Goal: Task Accomplishment & Management: Use online tool/utility

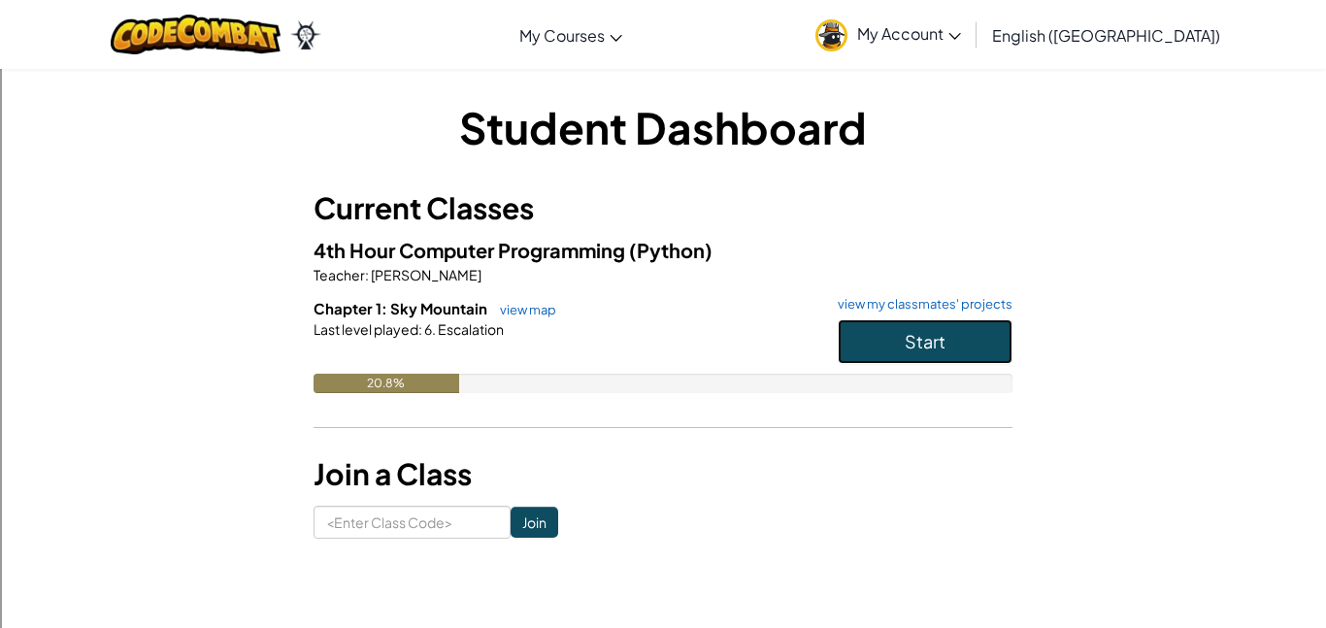
click at [867, 333] on button "Start" at bounding box center [924, 341] width 175 height 45
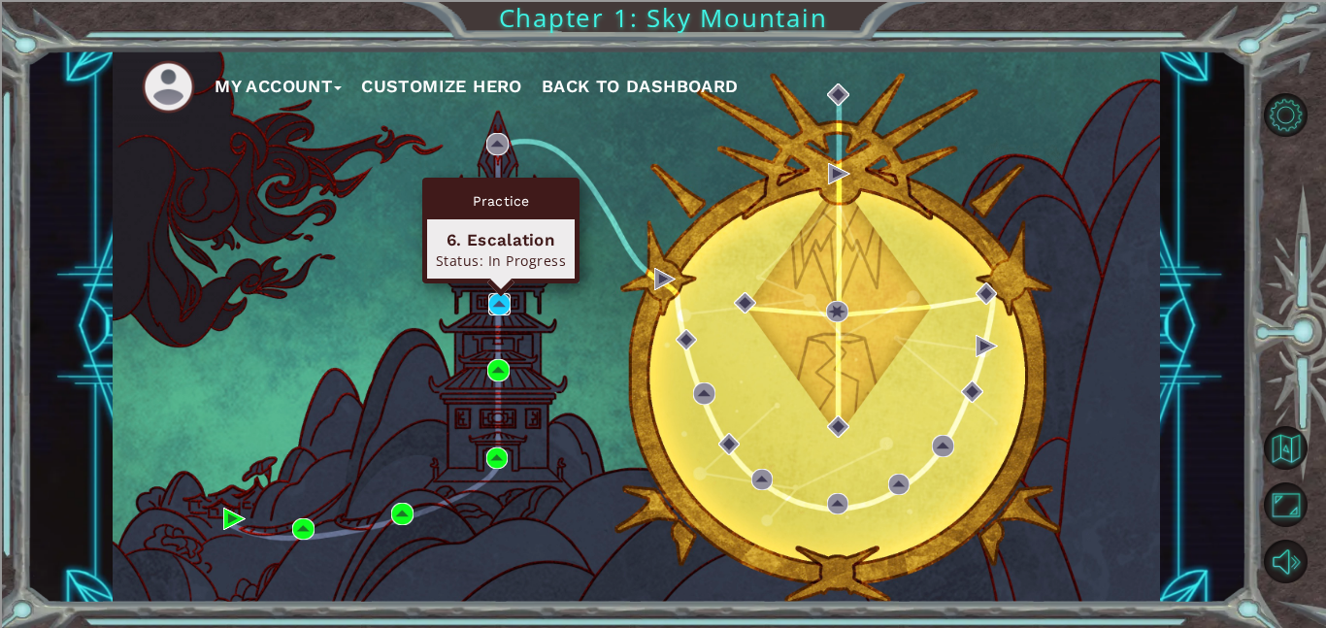
click at [500, 308] on img at bounding box center [499, 304] width 22 height 22
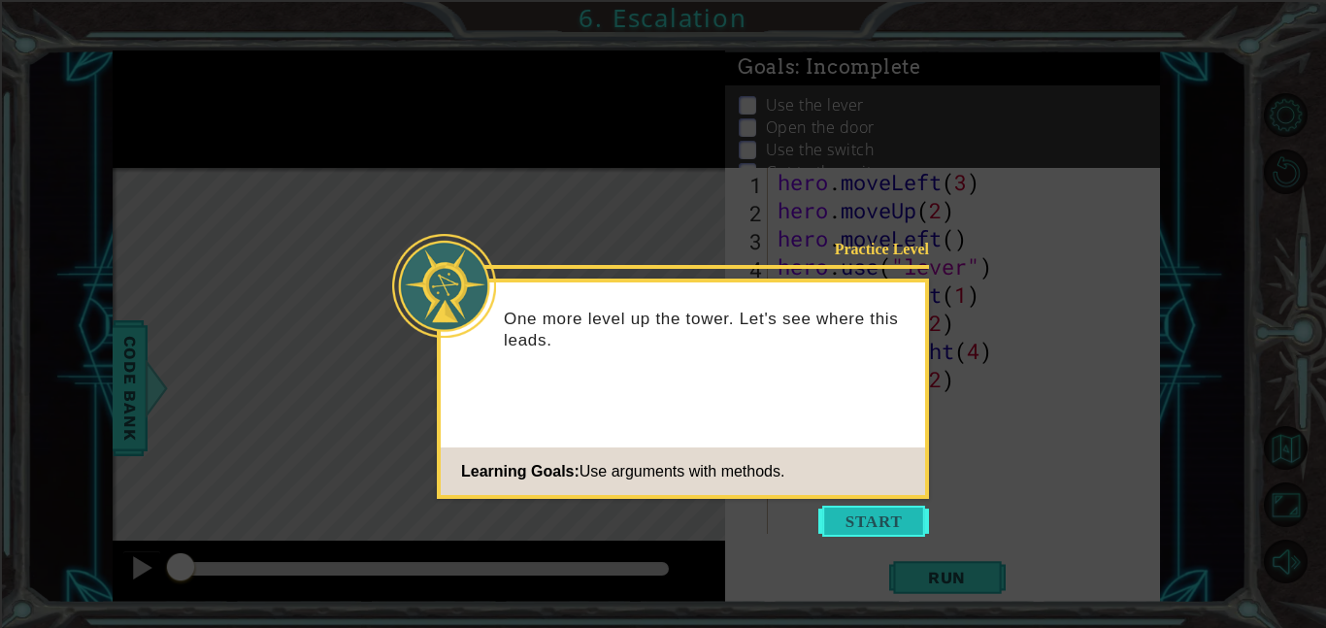
click at [858, 522] on button "Start" at bounding box center [873, 521] width 111 height 31
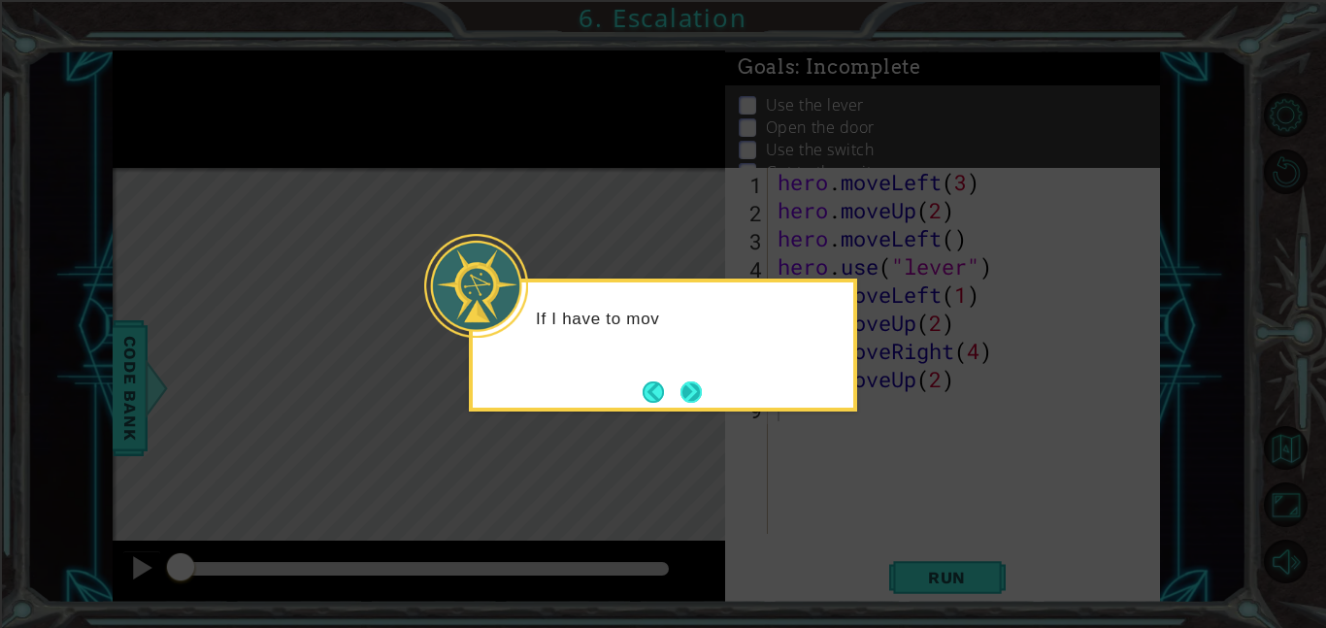
click at [691, 392] on button "Next" at bounding box center [690, 391] width 21 height 21
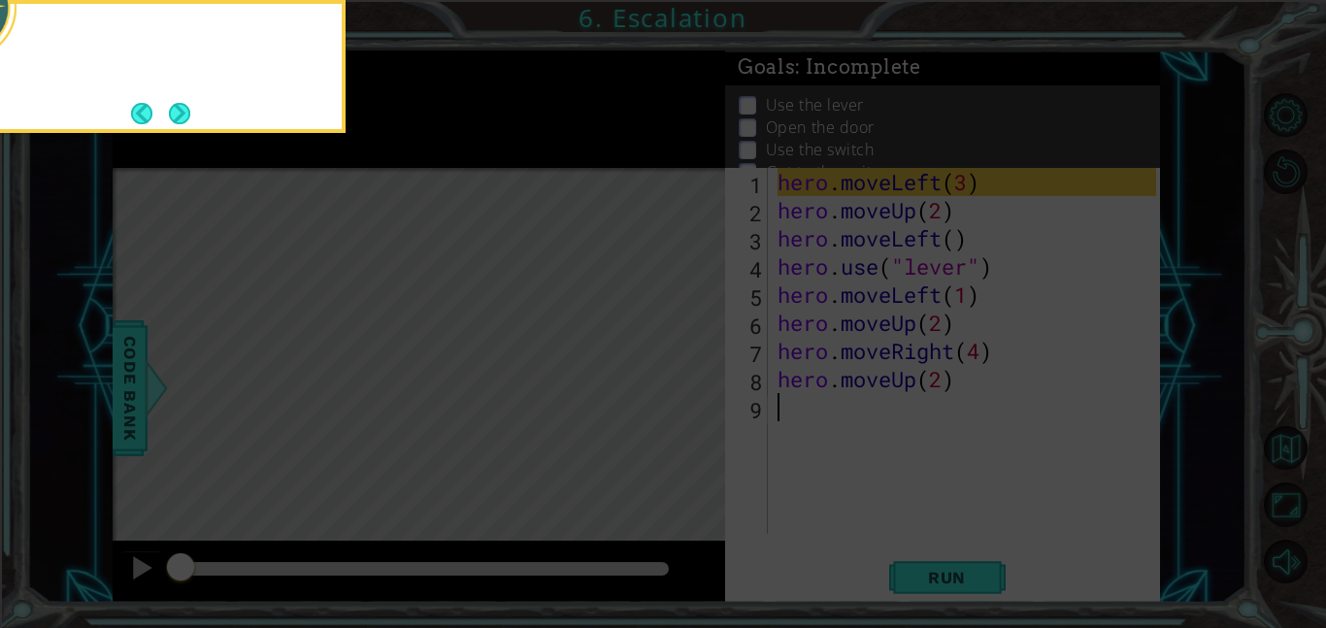
click at [691, 392] on icon at bounding box center [663, 93] width 1326 height 1067
click at [182, 120] on button "Next" at bounding box center [179, 113] width 21 height 21
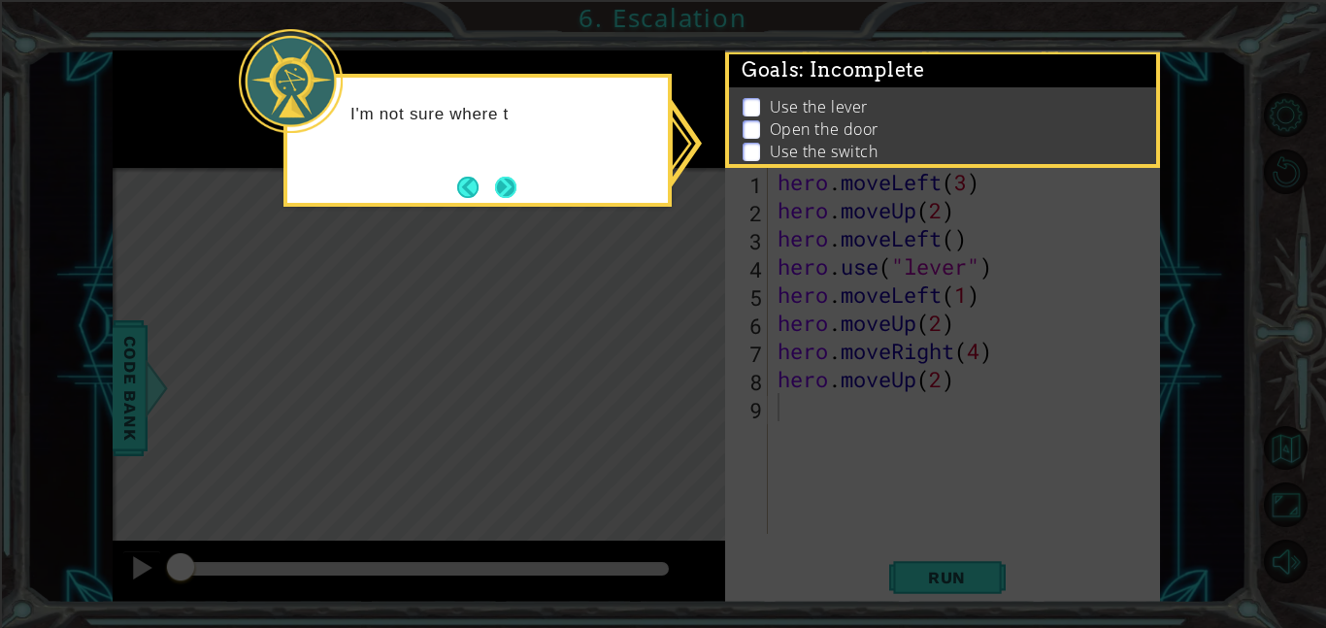
click at [510, 191] on button "Next" at bounding box center [505, 187] width 21 height 21
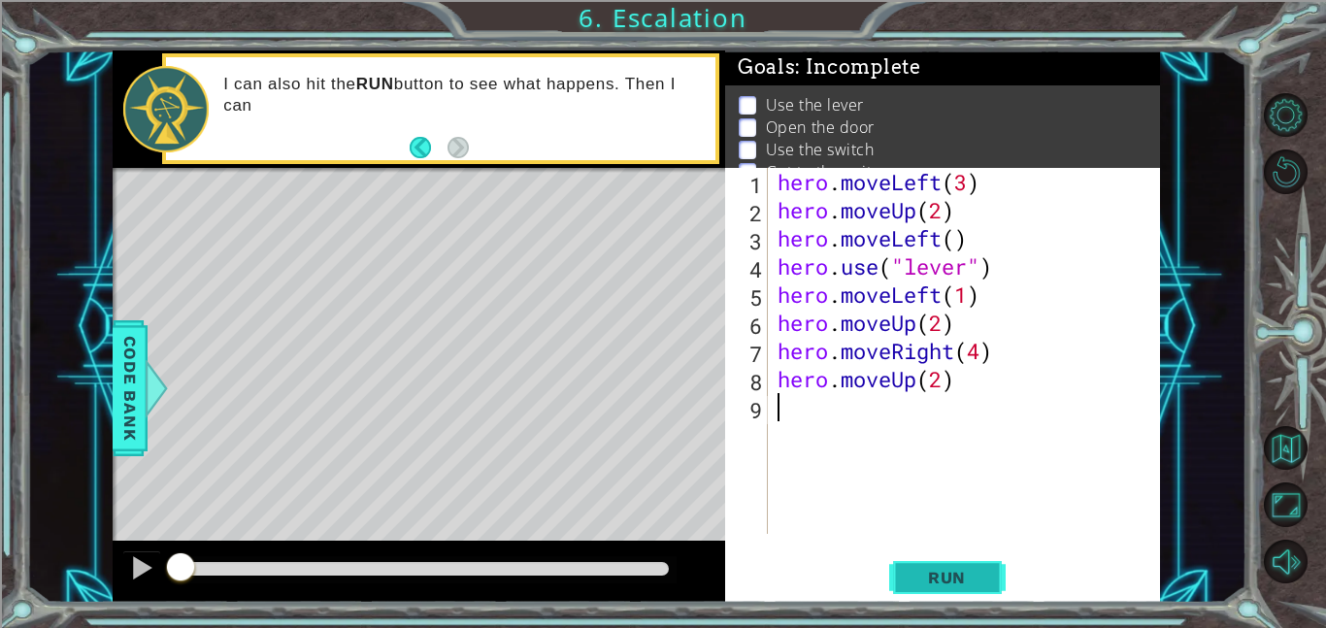
click at [949, 564] on button "Run" at bounding box center [947, 577] width 116 height 44
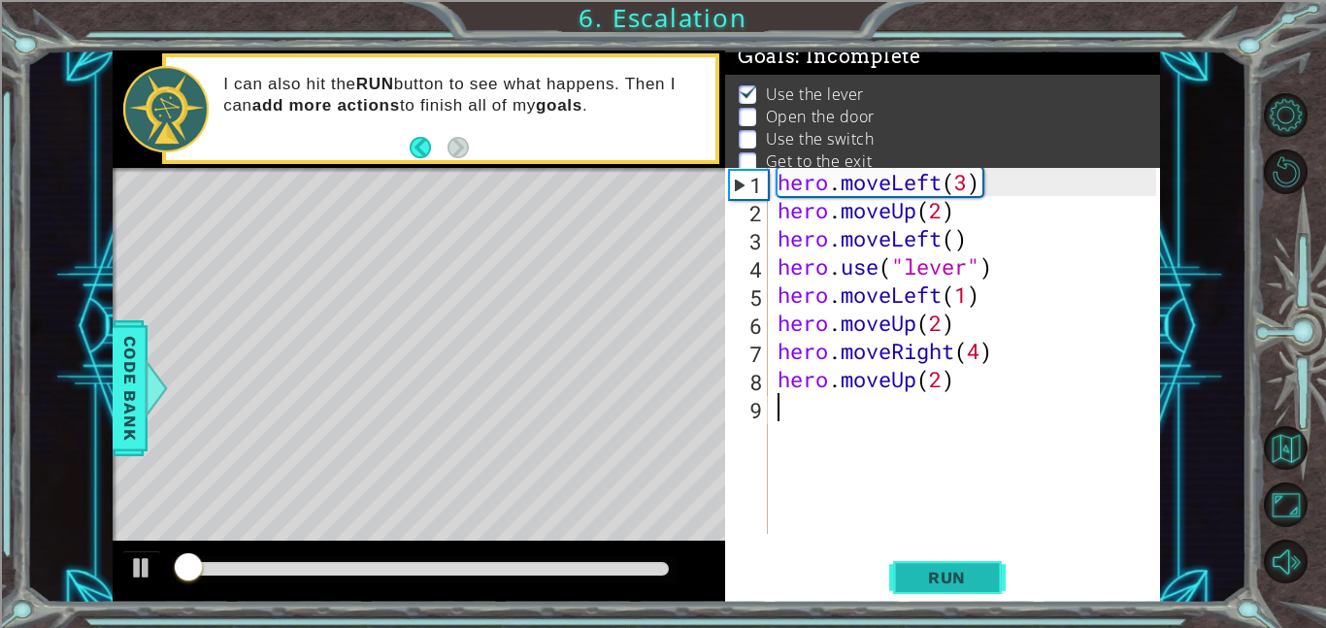
scroll to position [13, 0]
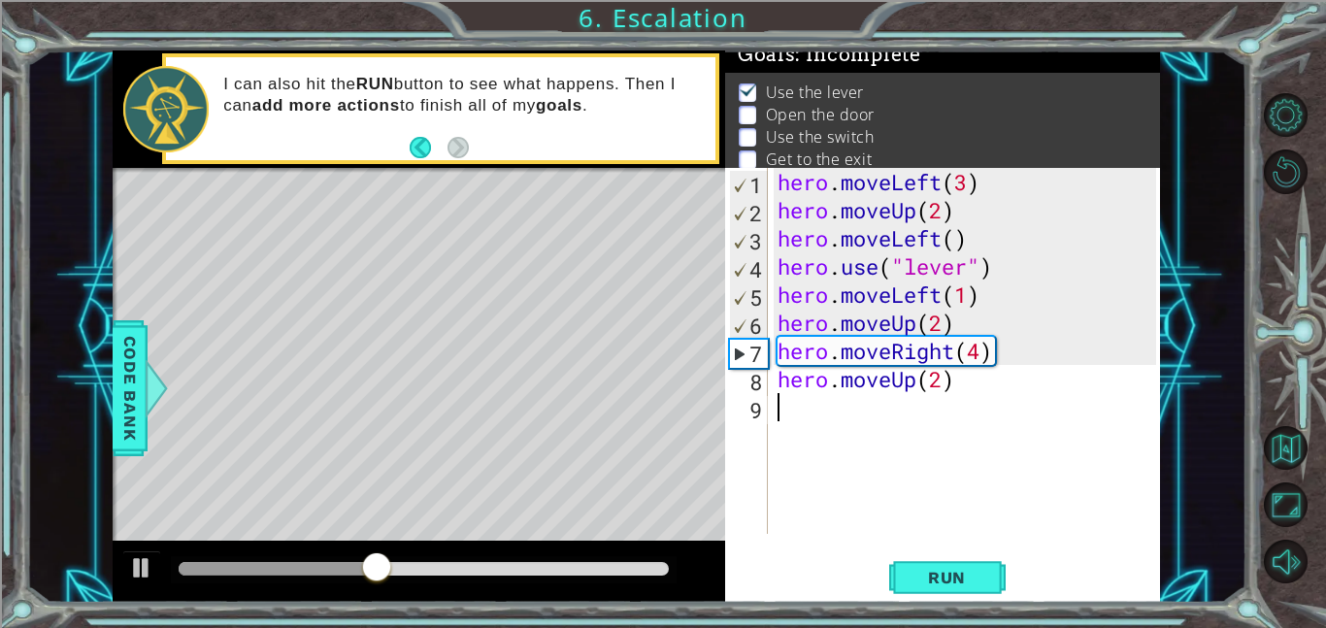
click at [854, 327] on div "hero . moveLeft ( 3 ) hero . moveUp ( 2 ) hero . moveLeft ( ) hero . use ( "lev…" at bounding box center [969, 379] width 392 height 422
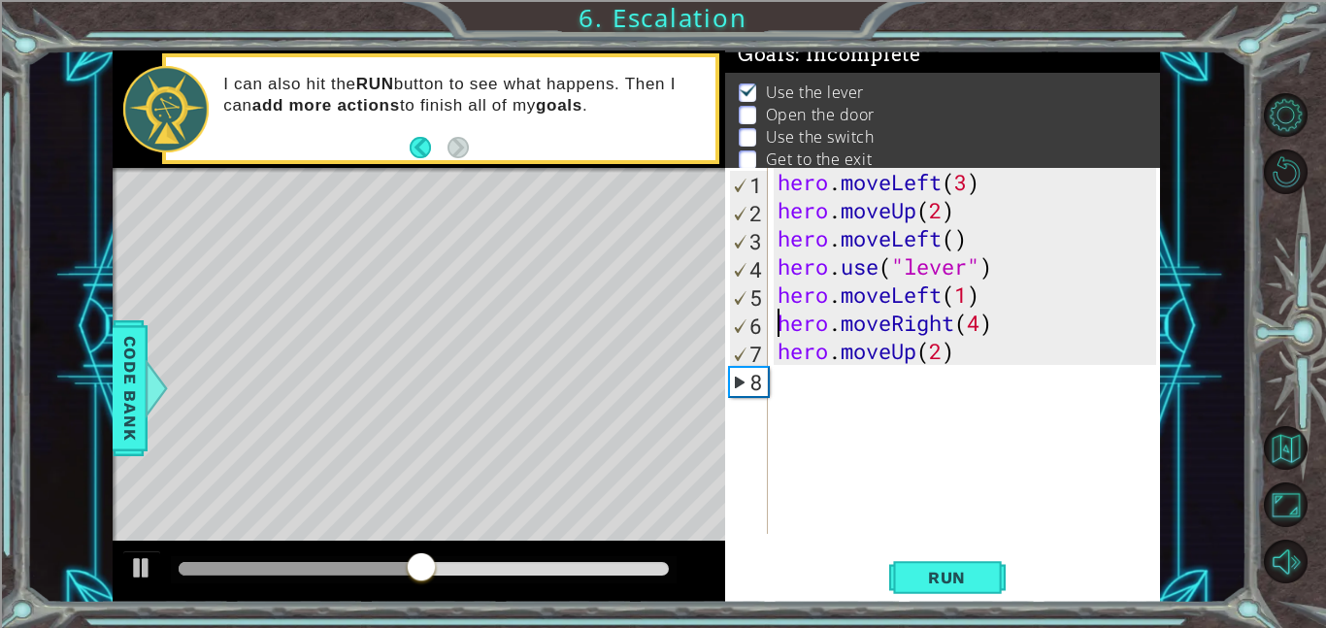
click at [854, 327] on div "hero . moveLeft ( 3 ) hero . moveUp ( 2 ) hero . moveLeft ( ) hero . use ( "lev…" at bounding box center [969, 379] width 392 height 422
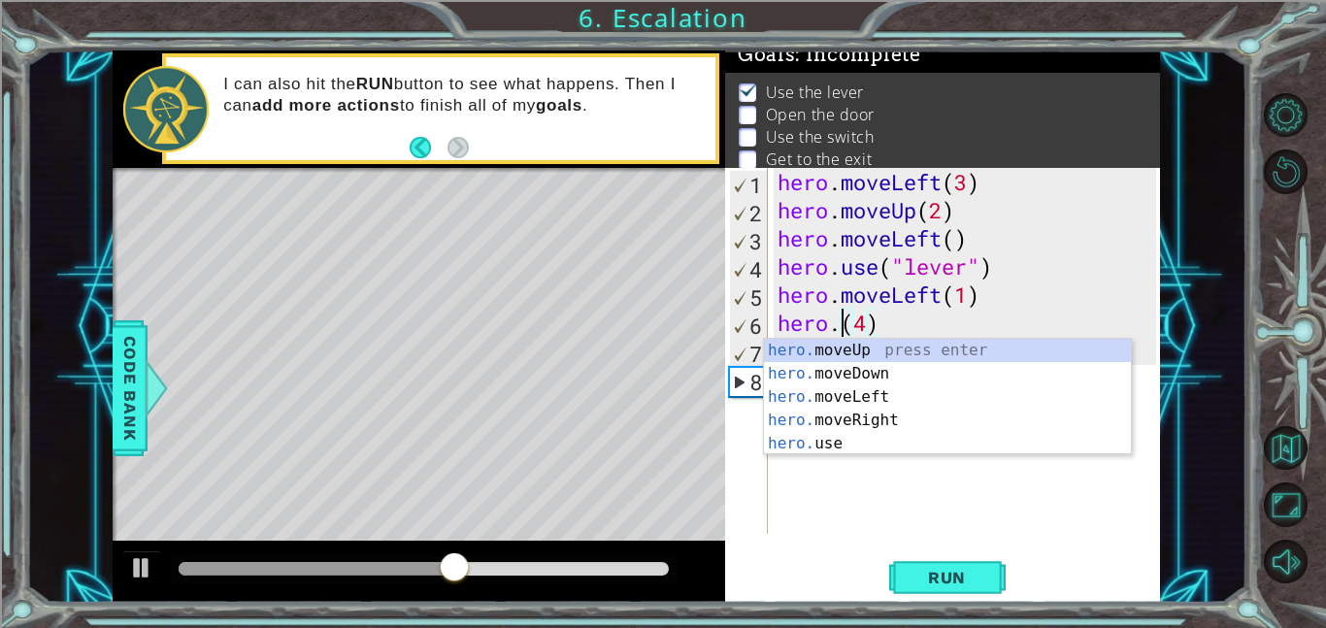
click at [856, 330] on div "hero . moveLeft ( 3 ) hero . moveUp ( 2 ) hero . moveLeft ( ) hero . use ( "lev…" at bounding box center [969, 379] width 392 height 422
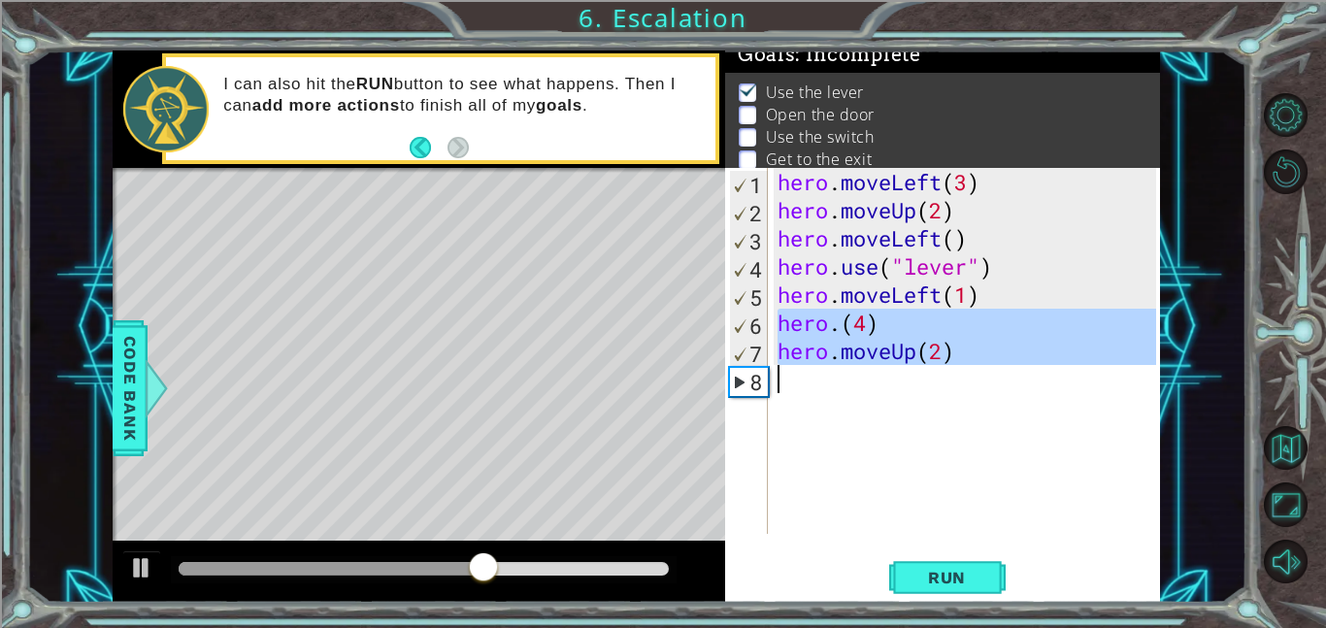
drag, startPoint x: 773, startPoint y: 322, endPoint x: 866, endPoint y: 375, distance: 106.0
click at [866, 375] on div "hero . moveLeft ( 3 ) hero . moveUp ( 2 ) hero . moveLeft ( ) hero . use ( "lev…" at bounding box center [969, 379] width 392 height 422
type textarea "hero.moveUp(2)"
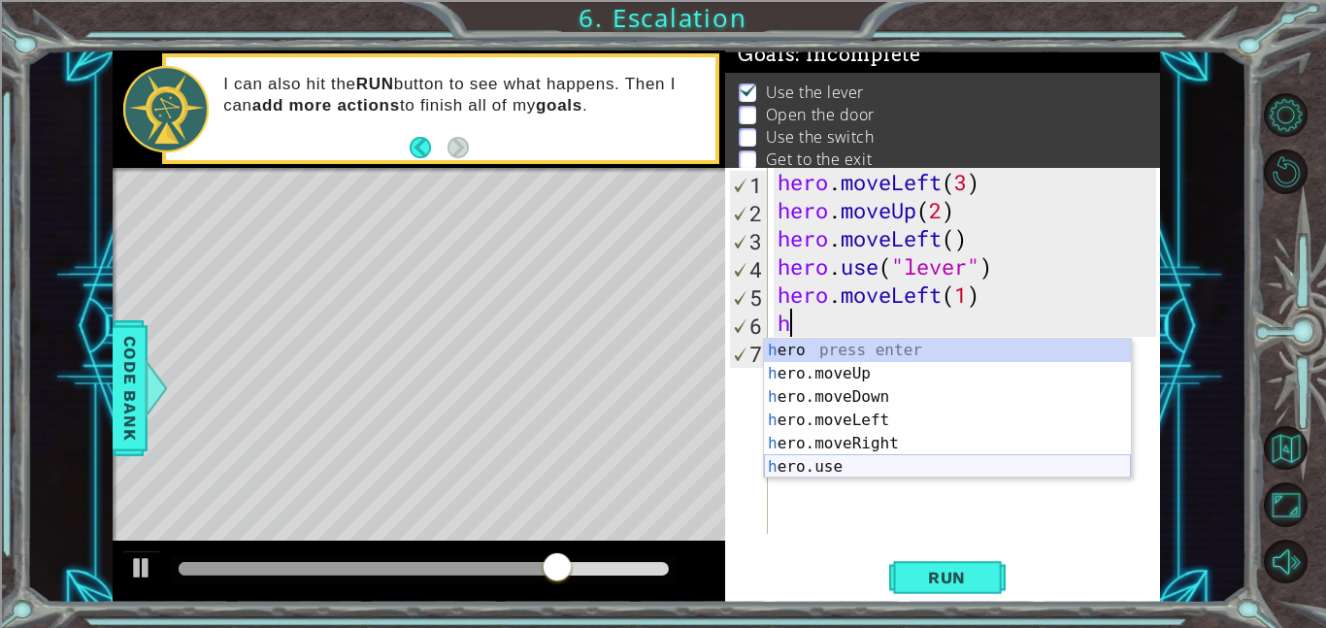
click at [831, 462] on div "h ero press enter h ero.moveUp press enter h ero.moveDown press enter h ero.mov…" at bounding box center [947, 432] width 367 height 186
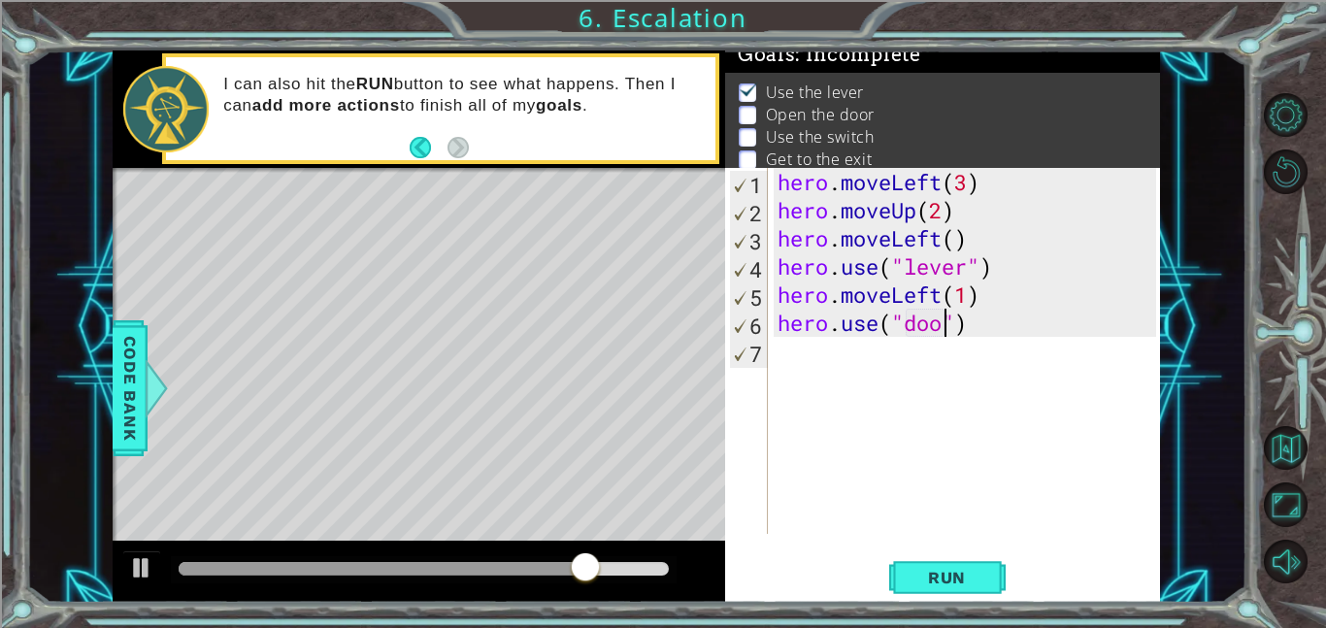
type textarea "hero.use("door")"
click at [996, 376] on div "hero . moveLeft ( 3 ) hero . moveUp ( 2 ) hero . moveLeft ( ) hero . use ( "lev…" at bounding box center [969, 379] width 392 height 422
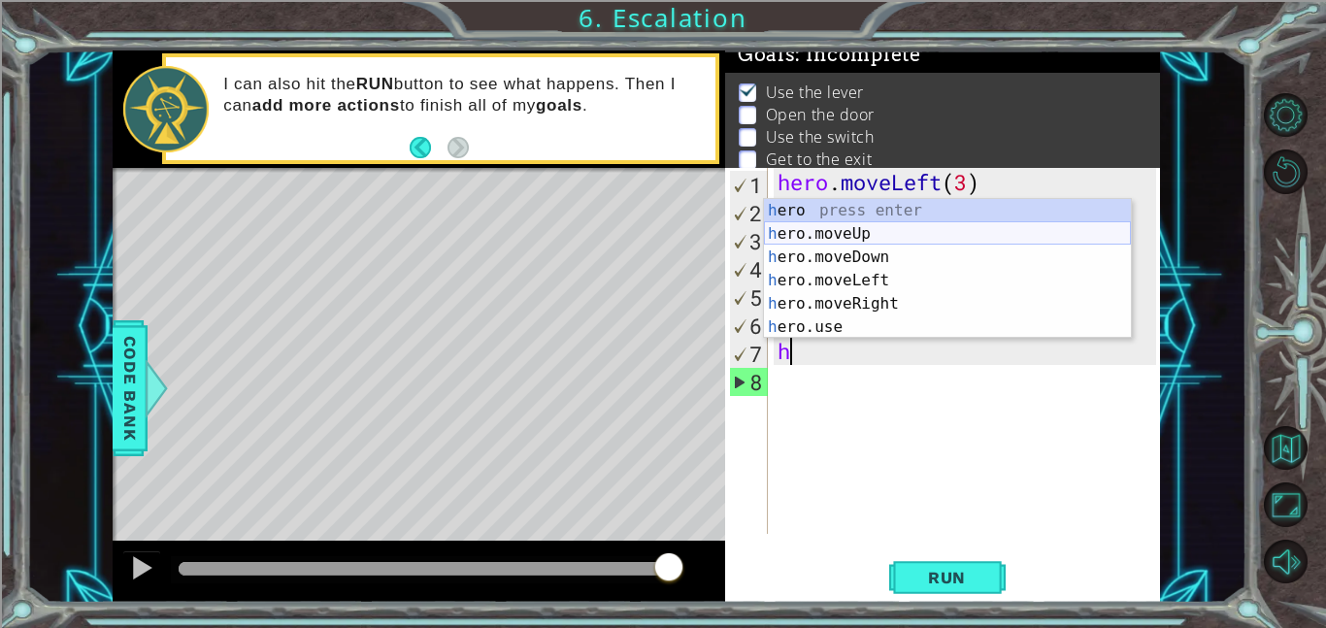
click at [838, 240] on div "h ero press enter h ero.moveUp press enter h ero.moveDown press enter h ero.mov…" at bounding box center [947, 292] width 367 height 186
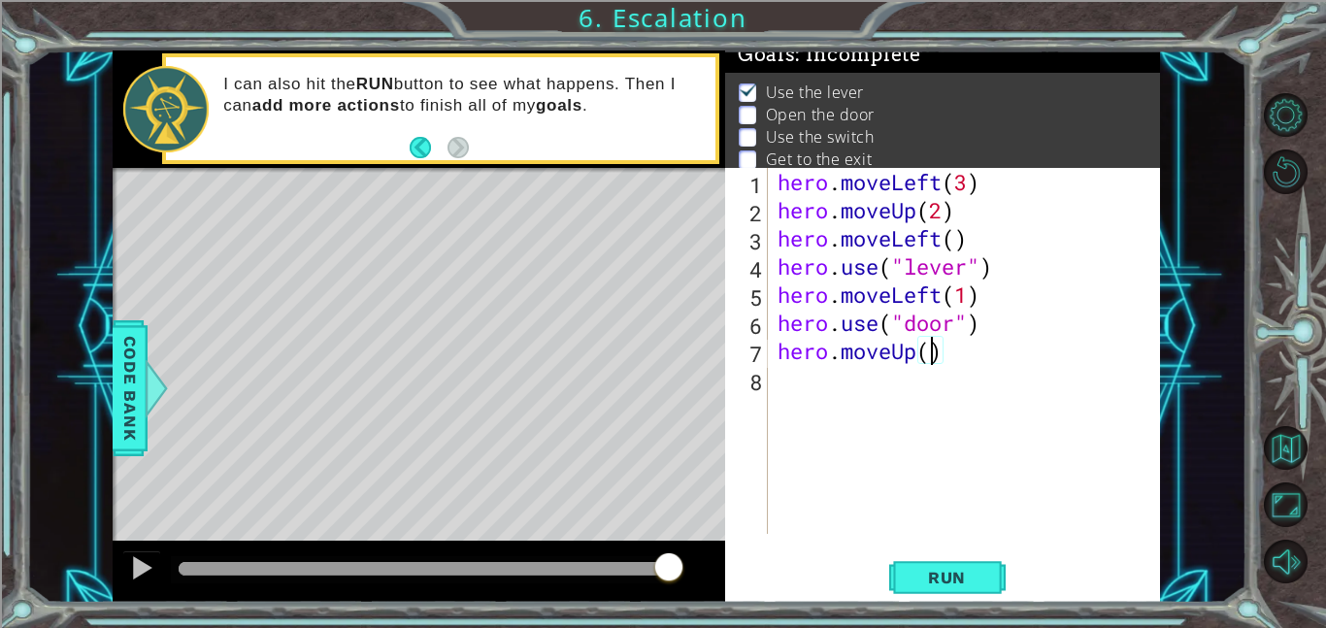
type textarea "hero.moveUp(2)"
click at [969, 365] on div "hero . moveLeft ( 3 ) hero . moveUp ( 2 ) hero . moveLeft ( ) hero . use ( "lev…" at bounding box center [969, 379] width 392 height 422
click at [872, 379] on div "hero . moveLeft ( 3 ) hero . moveUp ( 2 ) hero . moveLeft ( ) hero . use ( "lev…" at bounding box center [969, 379] width 392 height 422
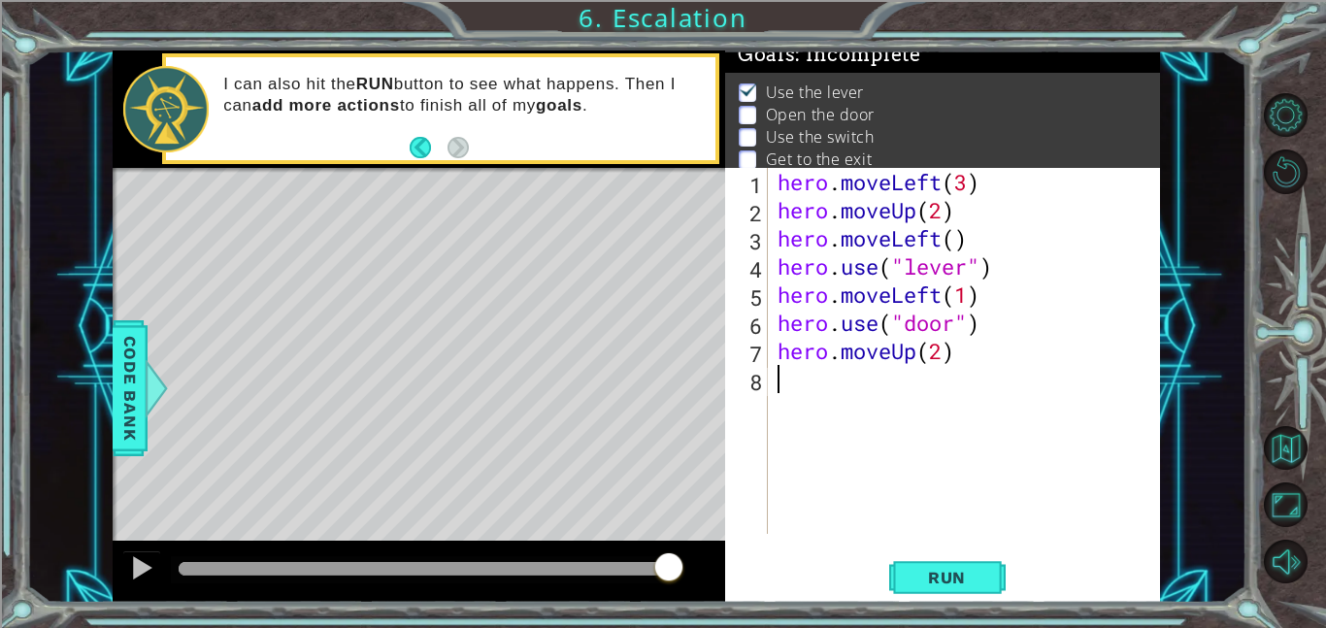
type textarea "m"
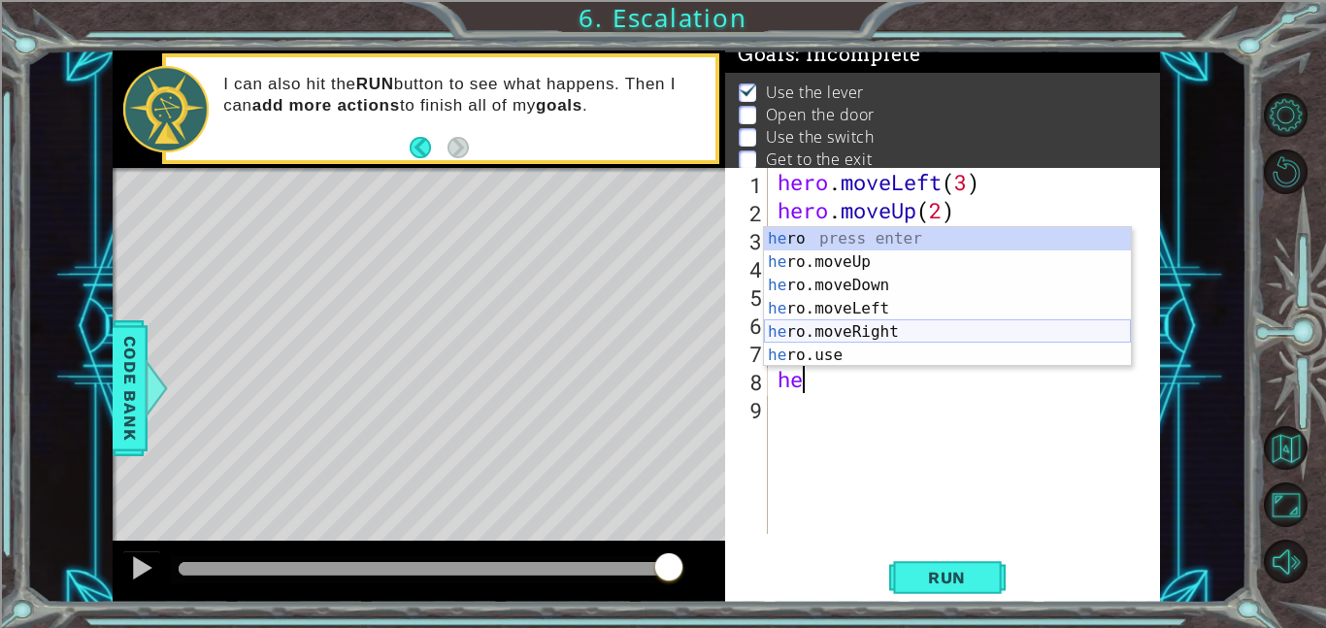
click at [878, 330] on div "he ro press enter he ro.moveUp press enter he ro.moveDown press enter he ro.mov…" at bounding box center [947, 320] width 367 height 186
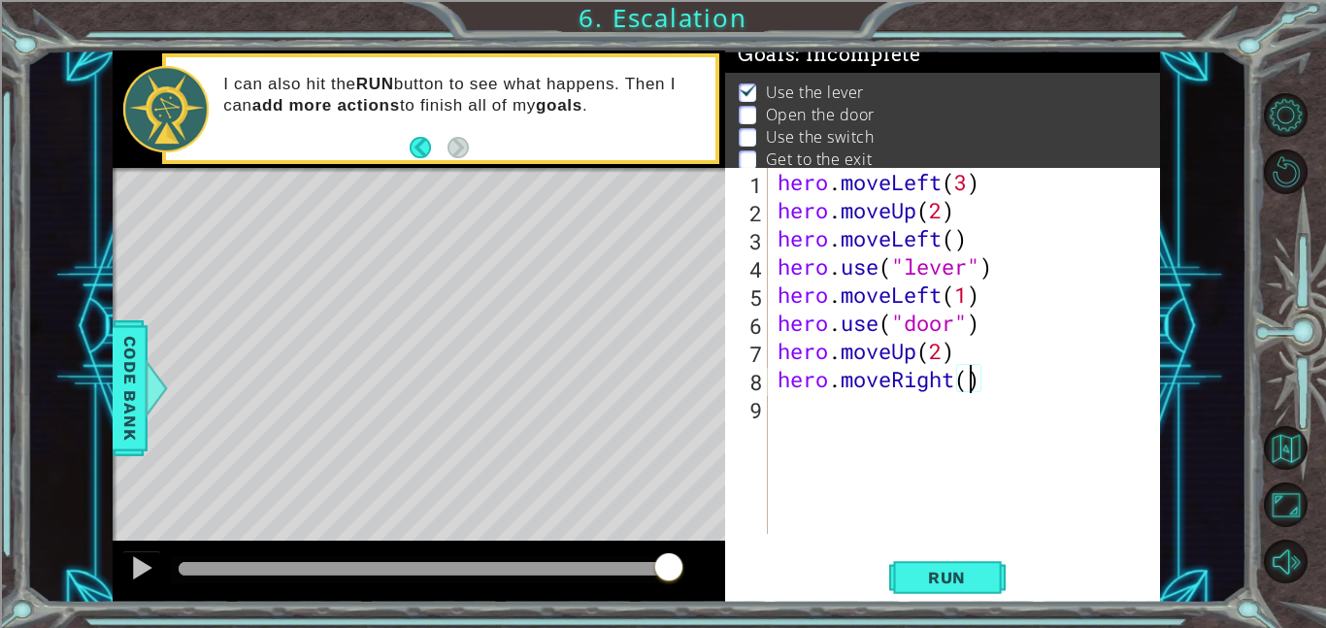
type textarea "hero.moveRight(4)"
click at [858, 436] on div "hero . moveLeft ( 3 ) hero . moveUp ( 2 ) hero . moveLeft ( ) hero . use ( "lev…" at bounding box center [969, 379] width 392 height 422
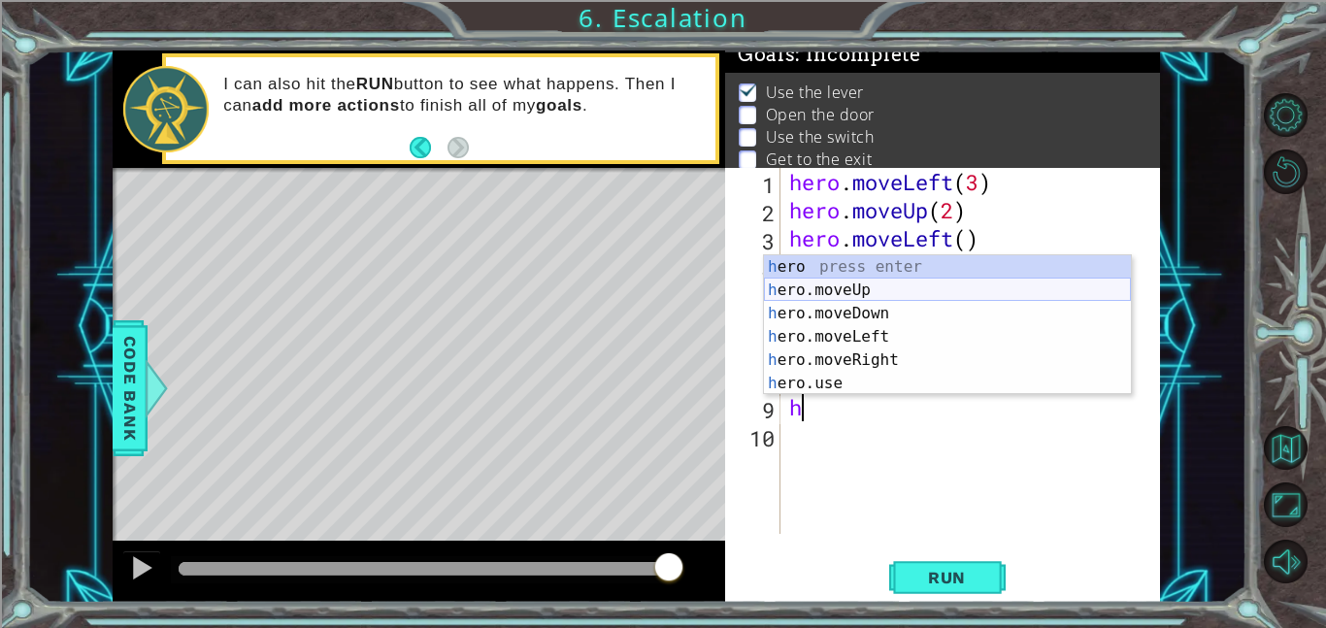
click at [863, 294] on div "h ero press enter h ero.moveUp press enter h ero.moveDown press enter h ero.mov…" at bounding box center [947, 348] width 367 height 186
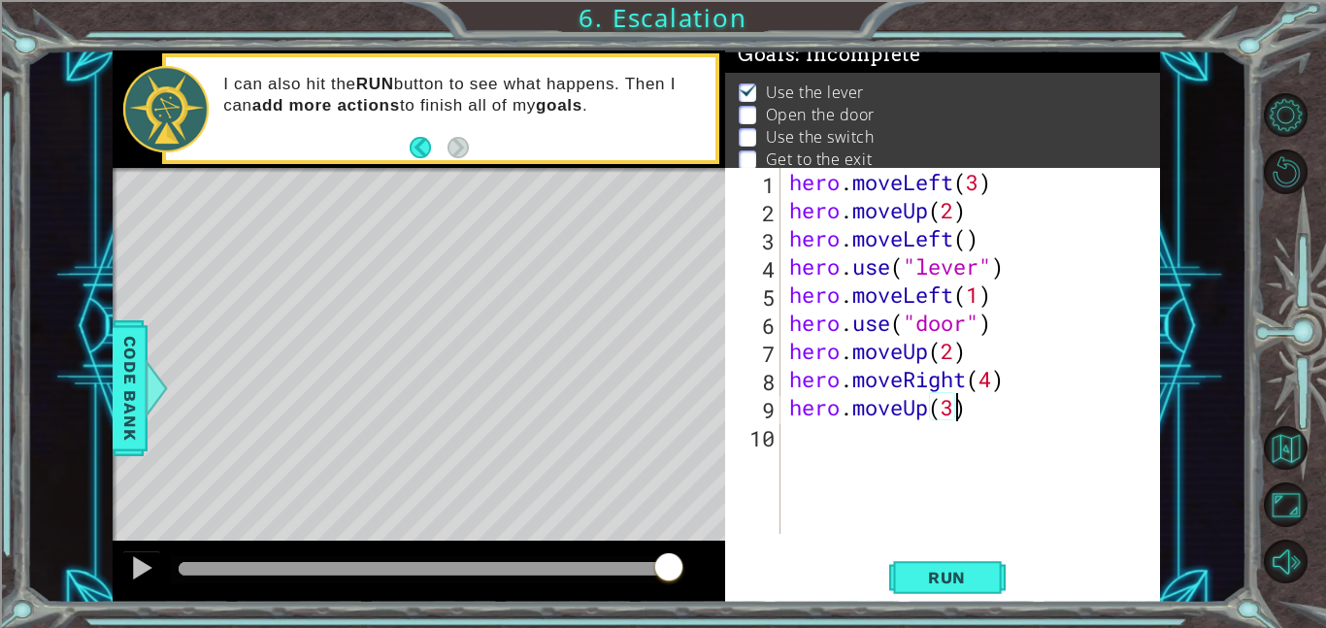
scroll to position [0, 7]
click at [949, 575] on span "Run" at bounding box center [946, 577] width 77 height 19
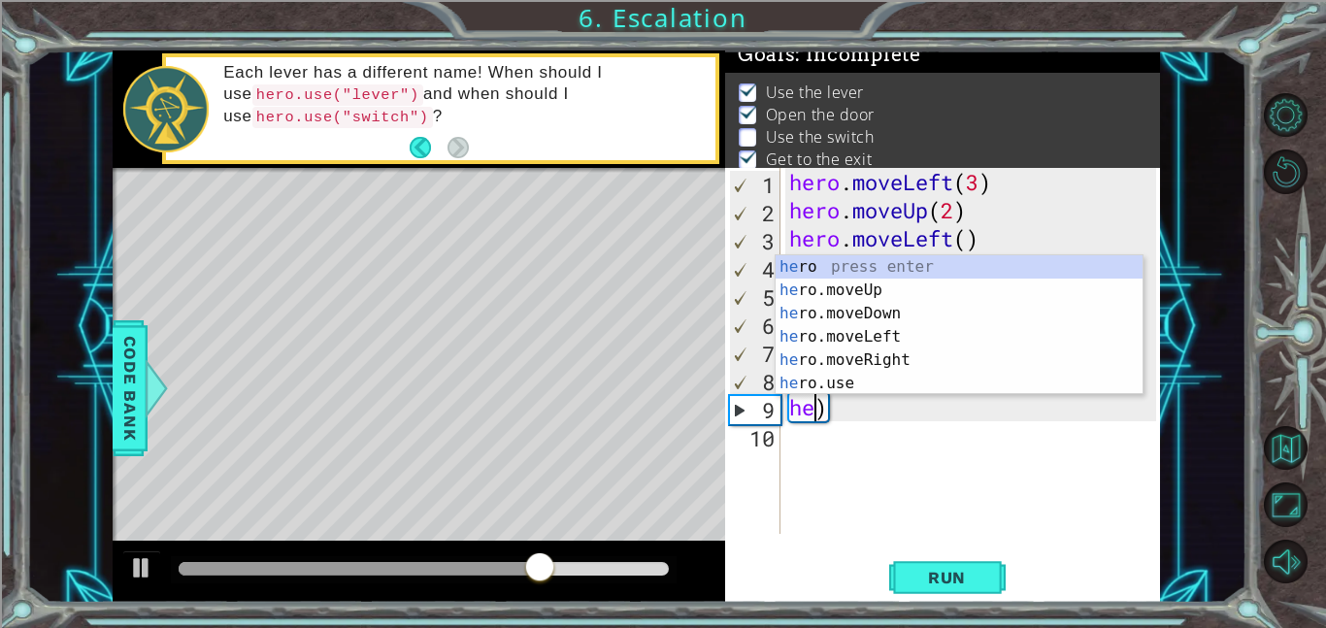
scroll to position [0, 0]
click at [897, 415] on div "hero . moveLeft ( 3 ) hero . moveUp ( 2 ) hero . moveLeft ( ) hero . use ( "lev…" at bounding box center [975, 379] width 380 height 422
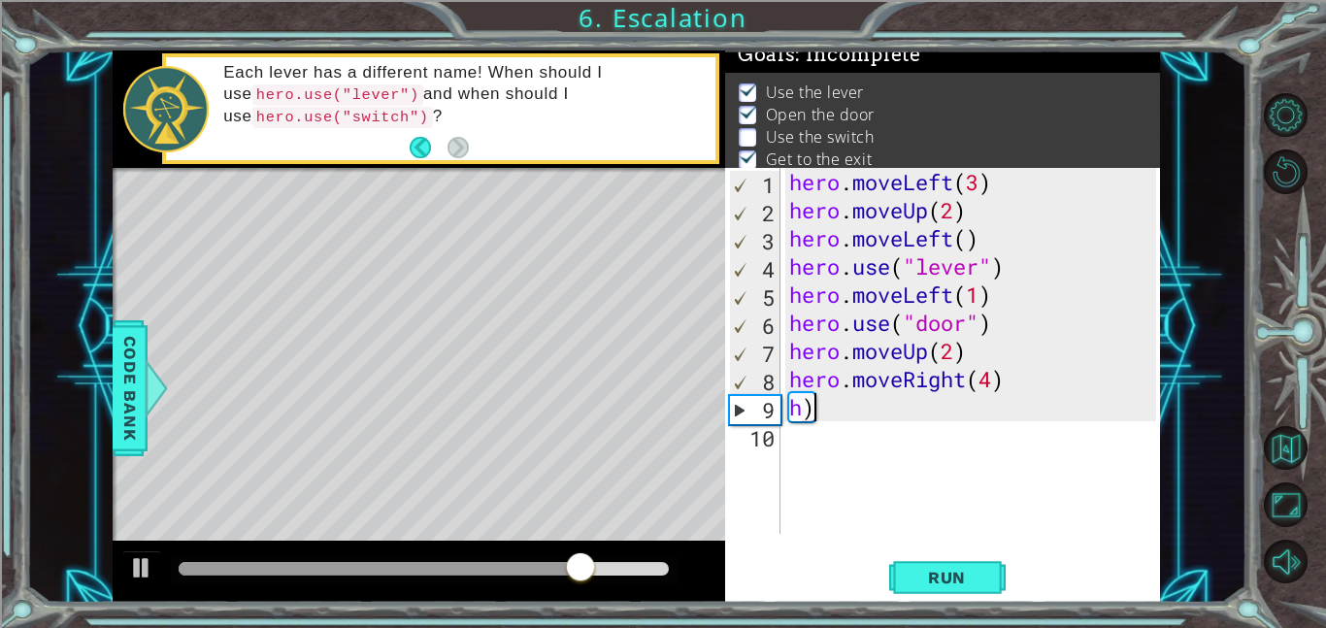
click at [882, 412] on div "hero . moveLeft ( 3 ) hero . moveUp ( 2 ) hero . moveLeft ( ) hero . use ( "lev…" at bounding box center [975, 379] width 380 height 422
click at [1002, 383] on div "hero . moveLeft ( 3 ) hero . moveUp ( 2 ) hero . moveLeft ( ) hero . use ( "lev…" at bounding box center [975, 379] width 380 height 422
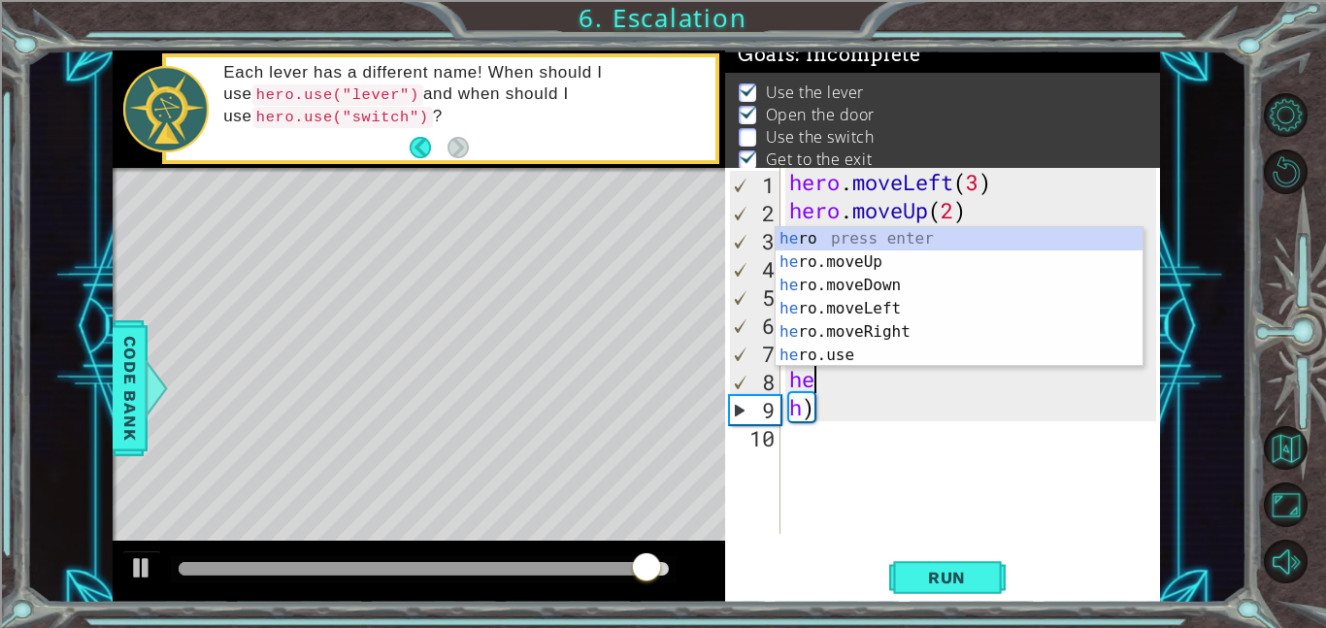
type textarea "h"
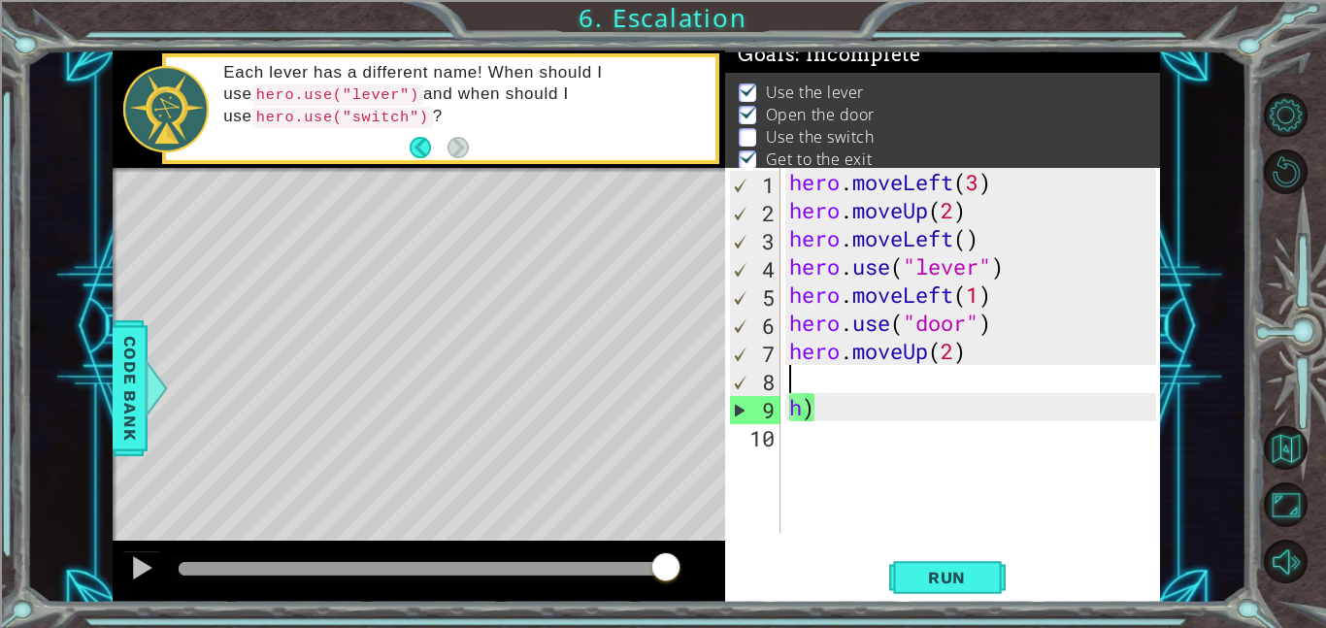
click at [871, 421] on div "hero . moveLeft ( 3 ) hero . moveUp ( 2 ) hero . moveLeft ( ) hero . use ( "lev…" at bounding box center [975, 379] width 380 height 422
type textarea "h"
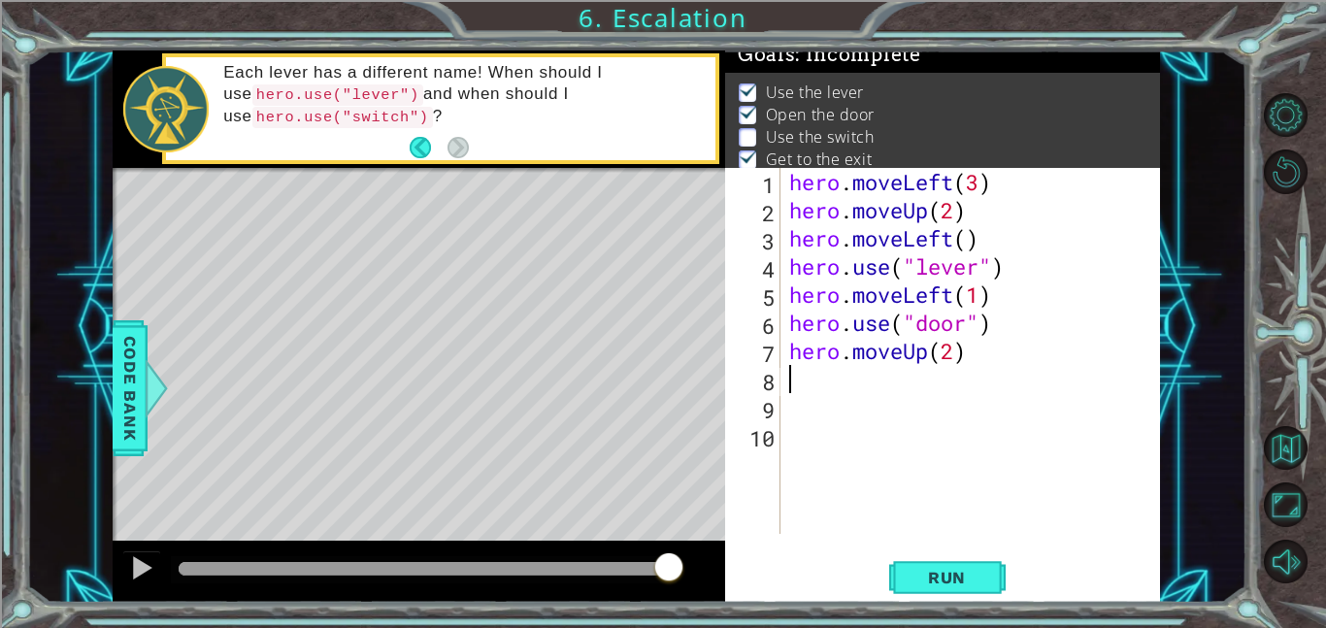
click at [874, 392] on div "hero . moveLeft ( 3 ) hero . moveUp ( 2 ) hero . moveLeft ( ) hero . use ( "lev…" at bounding box center [975, 379] width 380 height 422
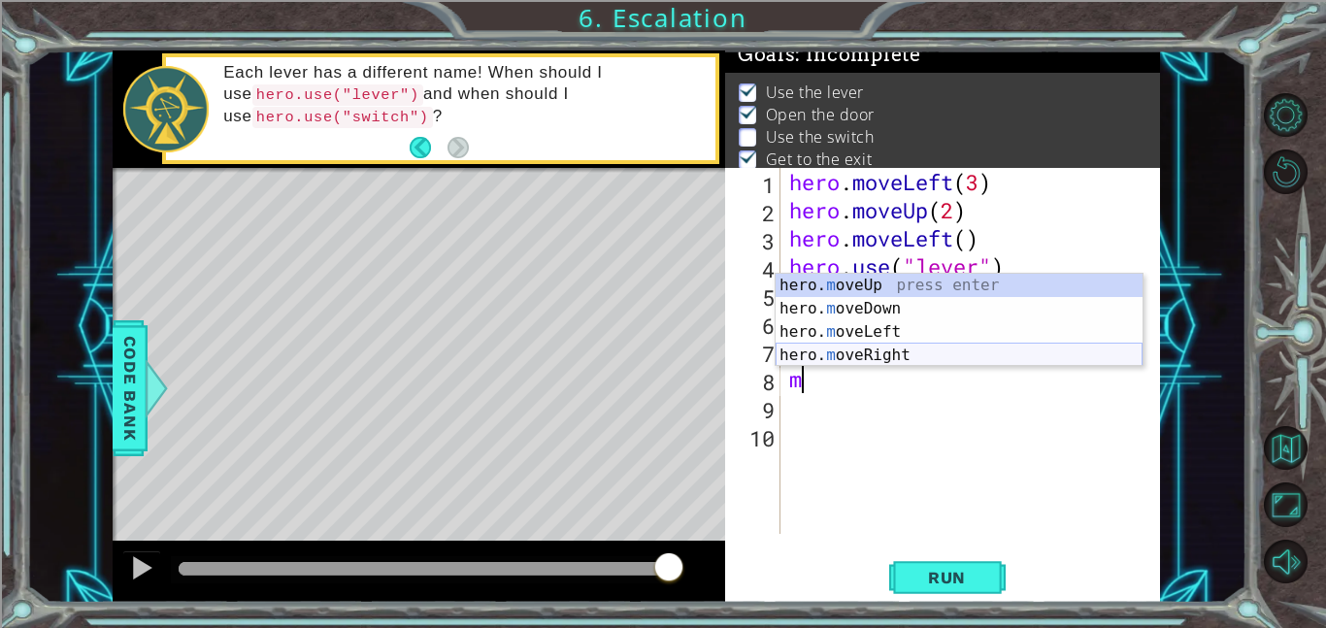
click at [890, 351] on div "hero. m oveUp press enter hero. m oveDown press enter hero. m oveLeft press ent…" at bounding box center [958, 344] width 367 height 140
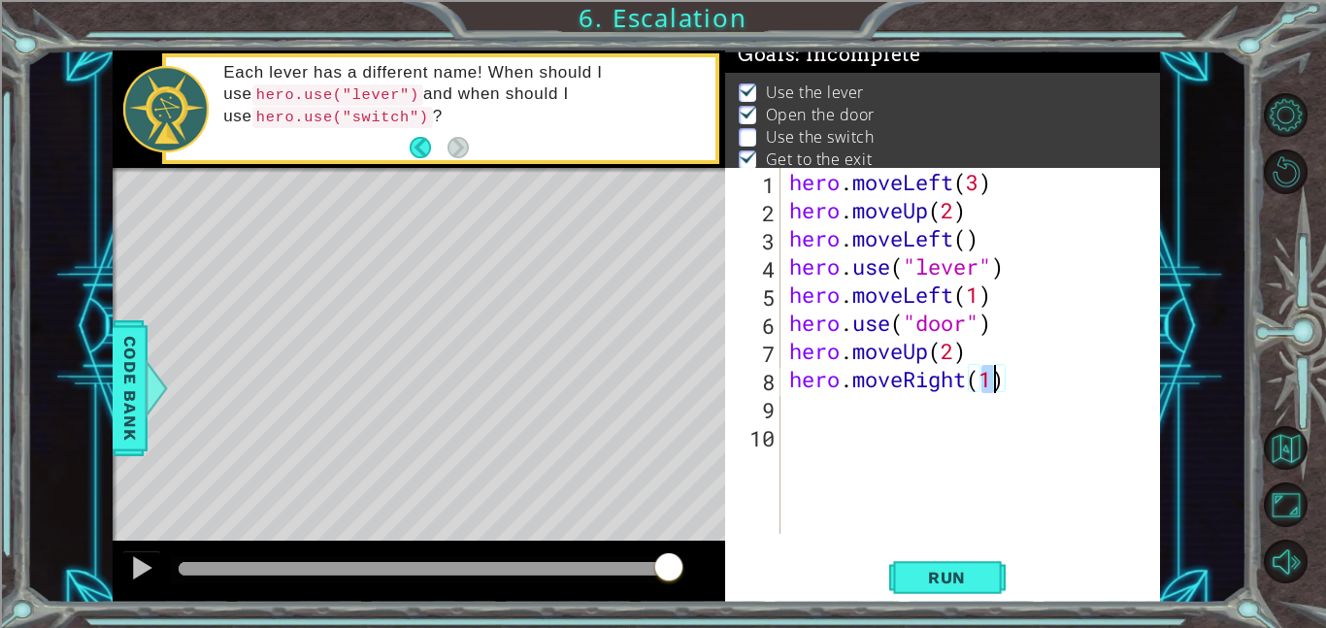
type textarea "hero.moveRight(2)"
click at [837, 451] on div "hero . moveLeft ( 3 ) hero . moveUp ( 2 ) hero . moveLeft ( ) hero . use ( "lev…" at bounding box center [975, 379] width 380 height 422
click at [791, 423] on div "hero . moveLeft ( 3 ) hero . moveUp ( 2 ) hero . moveLeft ( ) hero . use ( "lev…" at bounding box center [975, 379] width 380 height 422
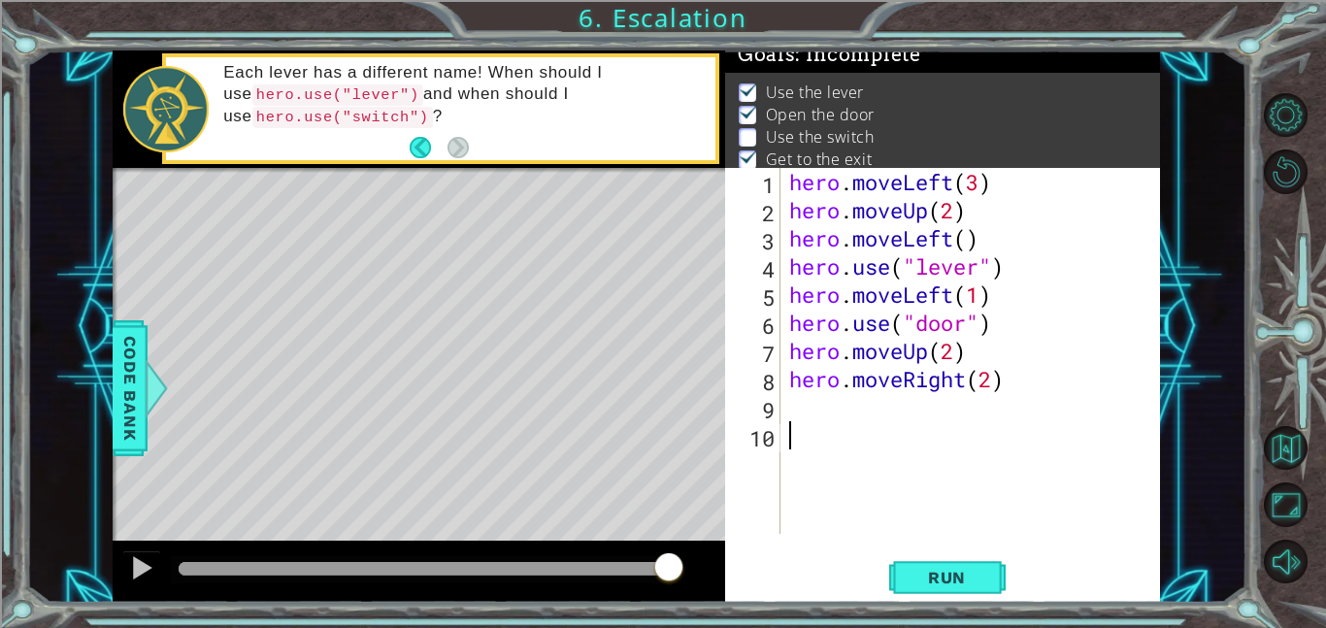
click at [805, 409] on div "hero . moveLeft ( 3 ) hero . moveUp ( 2 ) hero . moveLeft ( ) hero . use ( "lev…" at bounding box center [975, 379] width 380 height 422
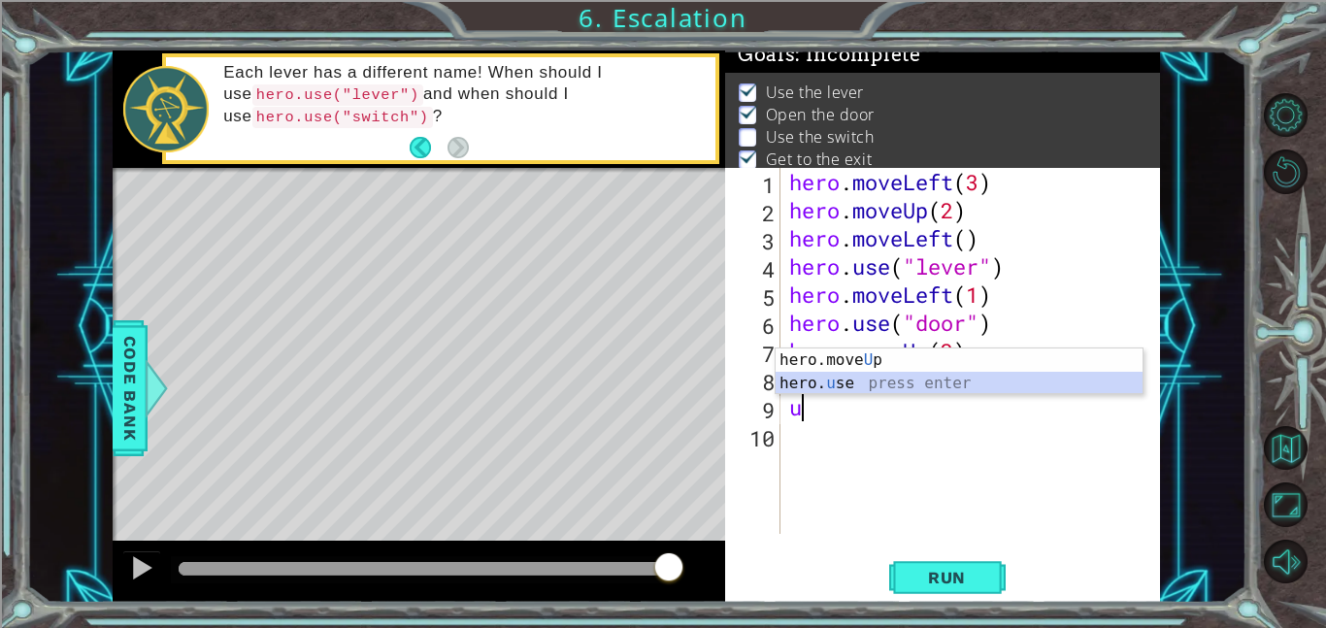
click at [871, 379] on div "hero.move U p press enter hero. u se press enter" at bounding box center [958, 394] width 367 height 93
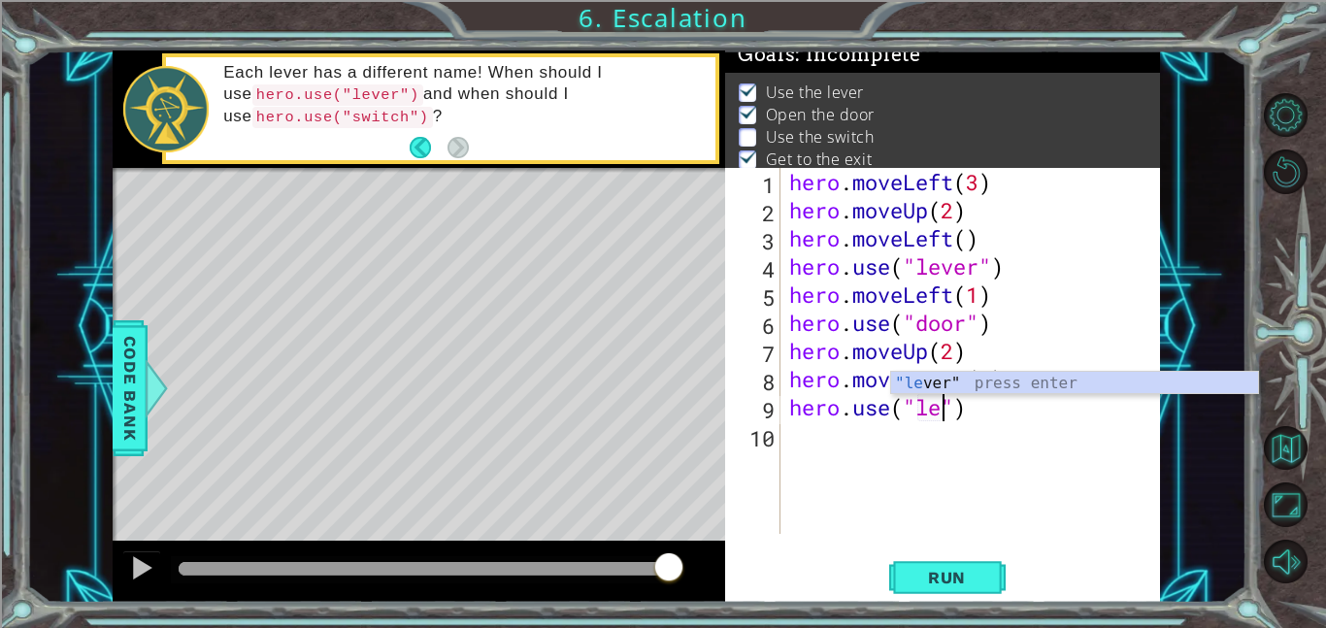
scroll to position [0, 7]
type textarea "hero.use("lever")"
click at [844, 460] on div "hero . moveLeft ( 3 ) hero . moveUp ( 2 ) hero . moveLeft ( ) hero . use ( "lev…" at bounding box center [975, 379] width 380 height 422
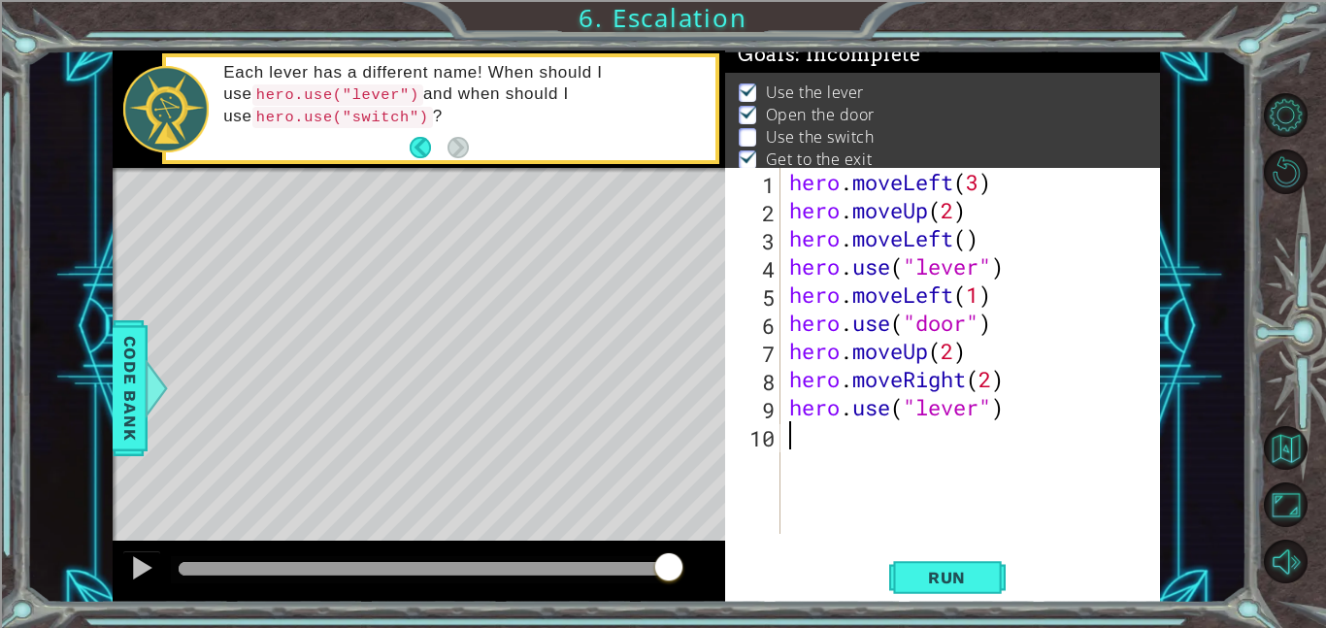
scroll to position [0, 0]
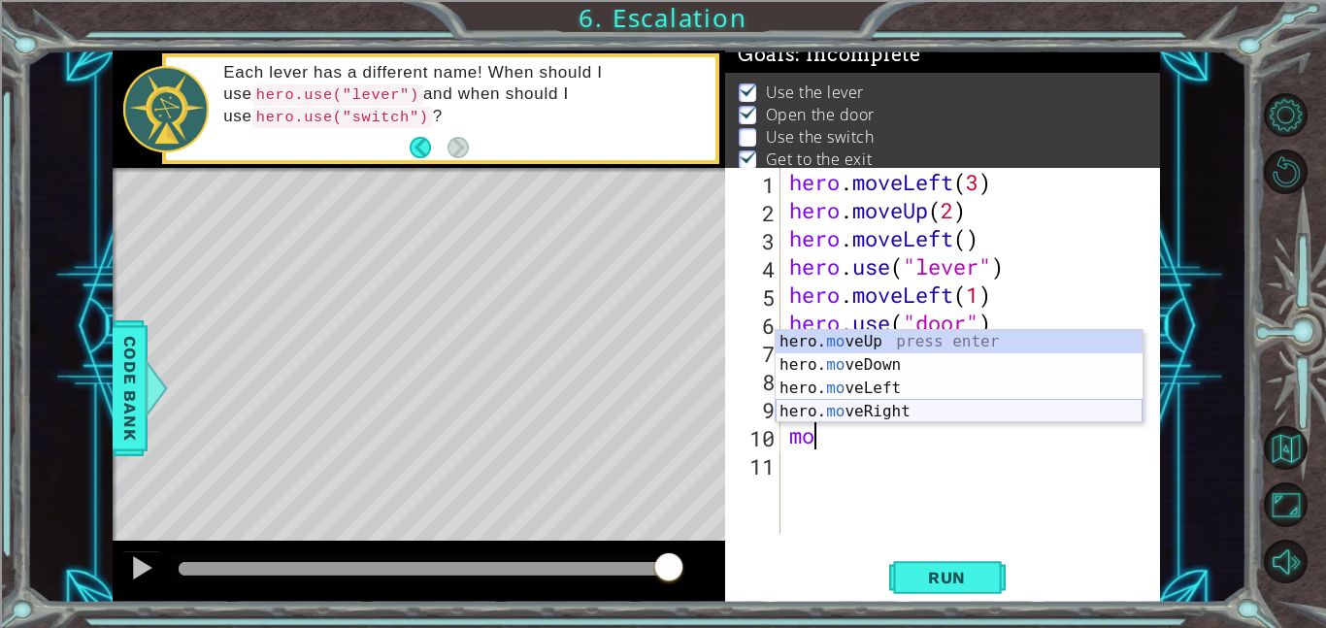
click at [889, 409] on div "hero. mo veUp press enter hero. mo veDown press enter hero. mo veLeft press ent…" at bounding box center [958, 400] width 367 height 140
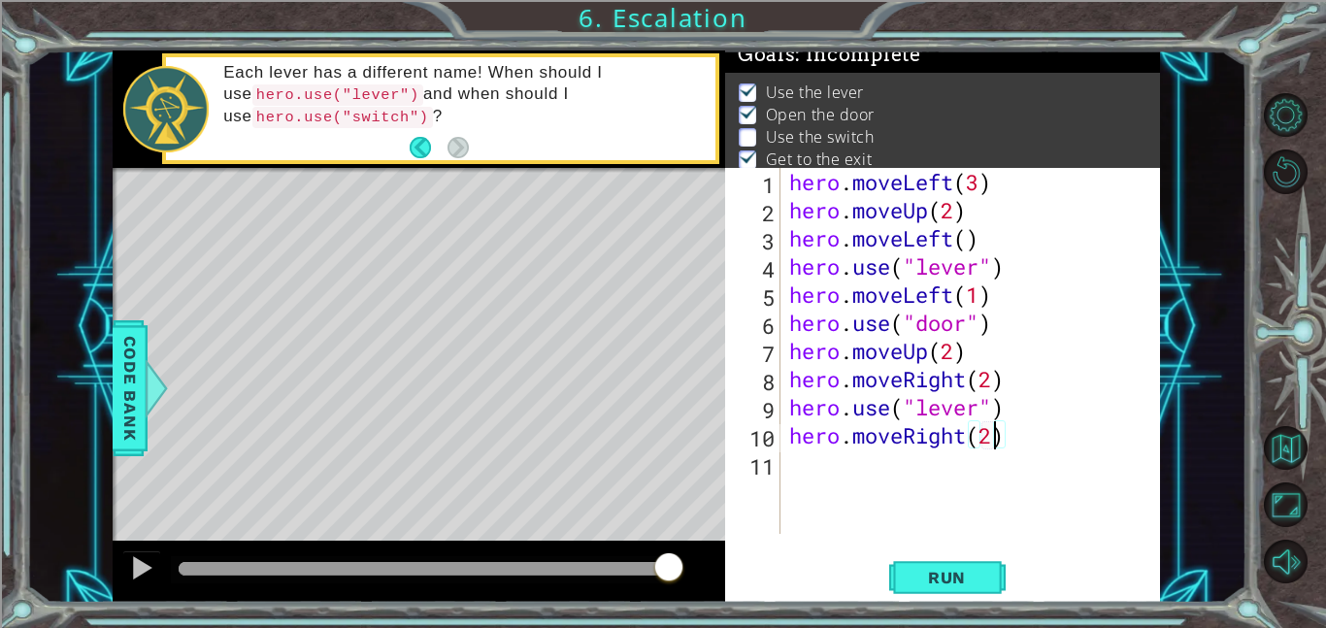
scroll to position [0, 9]
click at [990, 572] on button "Run" at bounding box center [947, 577] width 116 height 44
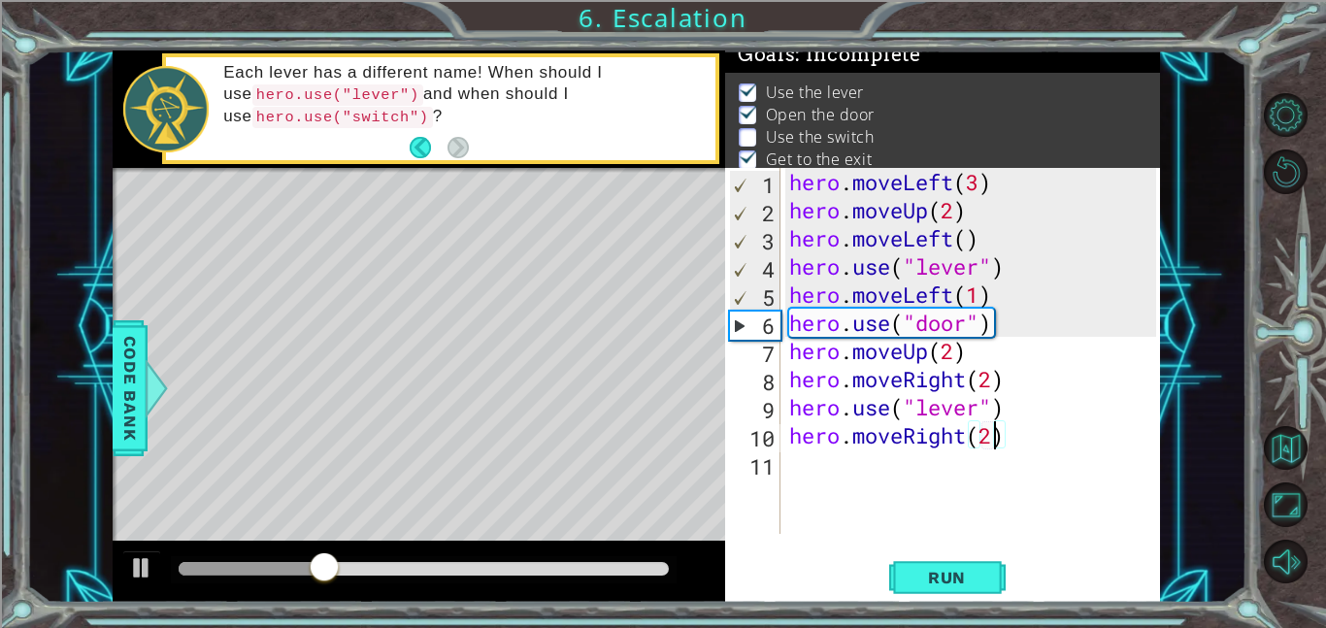
click at [944, 410] on div "hero . moveLeft ( 3 ) hero . moveUp ( 2 ) hero . moveLeft ( ) hero . use ( "lev…" at bounding box center [975, 379] width 380 height 422
click at [945, 410] on div "hero . moveLeft ( 3 ) hero . moveUp ( 2 ) hero . moveLeft ( ) hero . use ( "lev…" at bounding box center [975, 379] width 380 height 422
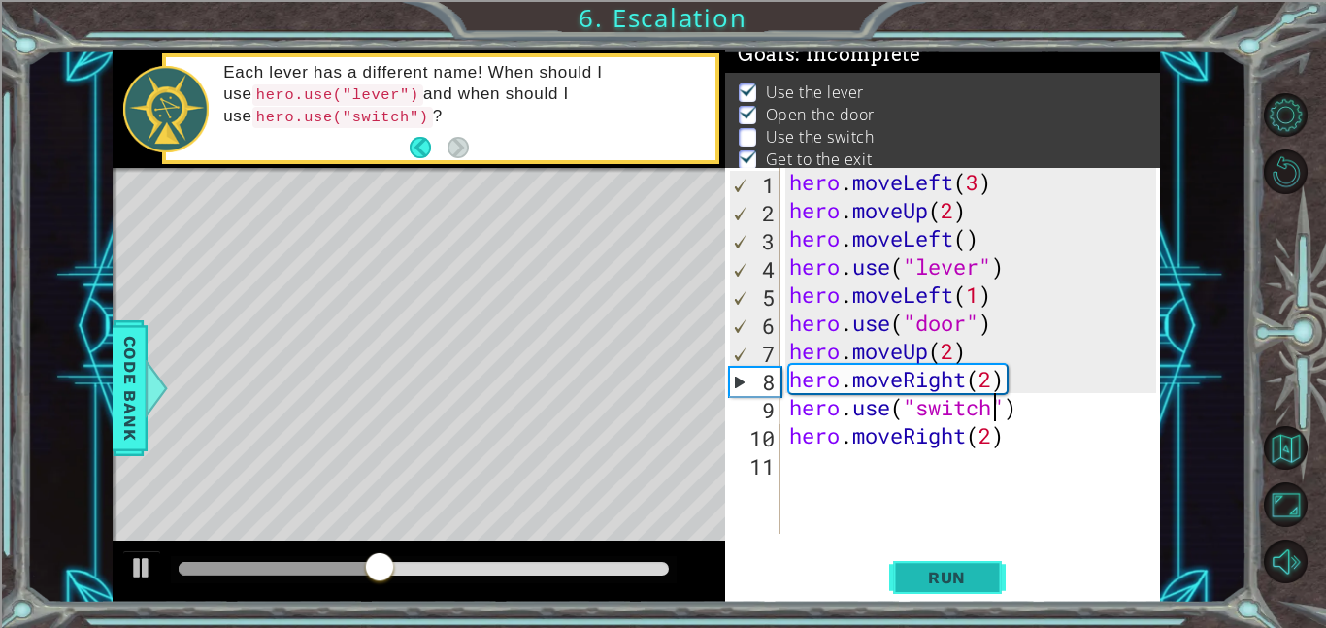
type textarea "hero.use("switch")"
click at [942, 572] on span "Run" at bounding box center [946, 577] width 77 height 19
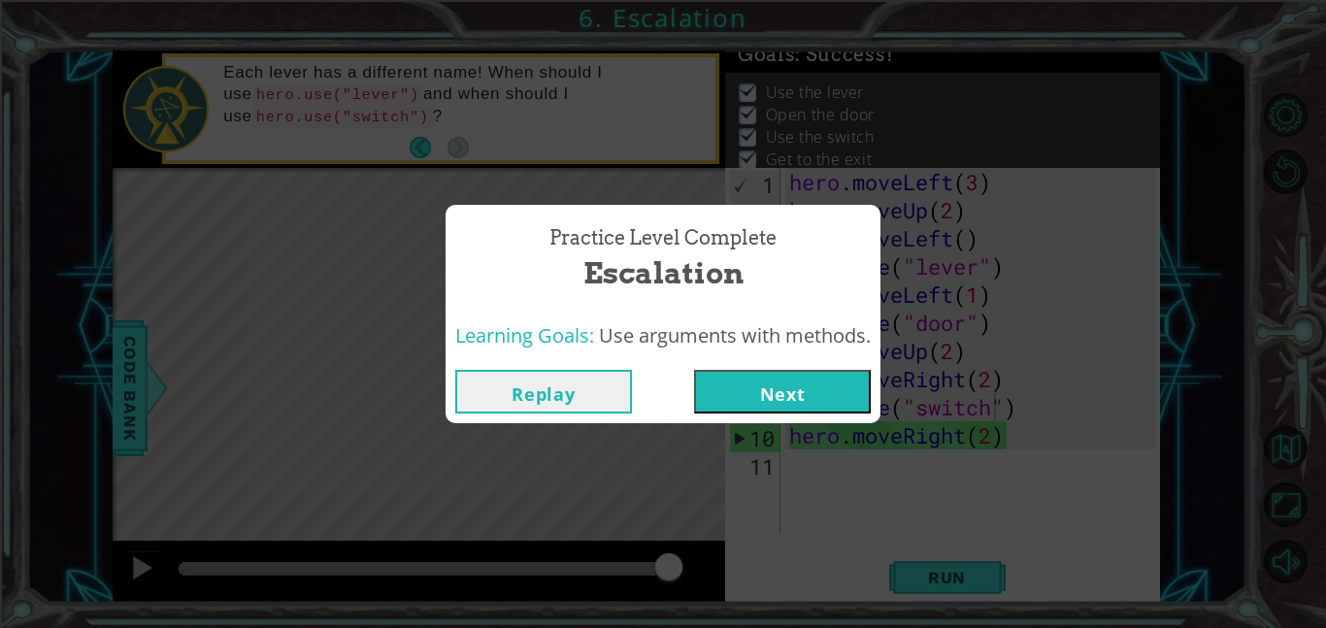
click at [801, 392] on button "Next" at bounding box center [782, 392] width 177 height 44
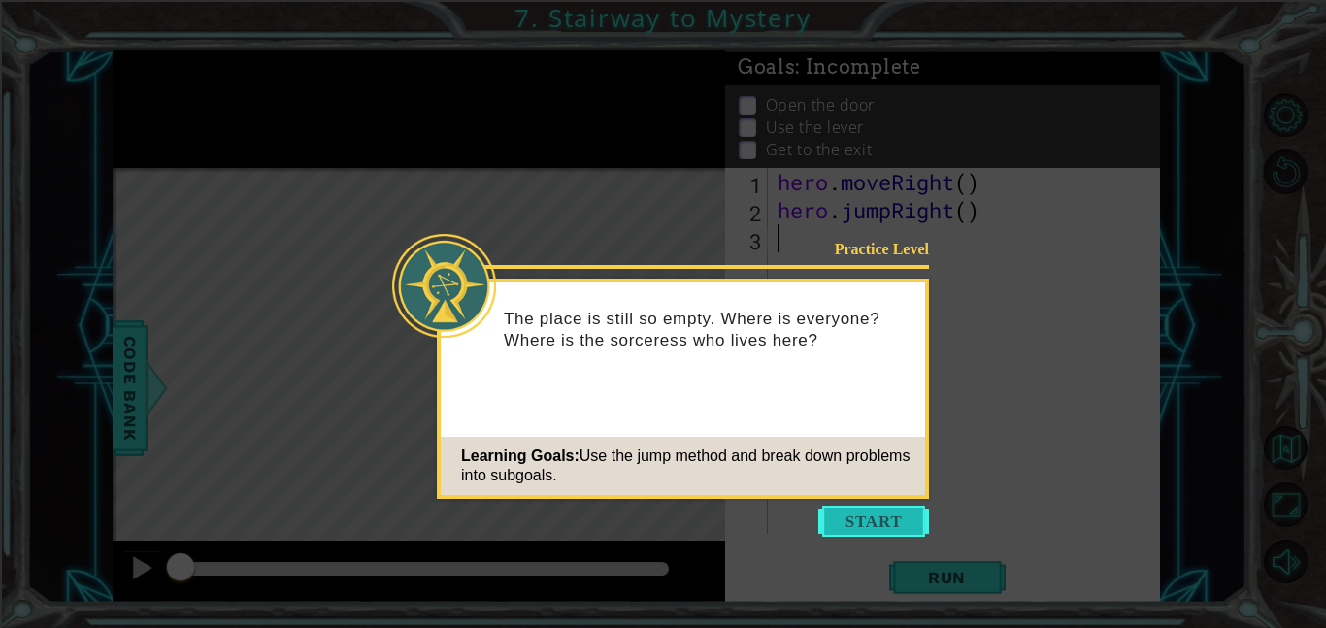
click at [848, 509] on button "Start" at bounding box center [873, 521] width 111 height 31
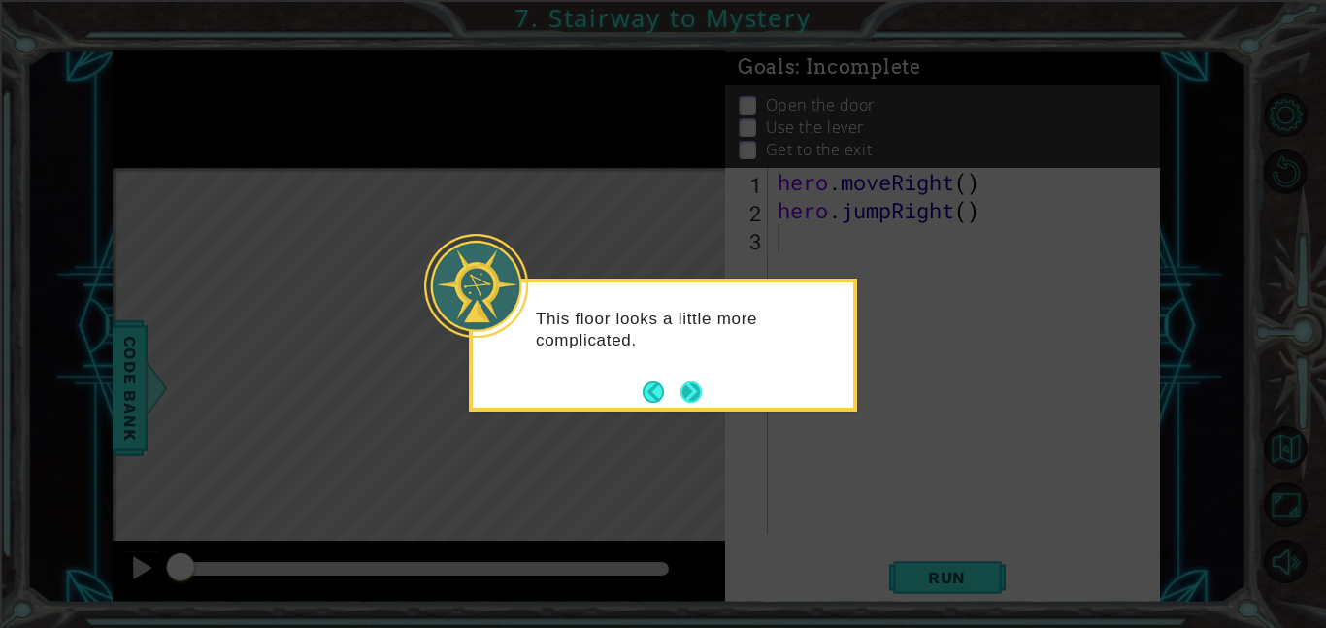
click at [698, 381] on button "Next" at bounding box center [690, 391] width 21 height 21
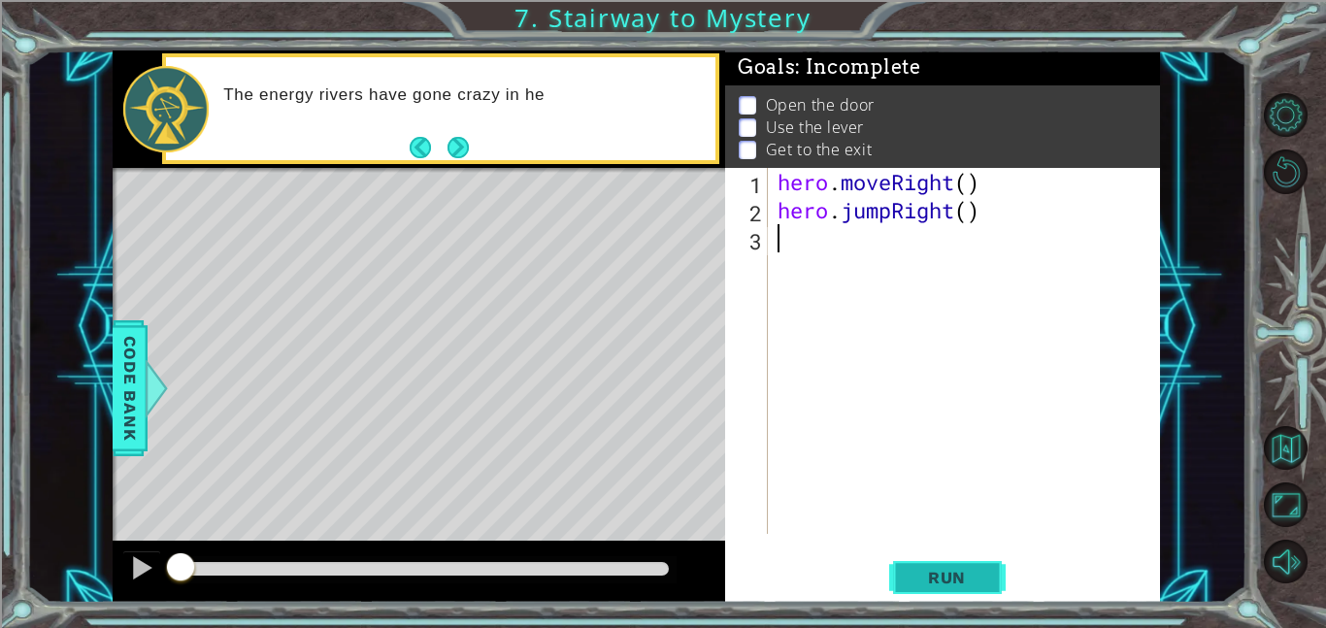
click at [915, 568] on span "Run" at bounding box center [946, 577] width 77 height 19
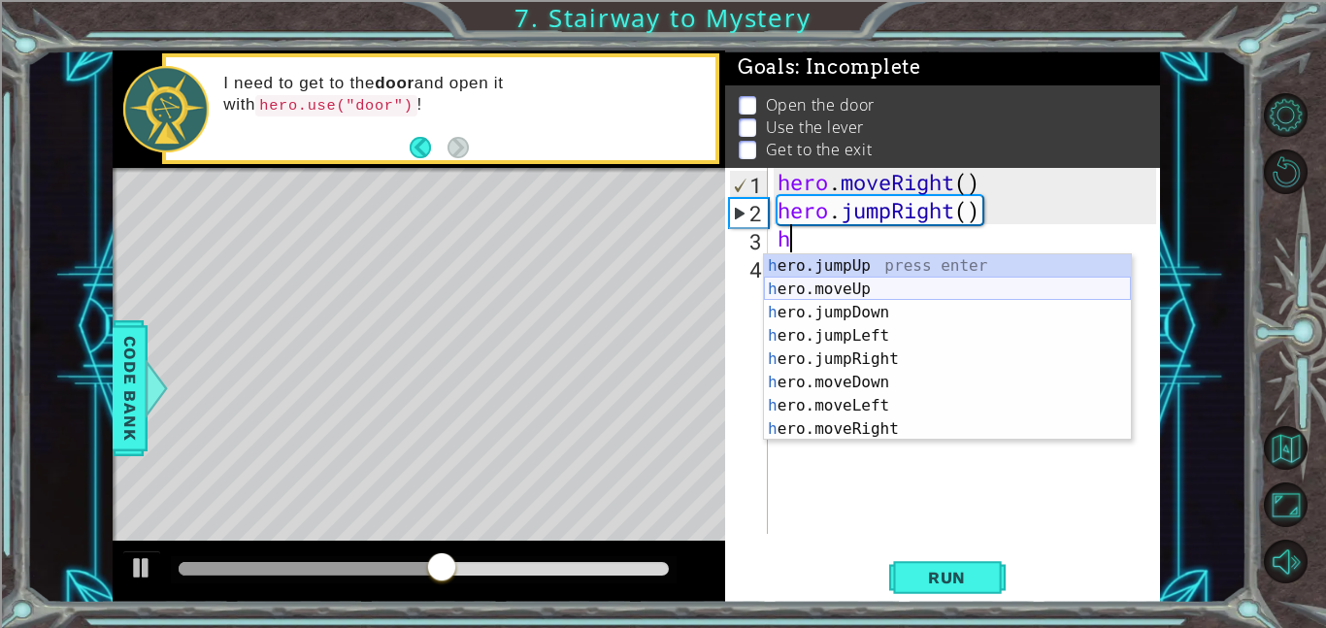
click at [882, 288] on div "h ero.jumpUp press enter h ero.moveUp press enter h ero.jumpDown press enter h …" at bounding box center [947, 370] width 367 height 233
type textarea "hero.moveUp(1)"
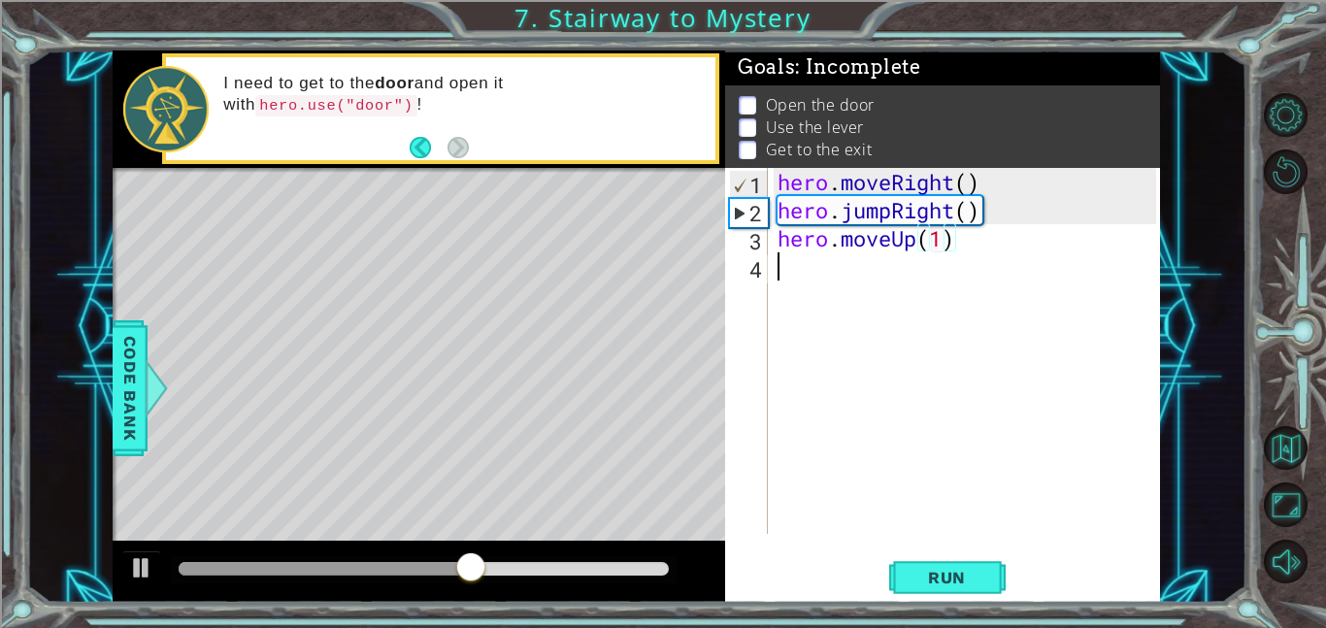
click at [877, 316] on div "hero . moveRight ( ) hero . jumpRight ( ) hero . moveUp ( 1 )" at bounding box center [969, 379] width 392 height 422
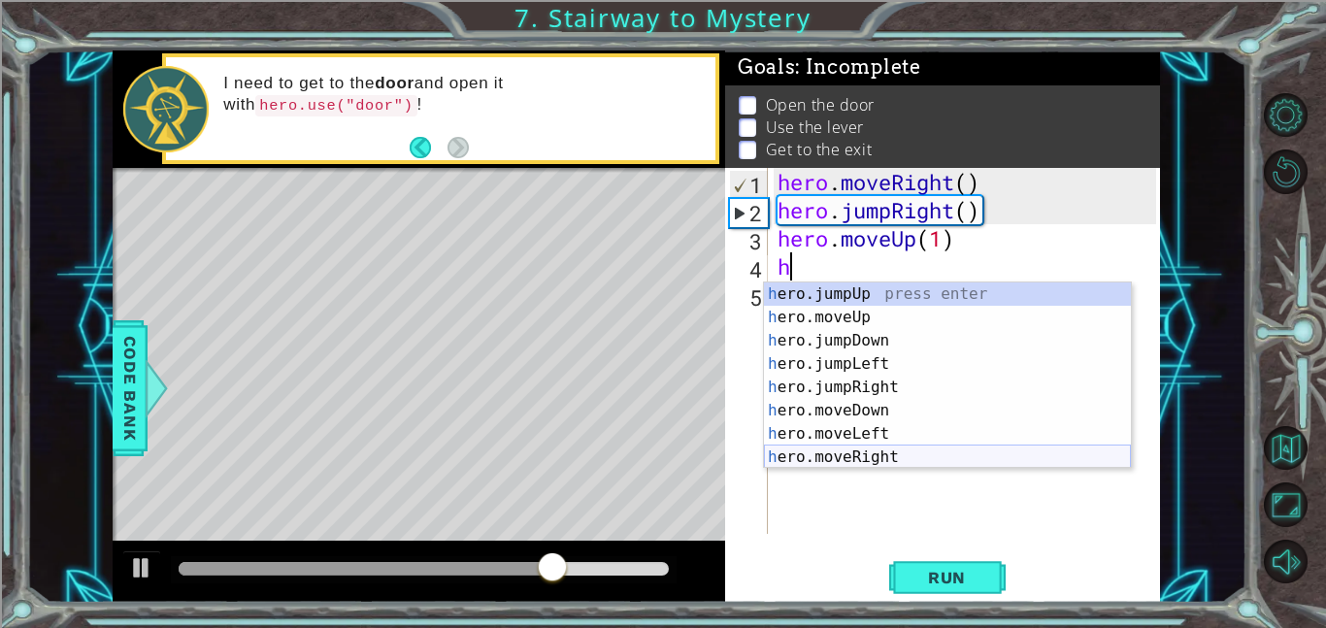
click at [893, 456] on div "h ero.jumpUp press enter h ero.moveUp press enter h ero.jumpDown press enter h …" at bounding box center [947, 398] width 367 height 233
type textarea "hero.moveRight(1)"
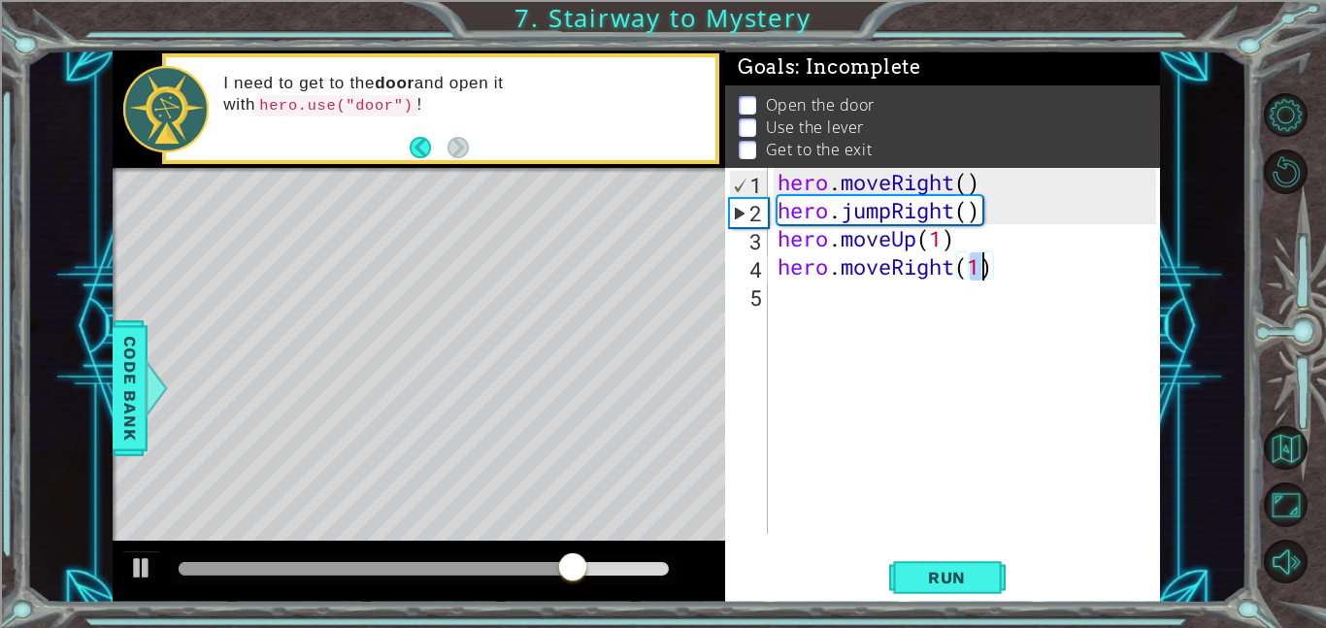
click at [786, 334] on div "hero . moveRight ( ) hero . jumpRight ( ) hero . moveUp ( 1 ) hero . moveRight …" at bounding box center [969, 379] width 392 height 422
type textarea "y"
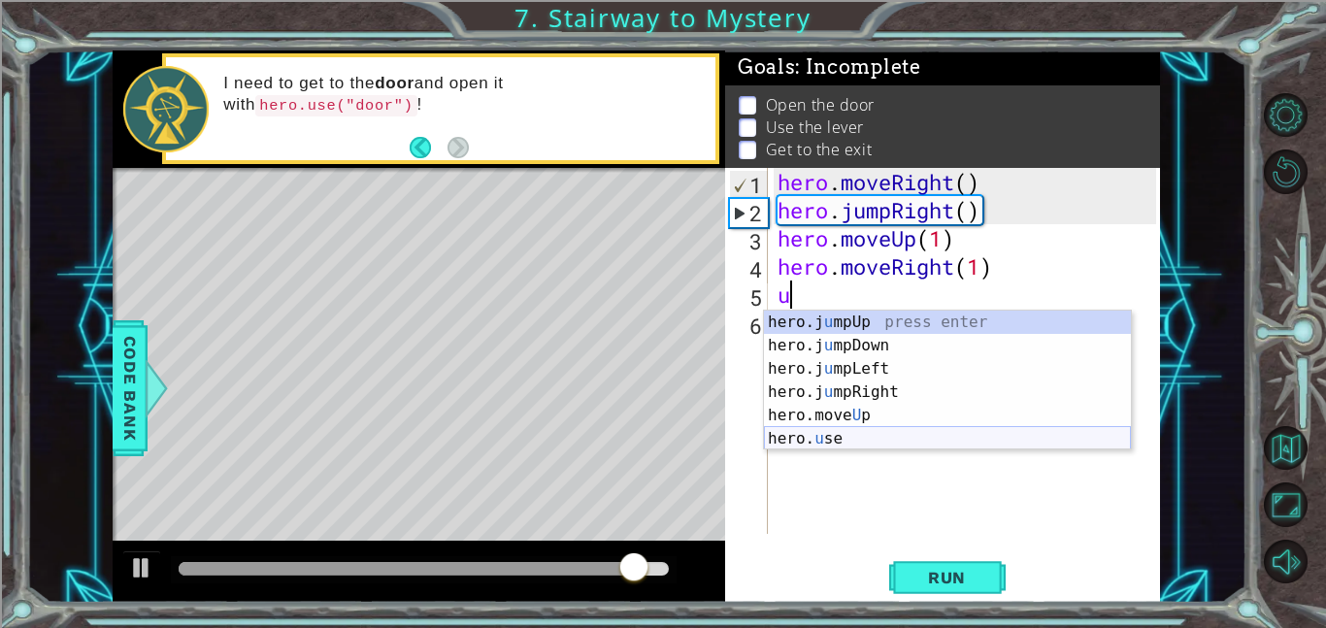
click at [861, 431] on div "hero.j u mpUp press enter hero.j u mpDown press enter hero.j u mpLeft press ent…" at bounding box center [947, 404] width 367 height 186
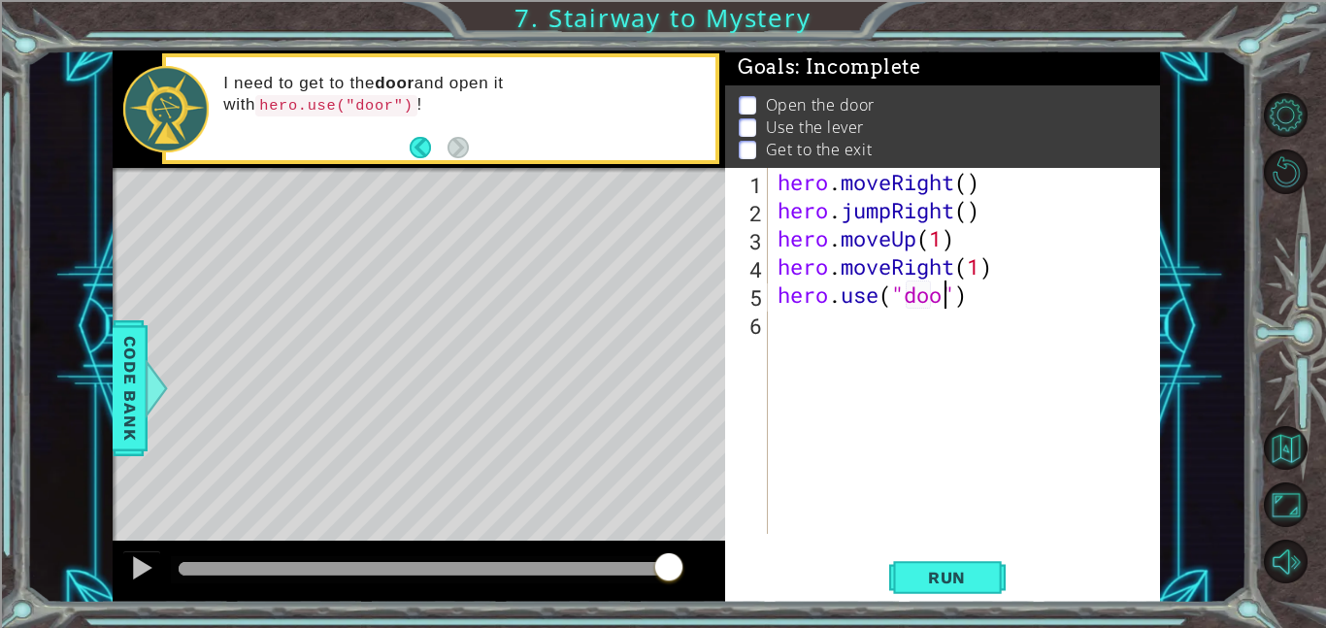
type textarea "hero.use("door")"
click at [834, 365] on div "hero . moveRight ( ) hero . jumpRight ( ) hero . moveUp ( 1 ) hero . moveRight …" at bounding box center [969, 379] width 392 height 422
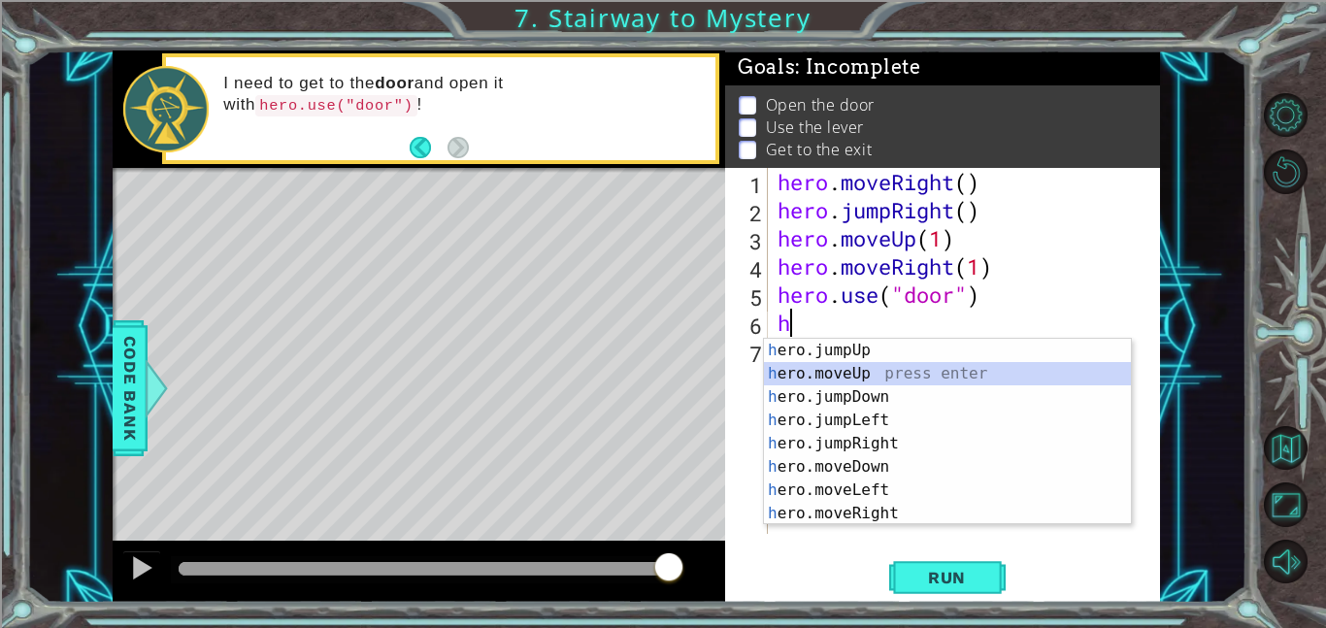
click at [876, 373] on div "h ero.jumpUp press enter h ero.moveUp press enter h ero.jumpDown press enter h …" at bounding box center [947, 455] width 367 height 233
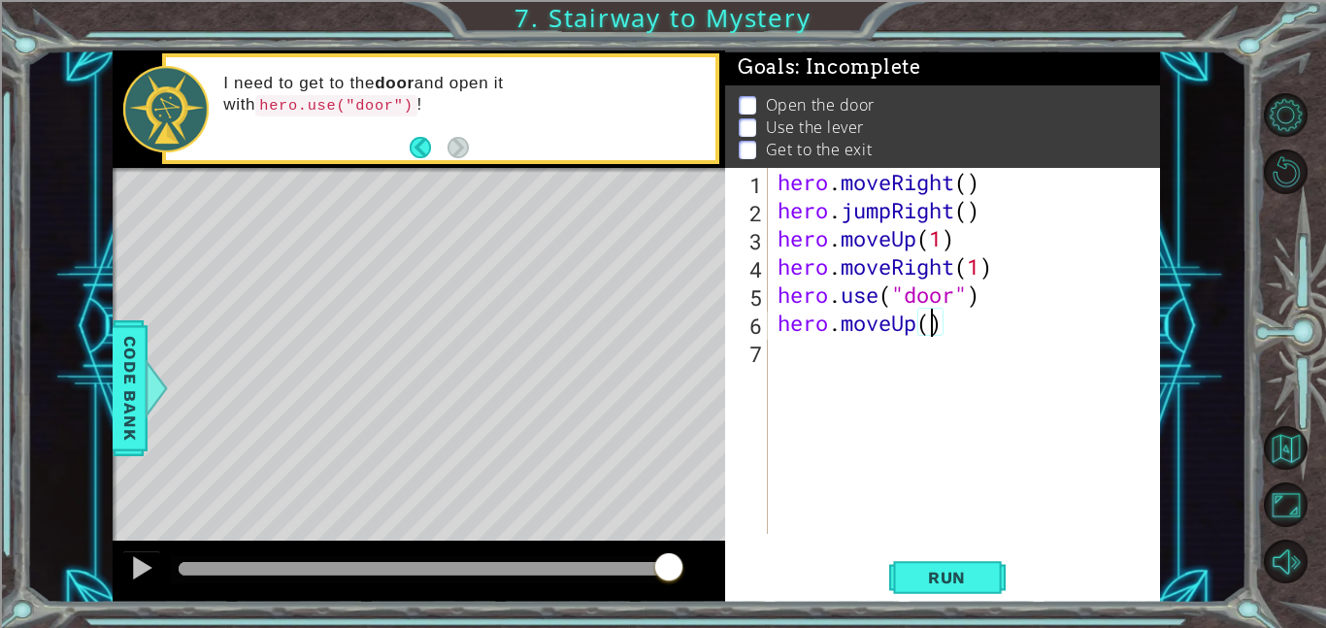
type textarea "hero.moveUp(2)"
click at [850, 375] on div "hero . moveRight ( ) hero . jumpRight ( ) hero . moveUp ( 1 ) hero . moveRight …" at bounding box center [969, 379] width 392 height 422
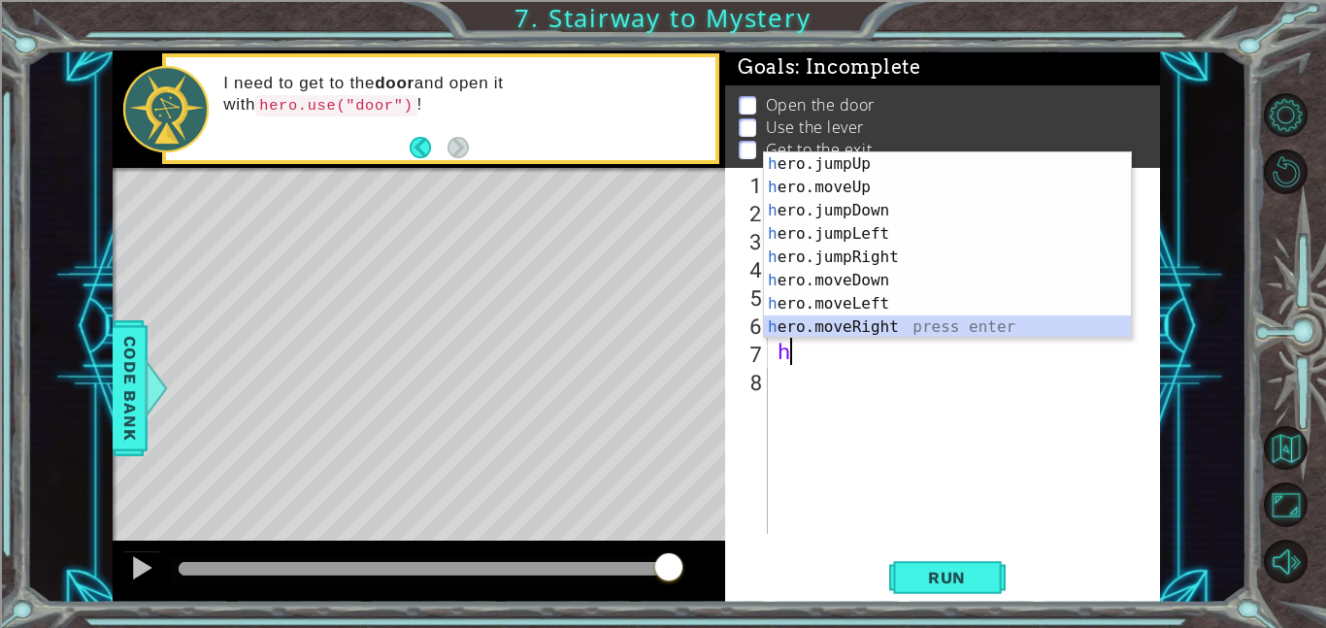
click at [929, 329] on div "h ero.jumpUp press enter h ero.moveUp press enter h ero.jumpDown press enter h …" at bounding box center [947, 268] width 367 height 233
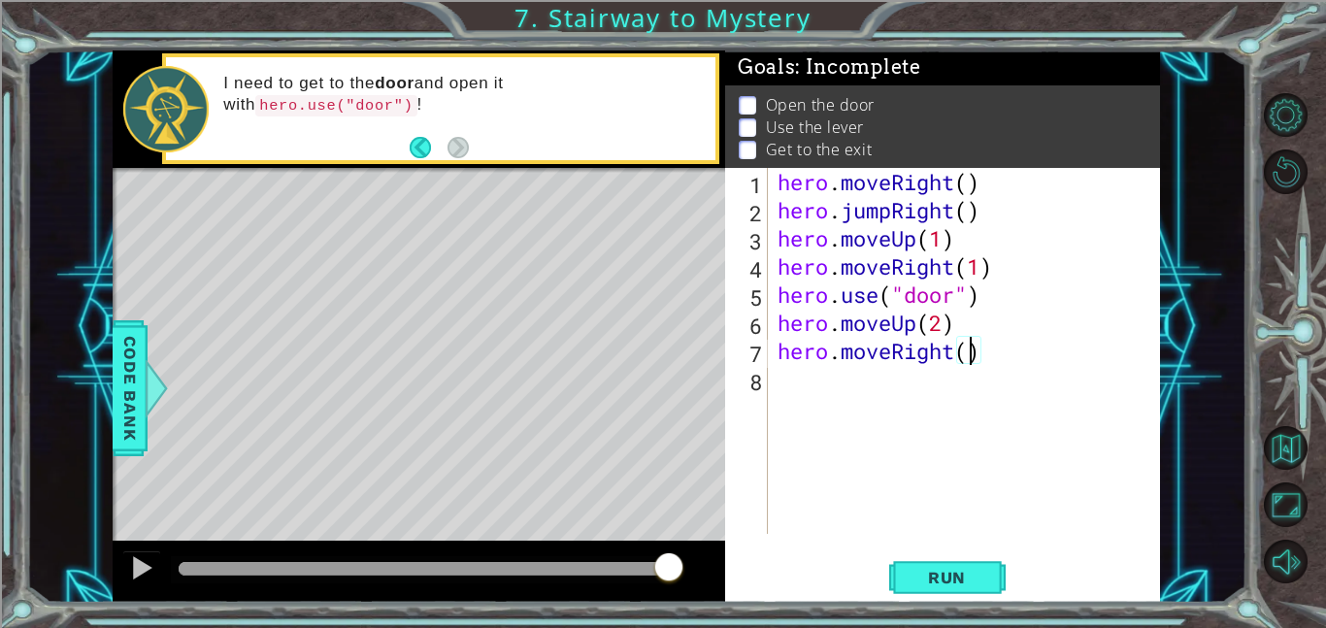
type textarea "hero.moveRight(1)"
click at [801, 381] on div "hero . moveRight ( ) hero . jumpRight ( ) hero . moveUp ( 1 ) hero . moveRight …" at bounding box center [969, 379] width 392 height 422
type textarea "hero.use("lever")"
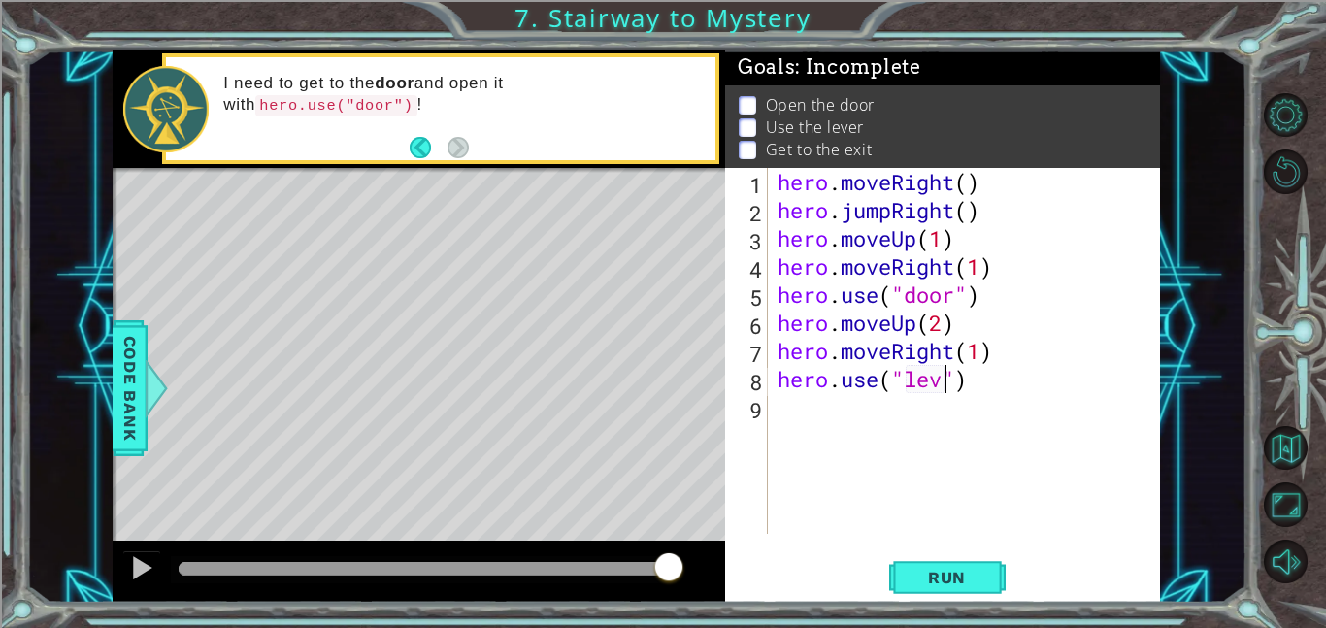
scroll to position [0, 9]
click at [786, 442] on div "hero . moveRight ( ) hero . jumpRight ( ) hero . moveUp ( 1 ) hero . moveRight …" at bounding box center [969, 379] width 392 height 422
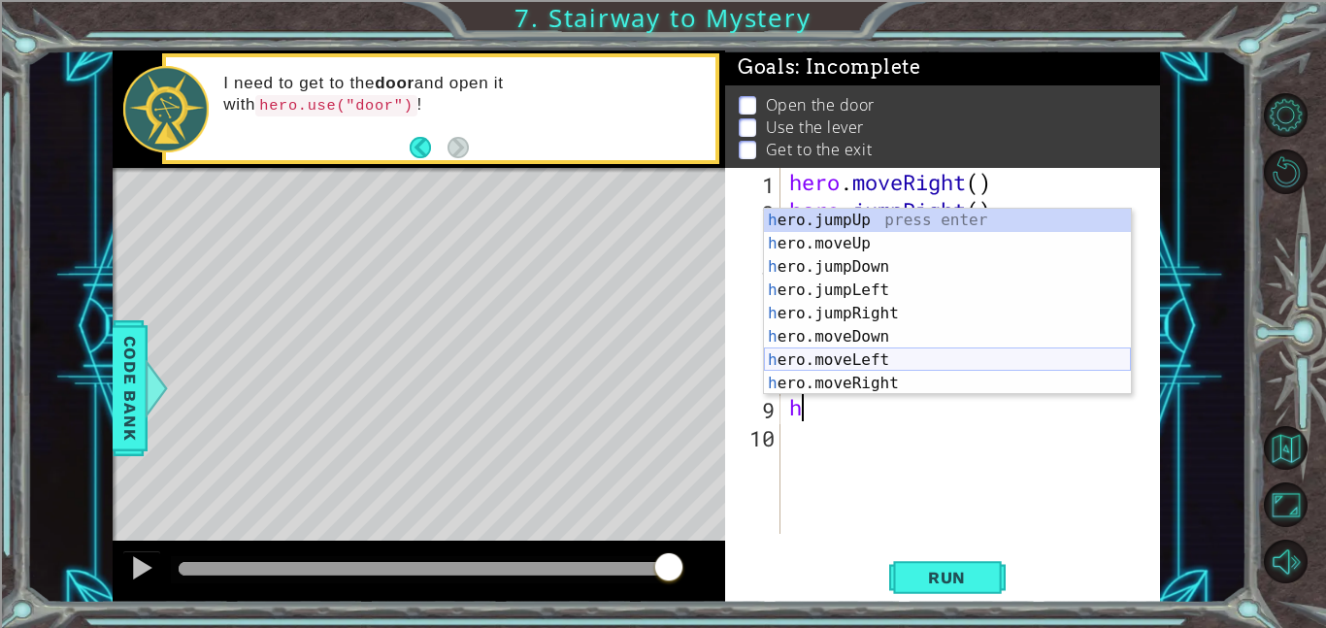
click at [884, 362] on div "h ero.jumpUp press enter h ero.moveUp press enter h ero.jumpDown press enter h …" at bounding box center [947, 325] width 367 height 233
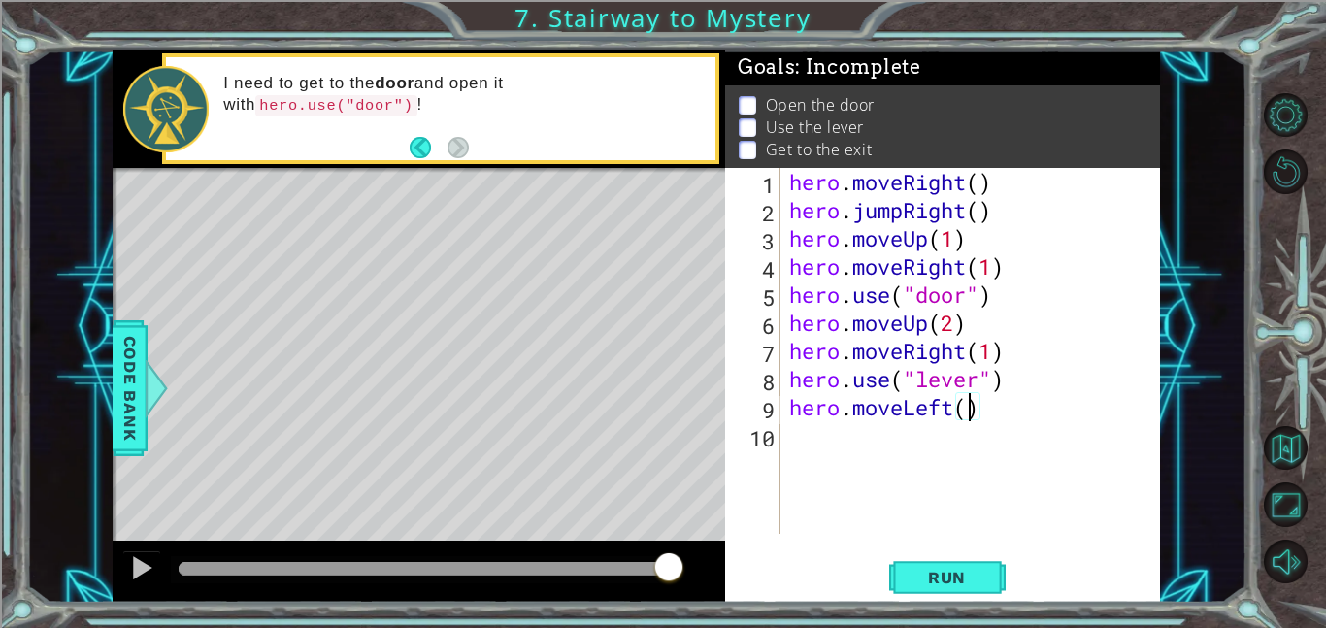
type textarea "hero.moveLeft(2)"
click at [861, 467] on div "hero . moveRight ( ) hero . jumpRight ( ) hero . moveUp ( 1 ) hero . moveRight …" at bounding box center [975, 379] width 380 height 422
type textarea "j"
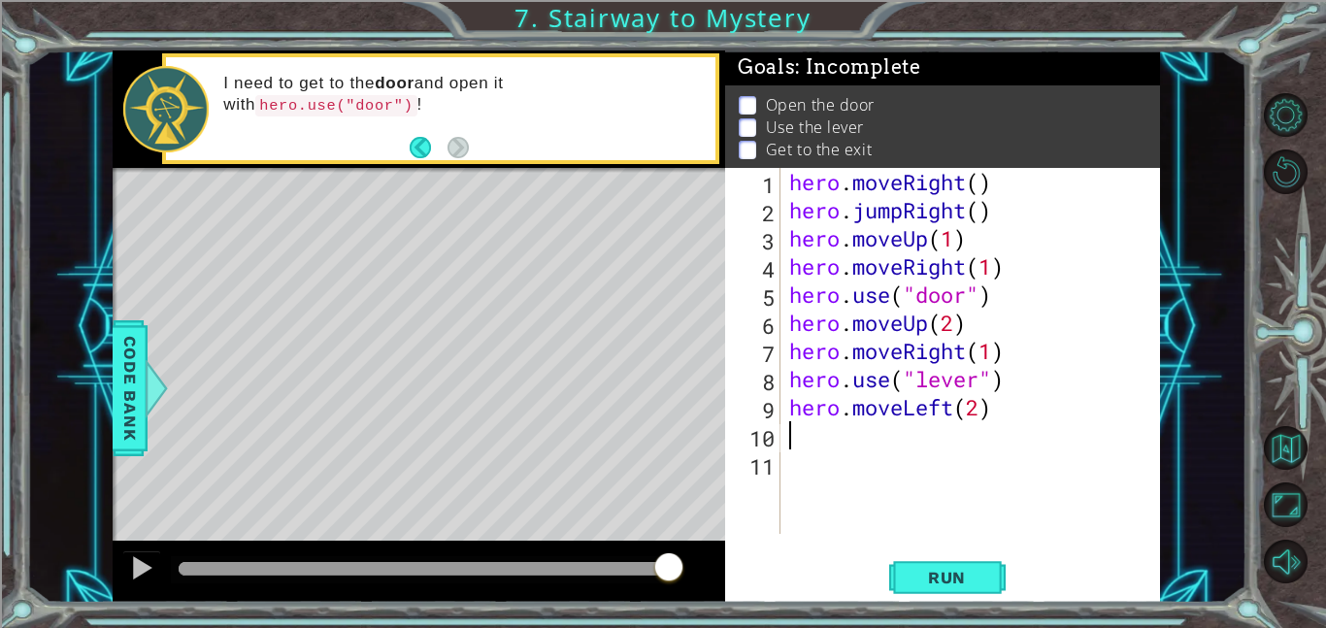
type textarea "h"
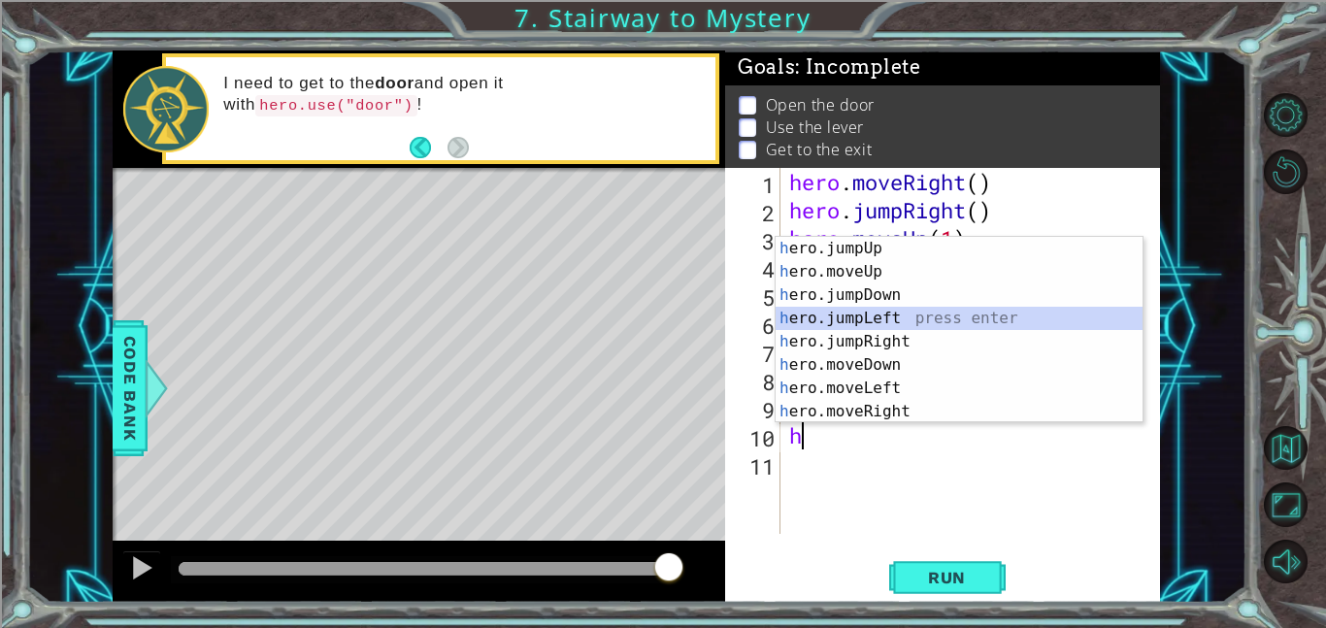
click at [915, 321] on div "h ero.jumpUp press enter h ero.moveUp press enter h ero.jumpDown press enter h …" at bounding box center [958, 353] width 367 height 233
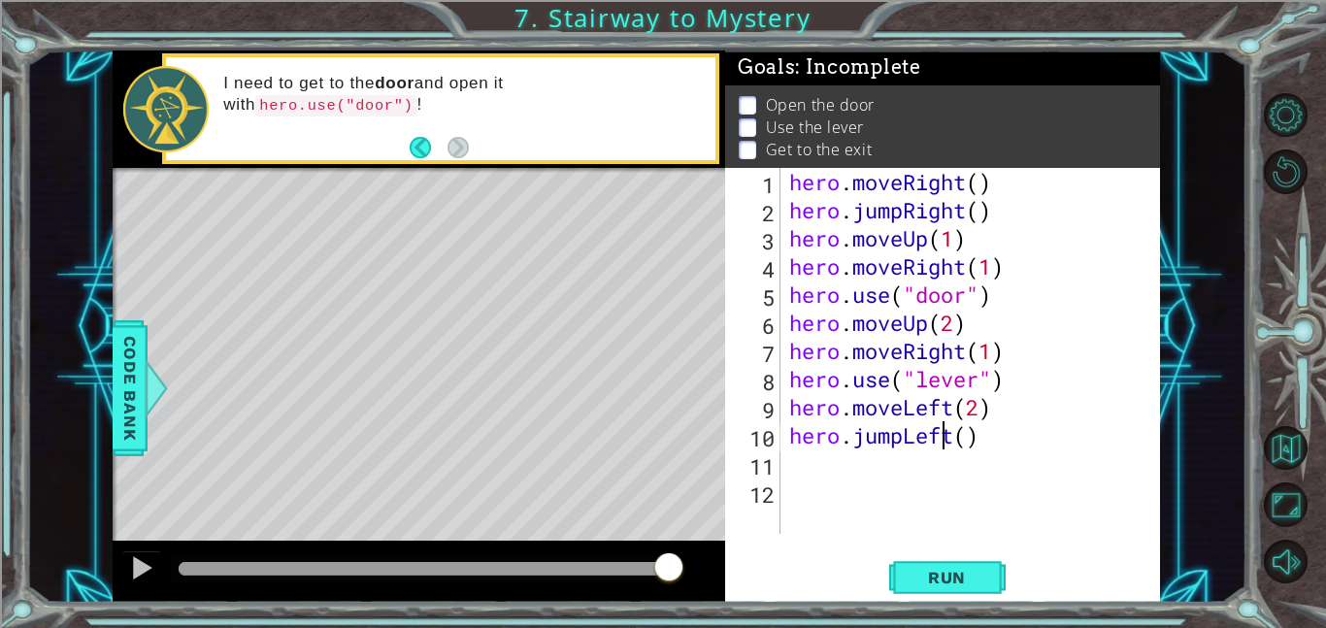
click at [943, 449] on div "hero . moveRight ( ) hero . jumpRight ( ) hero . moveUp ( 1 ) hero . moveRight …" at bounding box center [975, 379] width 380 height 422
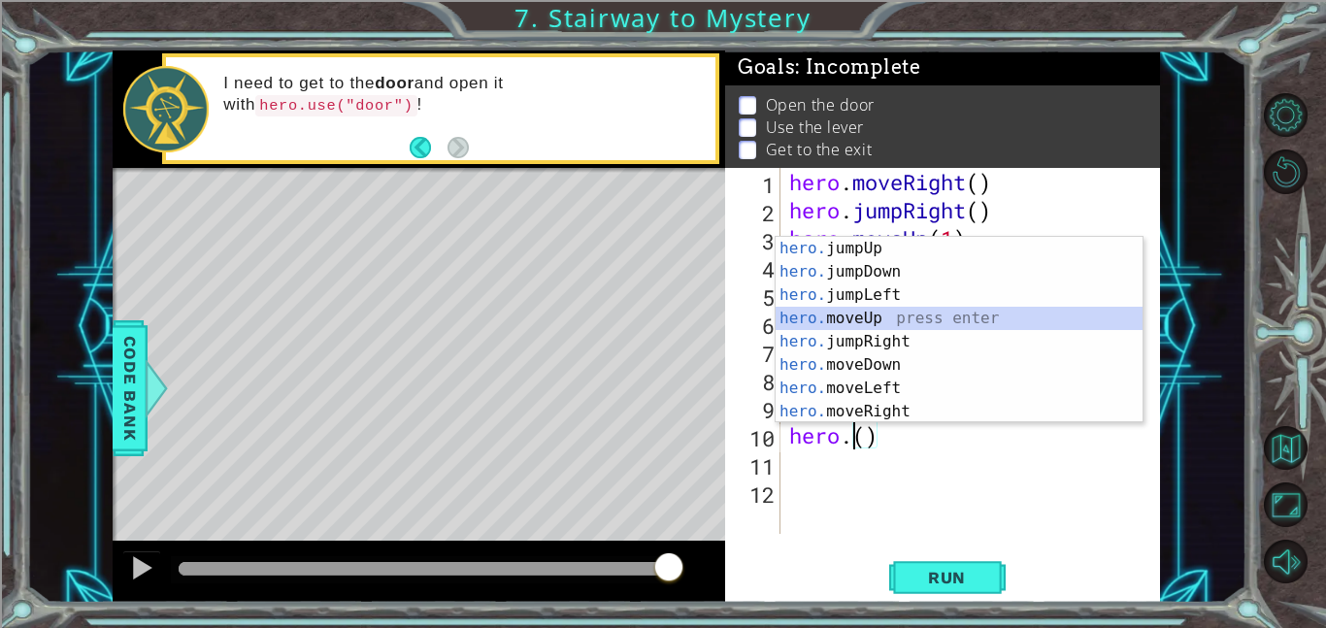
click at [892, 310] on div "hero. jumpUp press enter hero. jumpDown press enter hero. jumpLeft press enter …" at bounding box center [958, 353] width 367 height 233
type textarea "hero.moveUp(1)"
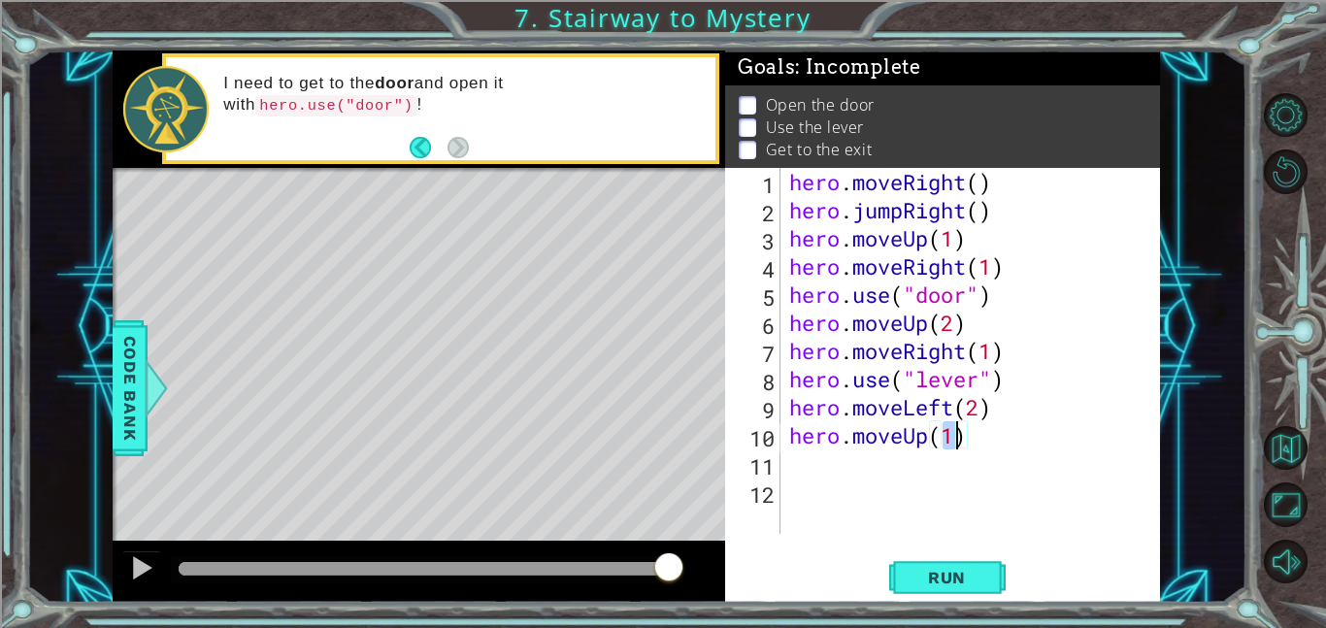
click at [823, 476] on div "hero . moveRight ( ) hero . jumpRight ( ) hero . moveUp ( 1 ) hero . moveRight …" at bounding box center [975, 379] width 380 height 422
click at [892, 443] on div "hero . moveRight ( ) hero . jumpRight ( ) hero . moveUp ( 1 ) hero . moveRight …" at bounding box center [975, 379] width 380 height 422
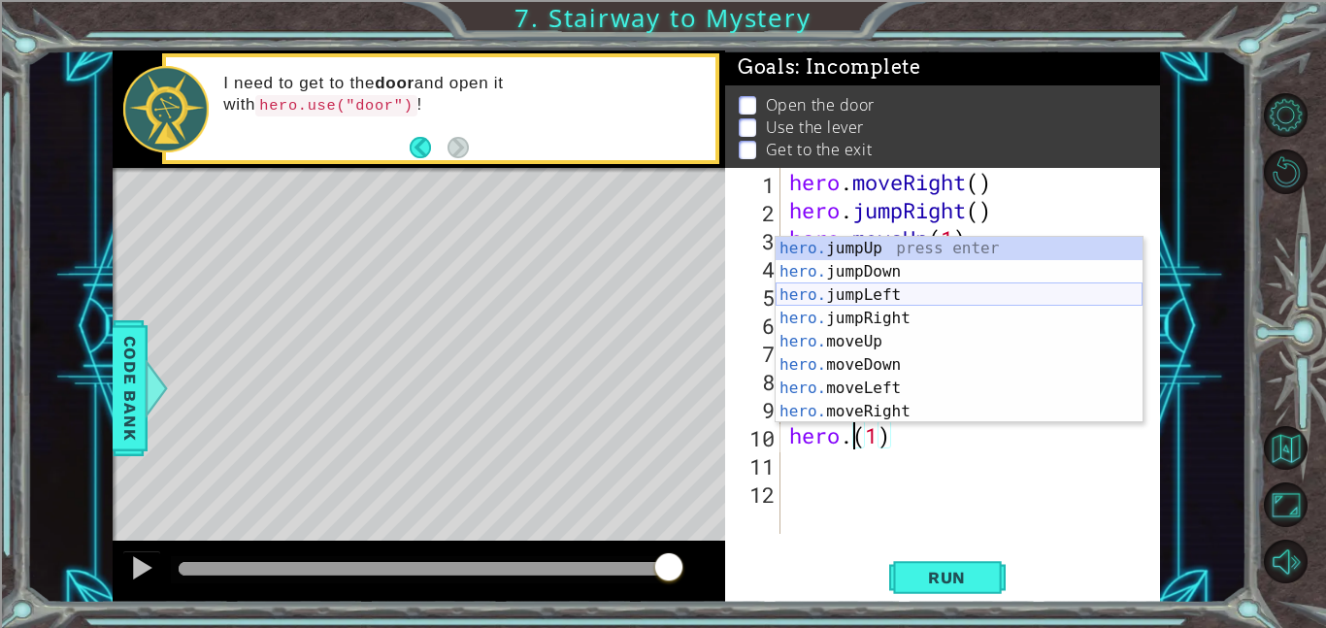
click at [907, 296] on div "hero. jumpUp press enter hero. jumpDown press enter hero. jumpLeft press enter …" at bounding box center [958, 353] width 367 height 233
type textarea "hero.jumpLeft()(1)"
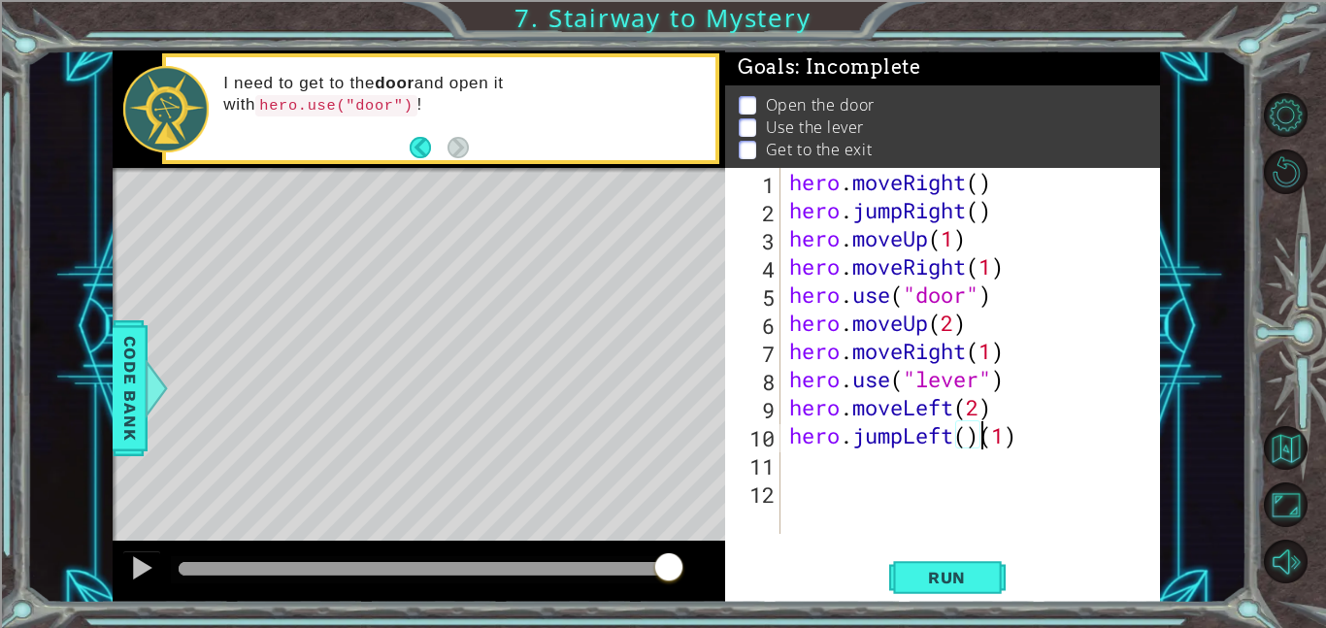
click at [824, 486] on div "hero . moveRight ( ) hero . jumpRight ( ) hero . moveUp ( 1 ) hero . moveRight …" at bounding box center [975, 379] width 380 height 422
click at [797, 473] on div "hero . moveRight ( ) hero . jumpRight ( ) hero . moveUp ( 1 ) hero . moveRight …" at bounding box center [975, 379] width 380 height 422
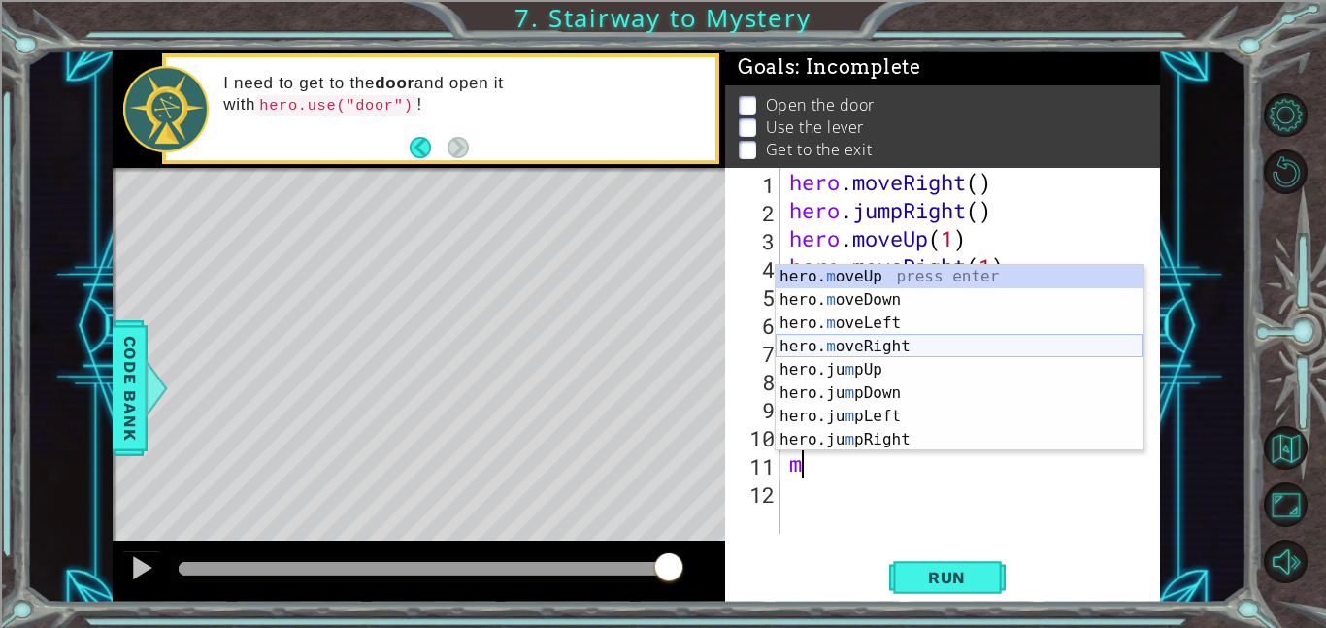
click at [910, 346] on div "hero. m oveUp press enter hero. m oveDown press enter hero. m oveLeft press ent…" at bounding box center [958, 381] width 367 height 233
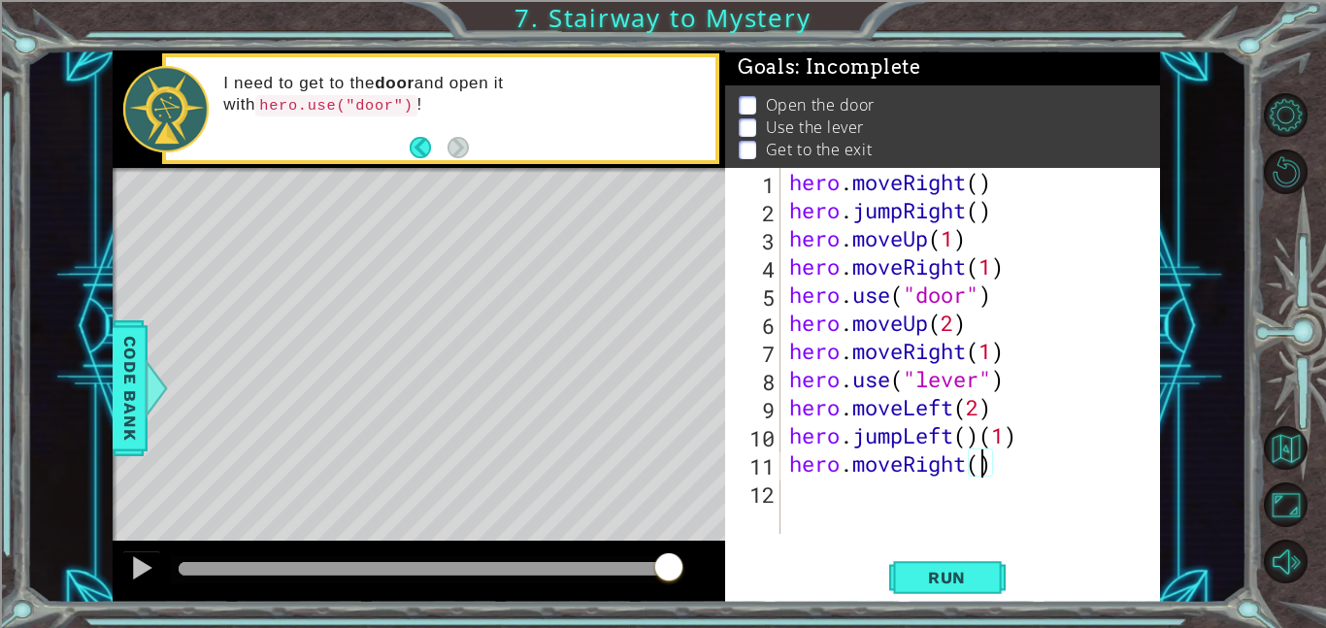
scroll to position [0, 9]
click at [931, 583] on span "Run" at bounding box center [946, 577] width 77 height 19
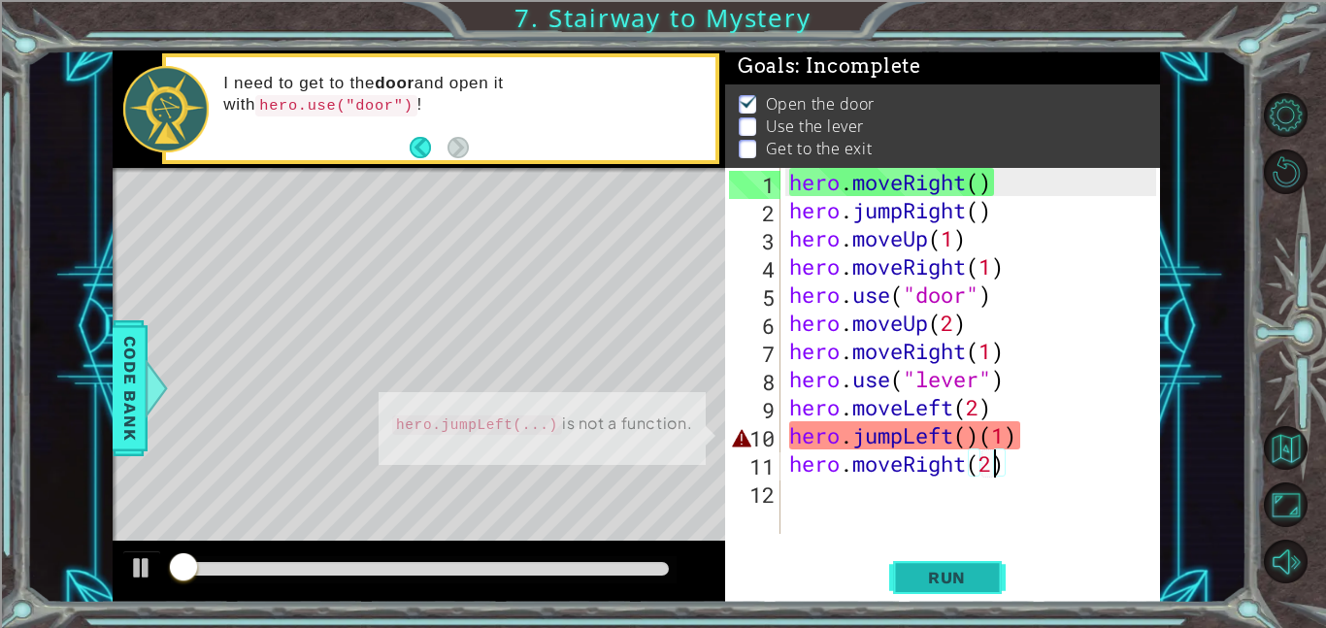
scroll to position [2, 0]
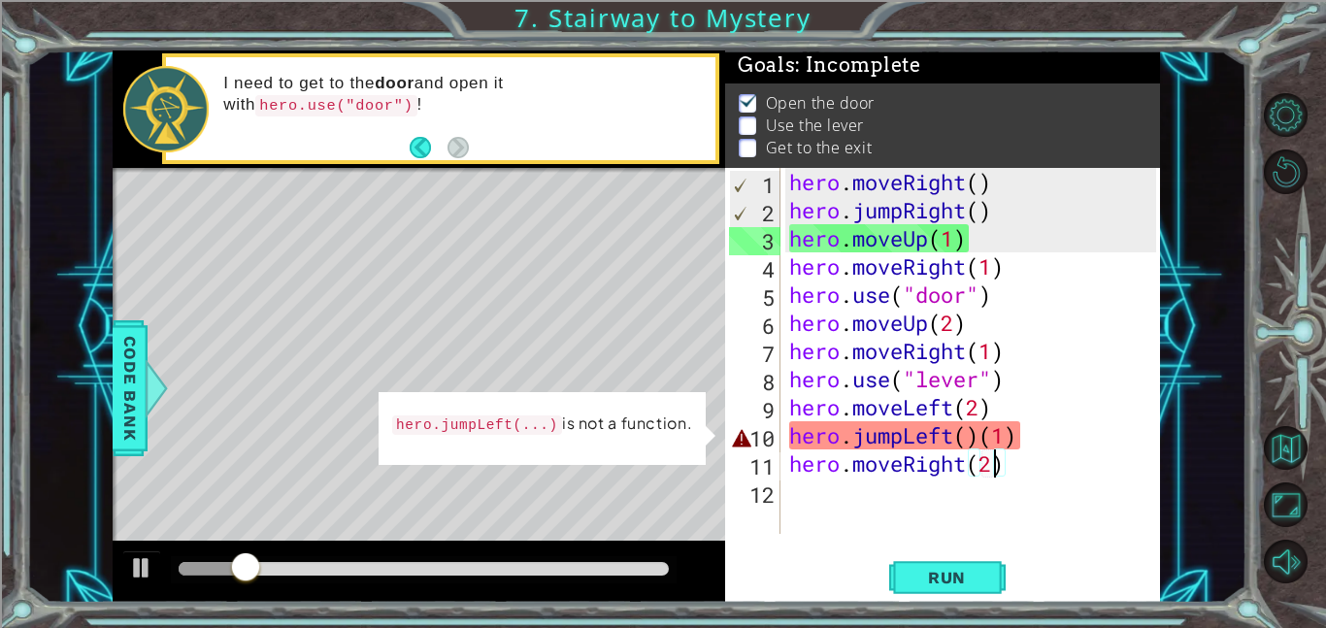
click at [977, 434] on div "hero . moveRight ( ) hero . jumpRight ( ) hero . moveUp ( 1 ) hero . moveRight …" at bounding box center [975, 379] width 380 height 422
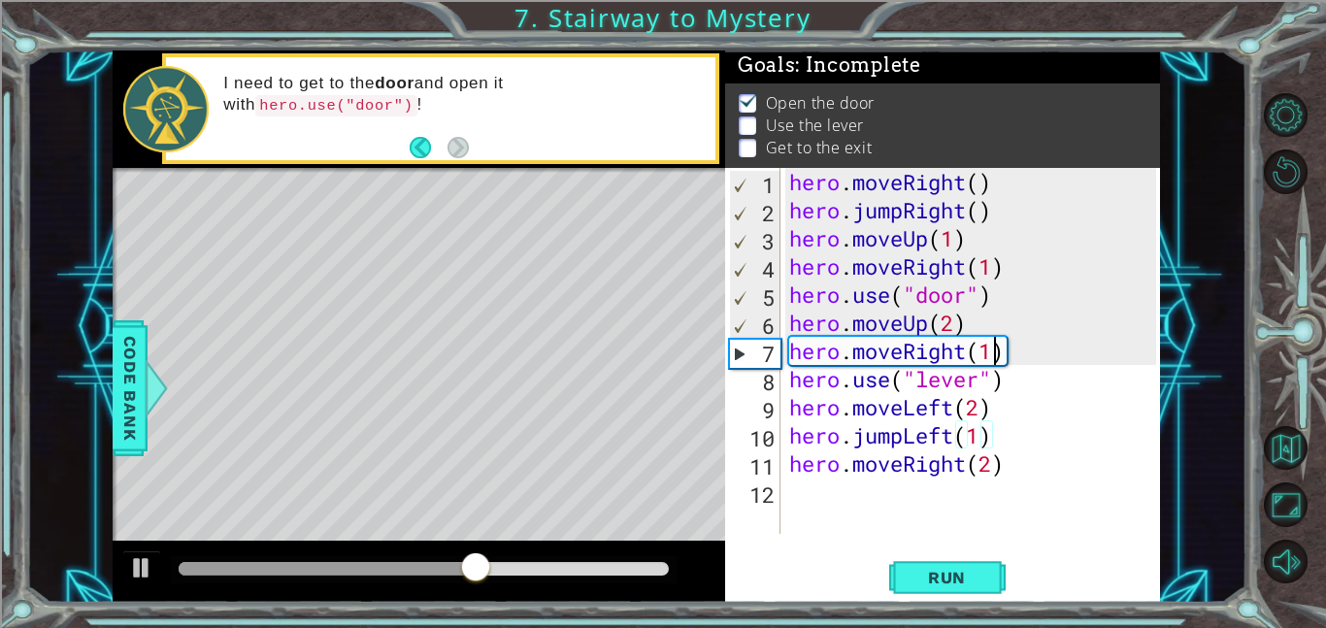
click at [990, 348] on div "hero . moveRight ( ) hero . jumpRight ( ) hero . moveUp ( 1 ) hero . moveRight …" at bounding box center [975, 379] width 380 height 422
type textarea "hero.moveRight(1)"
click at [908, 348] on div "hero . moveRight ( ) hero . jumpRight ( ) hero . moveUp ( 1 ) hero . moveRight …" at bounding box center [975, 379] width 380 height 422
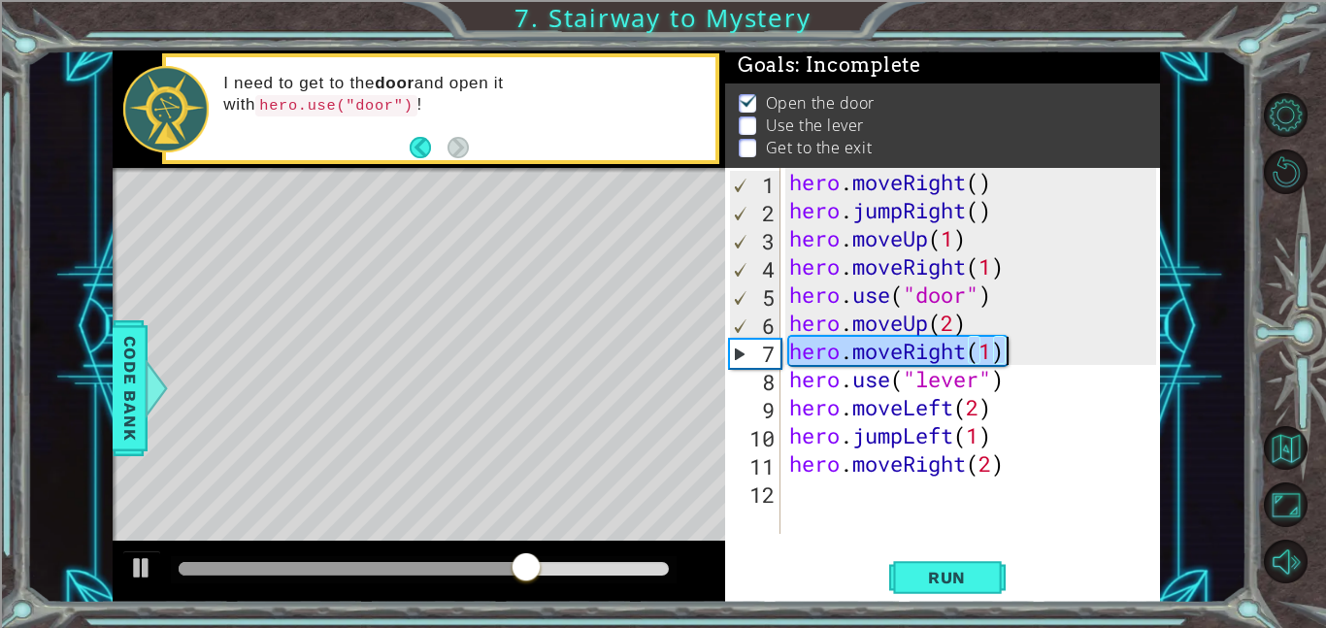
drag, startPoint x: 794, startPoint y: 346, endPoint x: 1028, endPoint y: 356, distance: 234.1
click at [1028, 356] on div "hero . moveRight ( ) hero . jumpRight ( ) hero . moveUp ( 1 ) hero . moveRight …" at bounding box center [975, 379] width 380 height 422
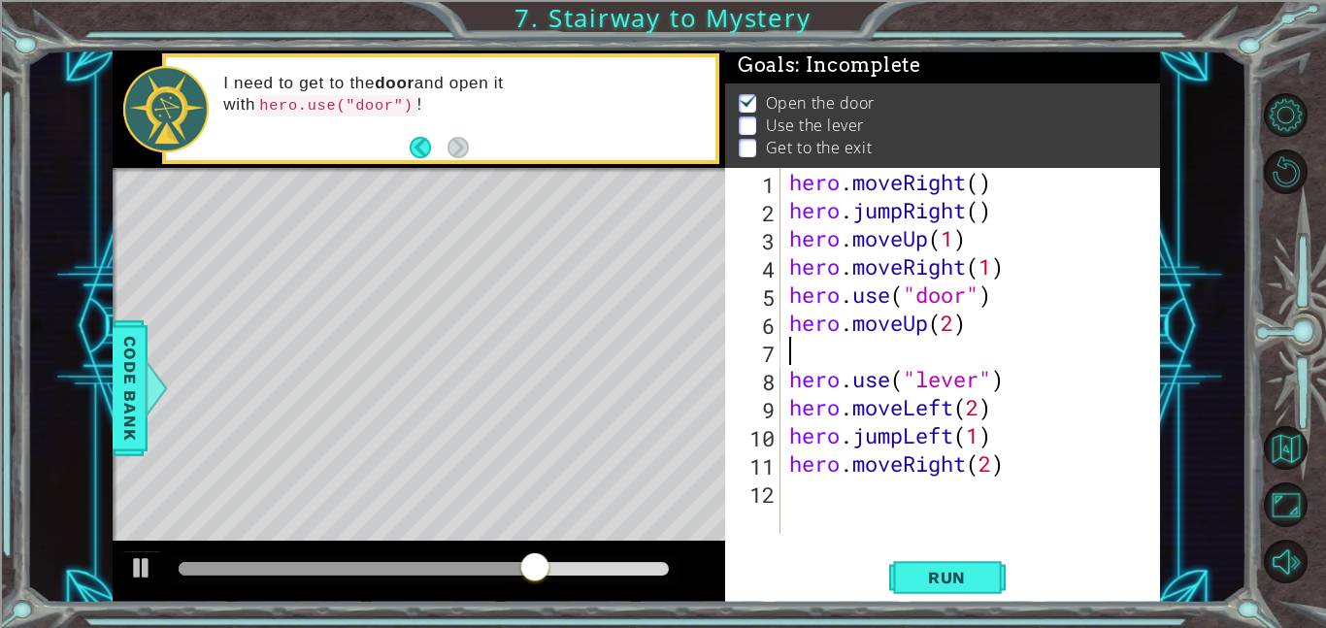
scroll to position [0, 0]
click at [970, 586] on span "Run" at bounding box center [946, 577] width 77 height 19
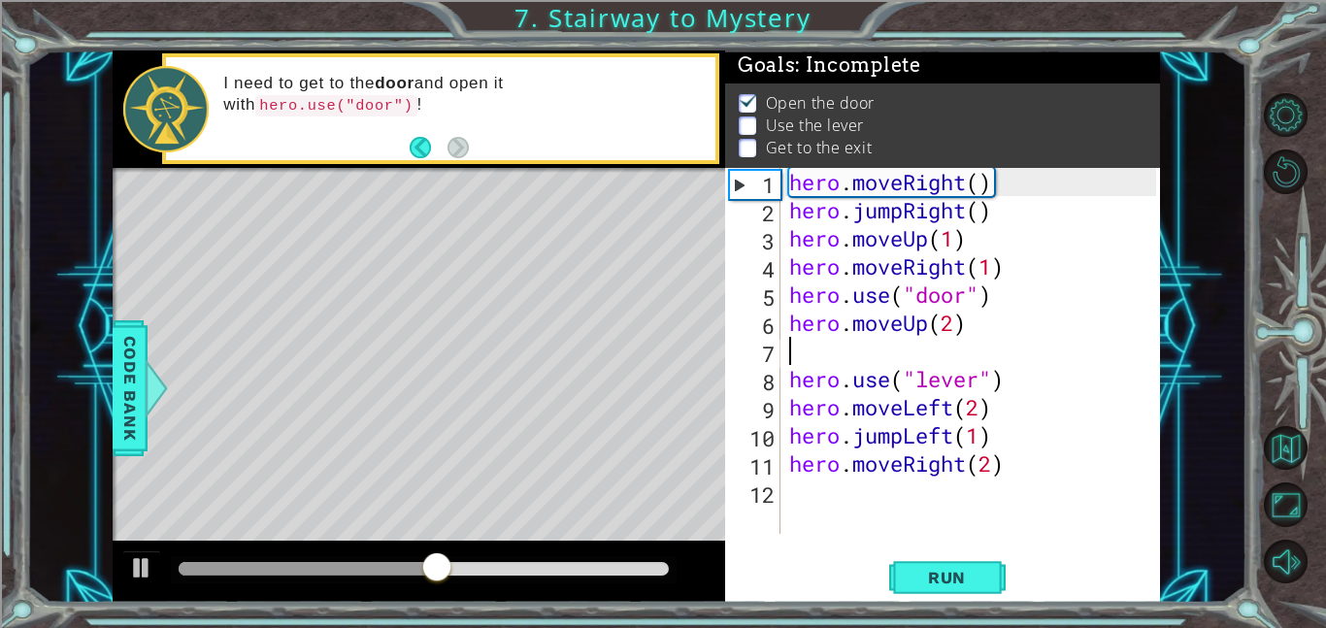
type textarea "m"
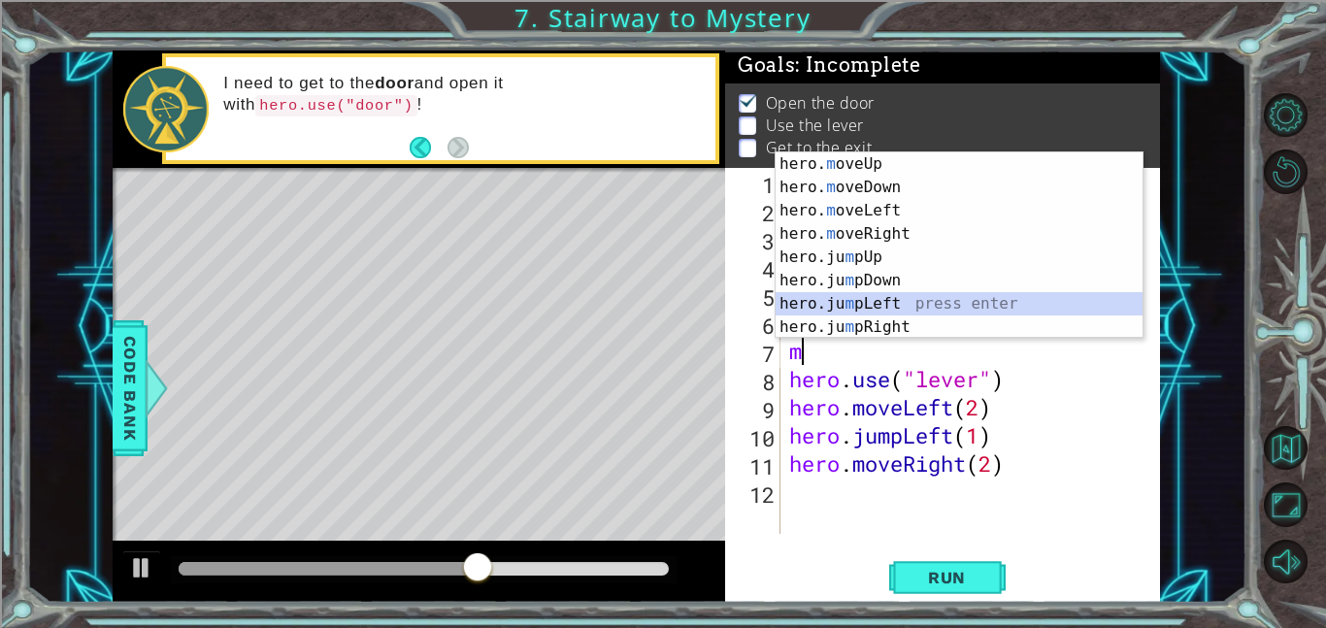
click at [921, 305] on div "hero. m oveUp press enter hero. m oveDown press enter hero. m oveLeft press ent…" at bounding box center [958, 268] width 367 height 233
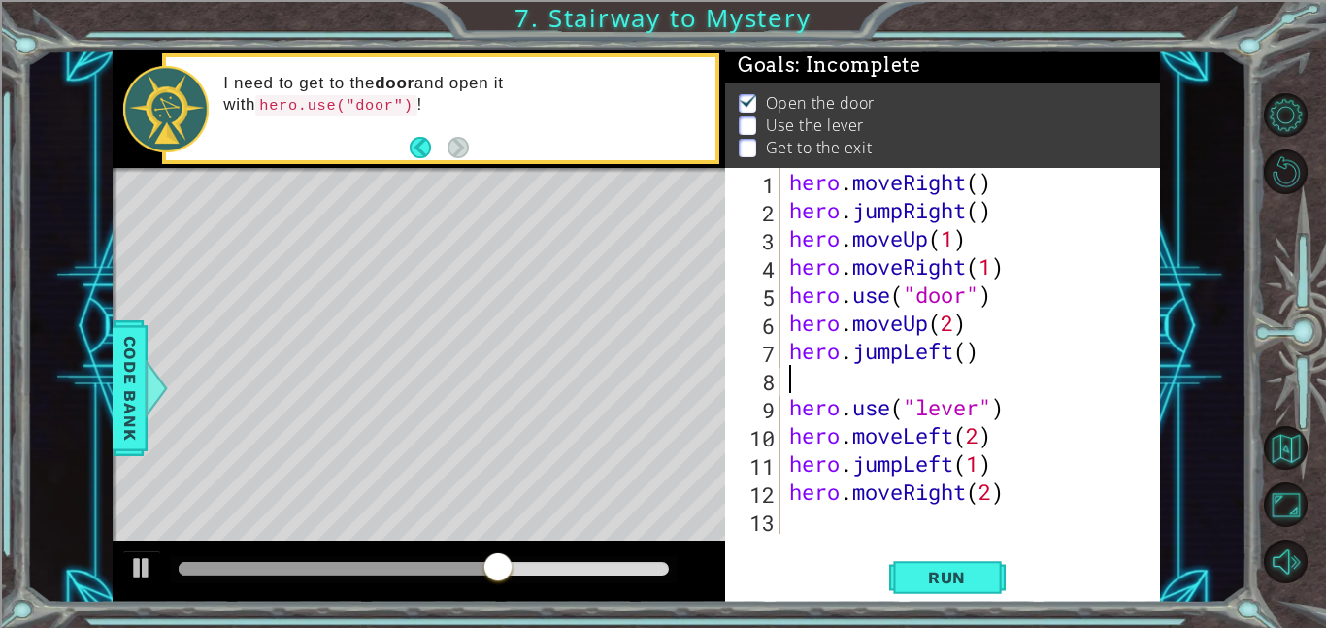
click at [909, 353] on div "hero . moveRight ( ) hero . jumpRight ( ) hero . moveUp ( 1 ) hero . moveRight …" at bounding box center [975, 379] width 380 height 422
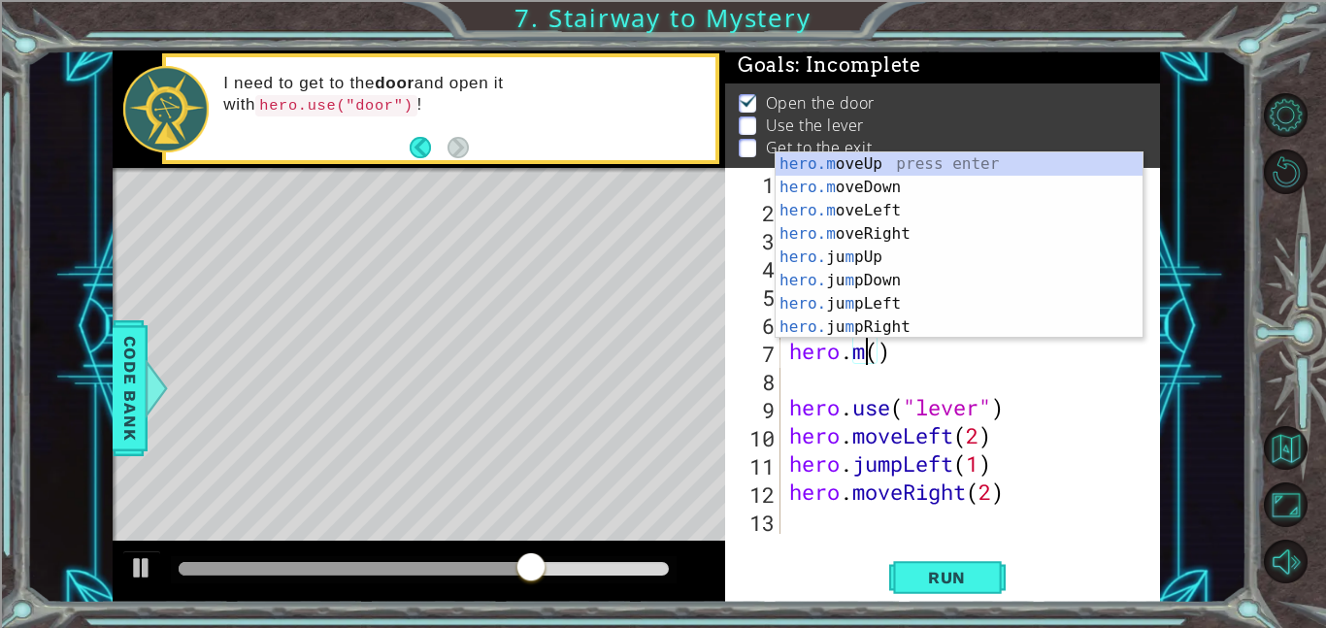
scroll to position [0, 3]
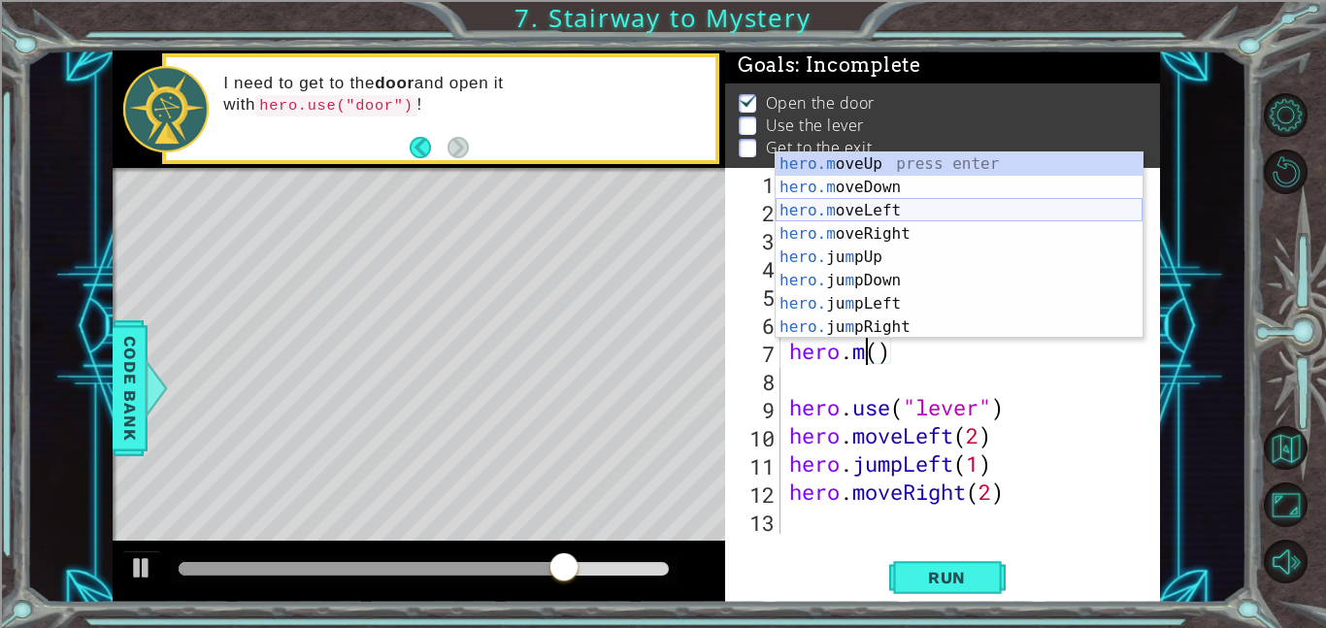
click at [901, 211] on div "hero.m oveUp press enter hero.m oveDown press enter hero.m oveLeft press enter …" at bounding box center [958, 268] width 367 height 233
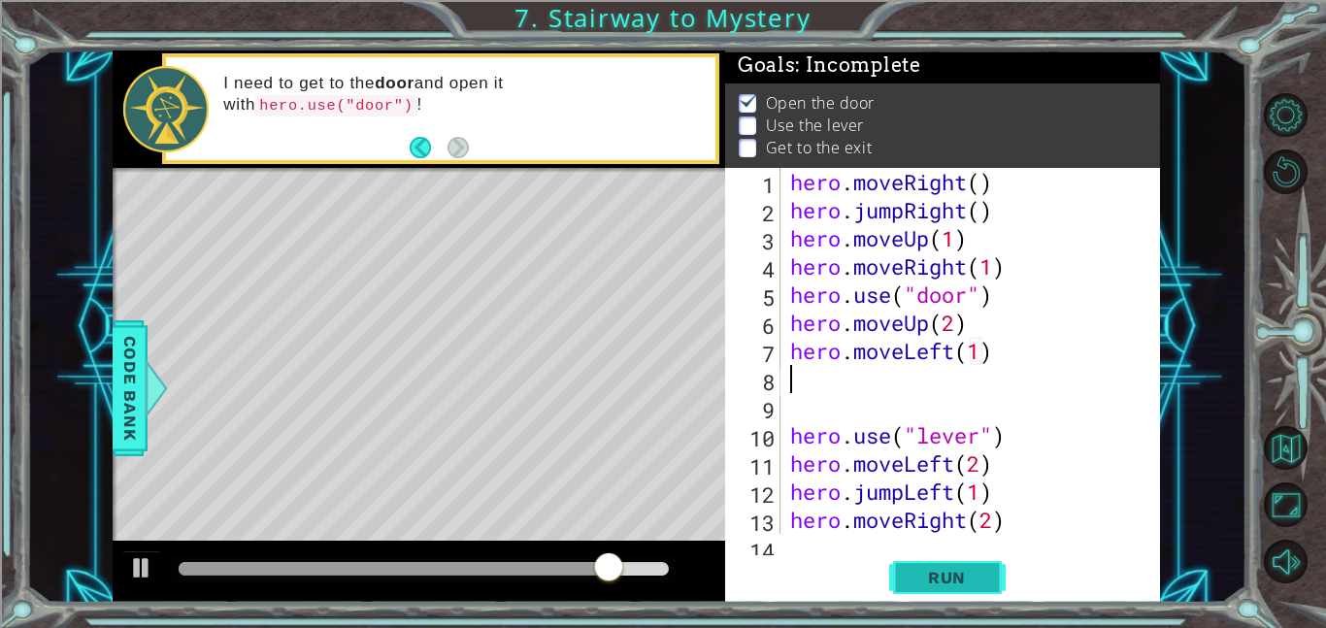
type textarea "hero.moveLeft(1)"
click at [967, 558] on button "Run" at bounding box center [947, 577] width 116 height 44
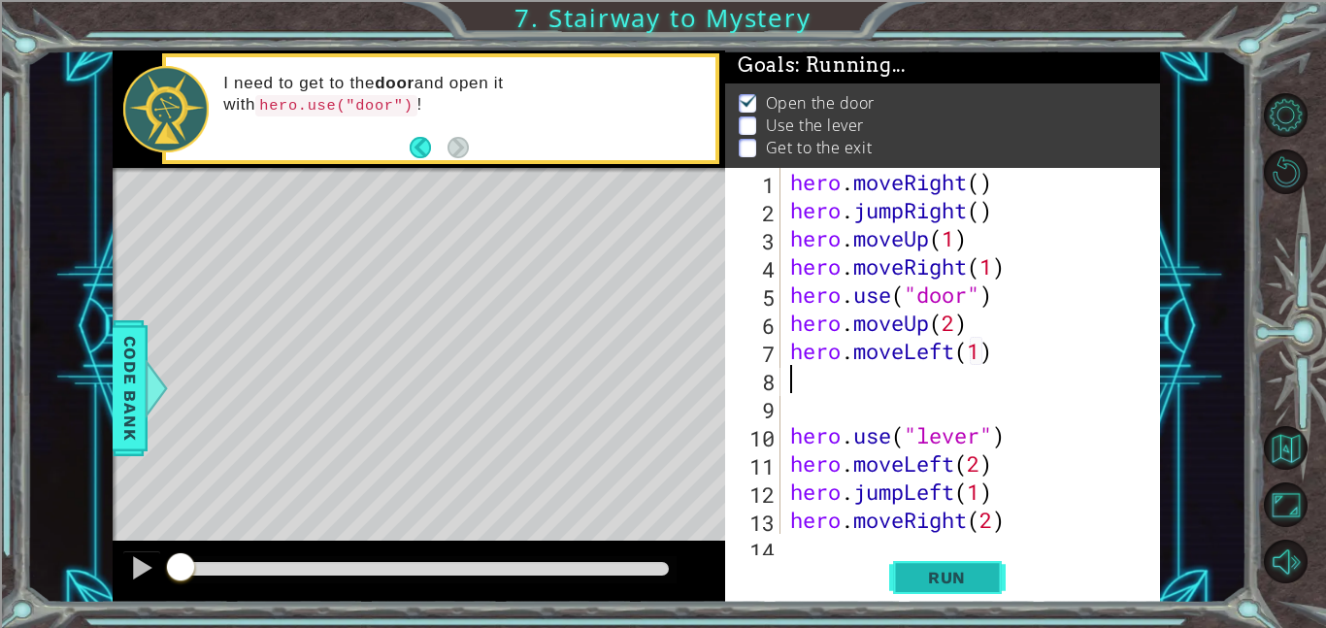
scroll to position [0, 0]
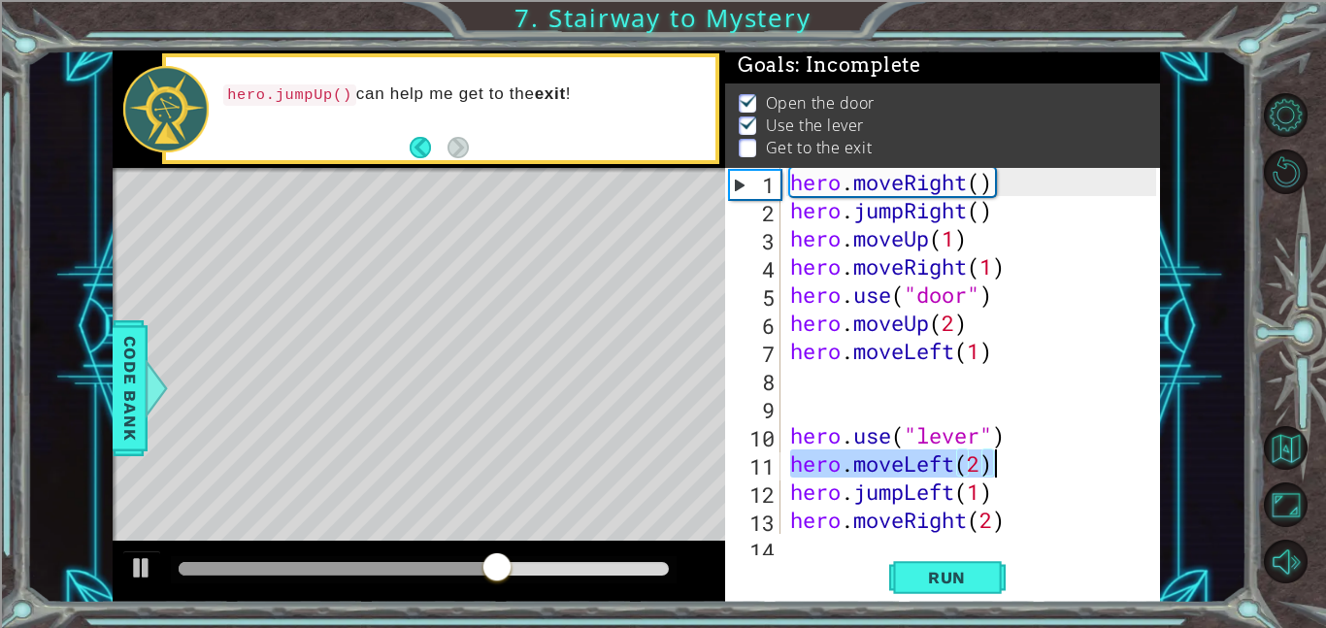
drag, startPoint x: 787, startPoint y: 460, endPoint x: 1018, endPoint y: 467, distance: 231.1
click at [1018, 467] on div "hero . moveRight ( ) hero . jumpRight ( ) hero . moveUp ( 1 ) hero . moveRight …" at bounding box center [975, 379] width 379 height 422
type textarea "hero.moveLeft(2)"
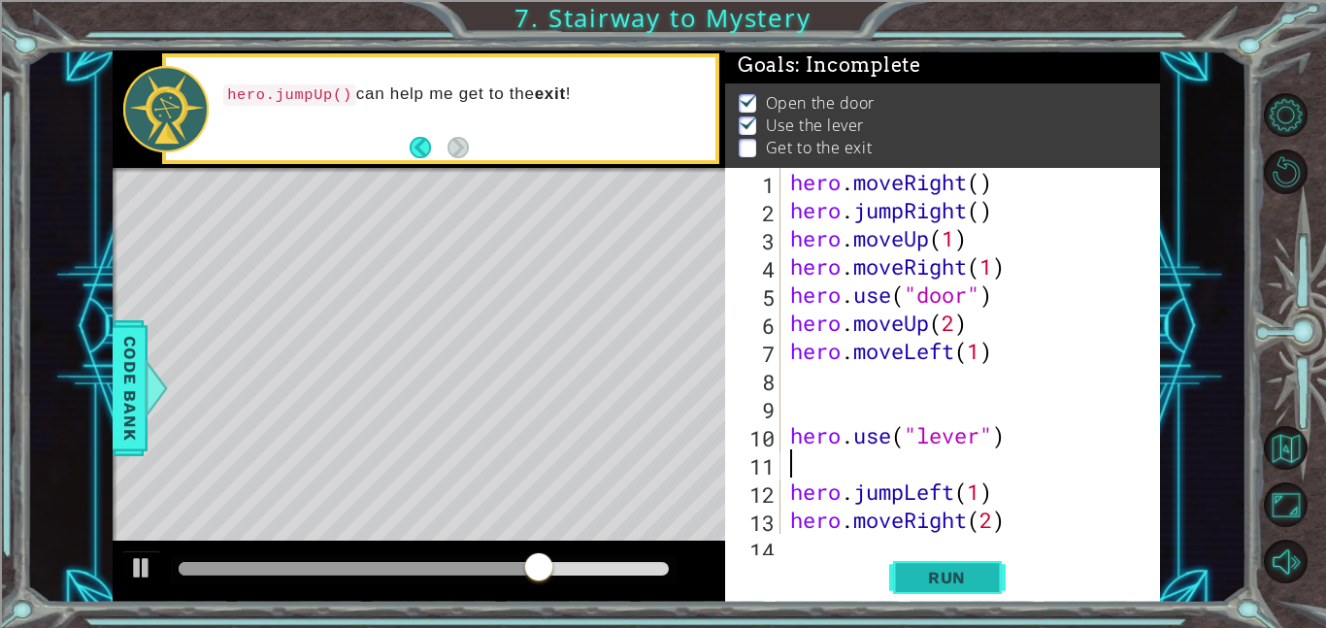
click at [969, 576] on span "Run" at bounding box center [946, 577] width 77 height 19
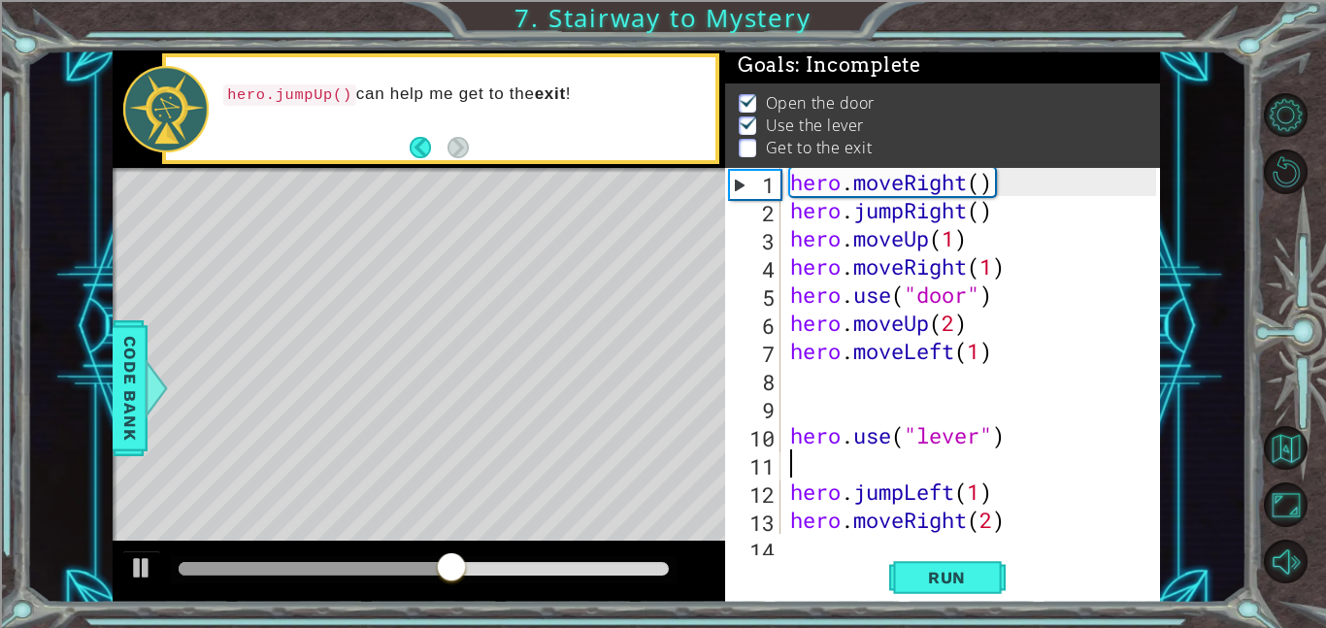
click at [928, 482] on div "hero . moveRight ( ) hero . jumpRight ( ) hero . moveUp ( 1 ) hero . moveRight …" at bounding box center [975, 379] width 379 height 422
type textarea "hero.(1)"
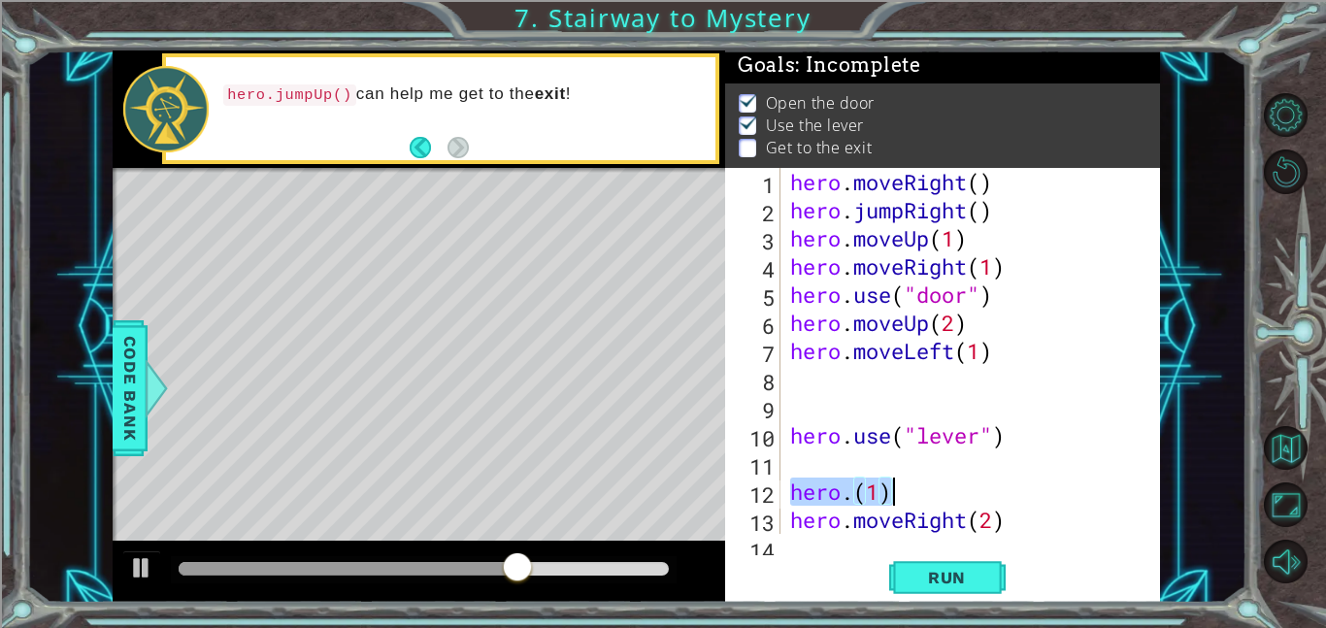
drag, startPoint x: 785, startPoint y: 486, endPoint x: 921, endPoint y: 480, distance: 136.0
click at [921, 480] on div "hero . moveRight ( ) hero . jumpRight ( ) hero . moveUp ( 1 ) hero . moveRight …" at bounding box center [975, 379] width 379 height 422
click at [815, 490] on div "hero . moveRight ( ) hero . jumpRight ( ) hero . moveUp ( 1 ) hero . moveRight …" at bounding box center [975, 379] width 379 height 422
click at [786, 468] on div "hero . moveRight ( ) hero . jumpRight ( ) hero . moveUp ( 1 ) hero . moveRight …" at bounding box center [975, 379] width 379 height 422
type textarea "m"
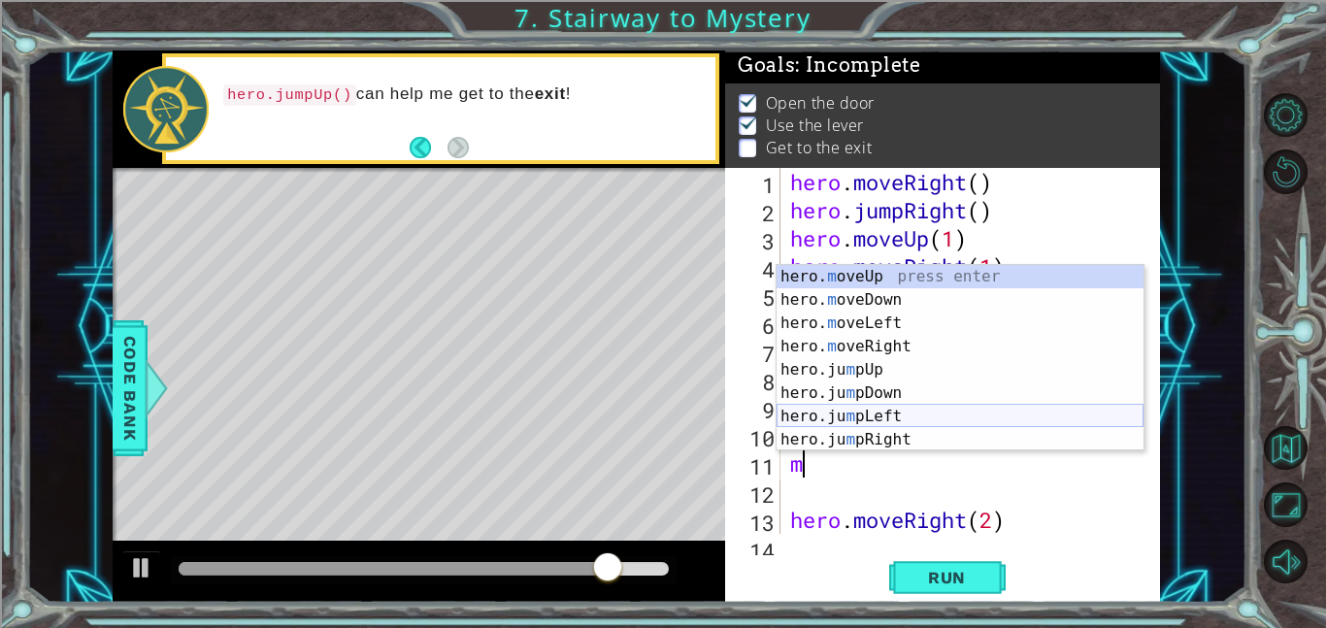
click at [909, 409] on div "hero. m oveUp press enter hero. m oveDown press enter hero. m oveLeft press ent…" at bounding box center [959, 381] width 367 height 233
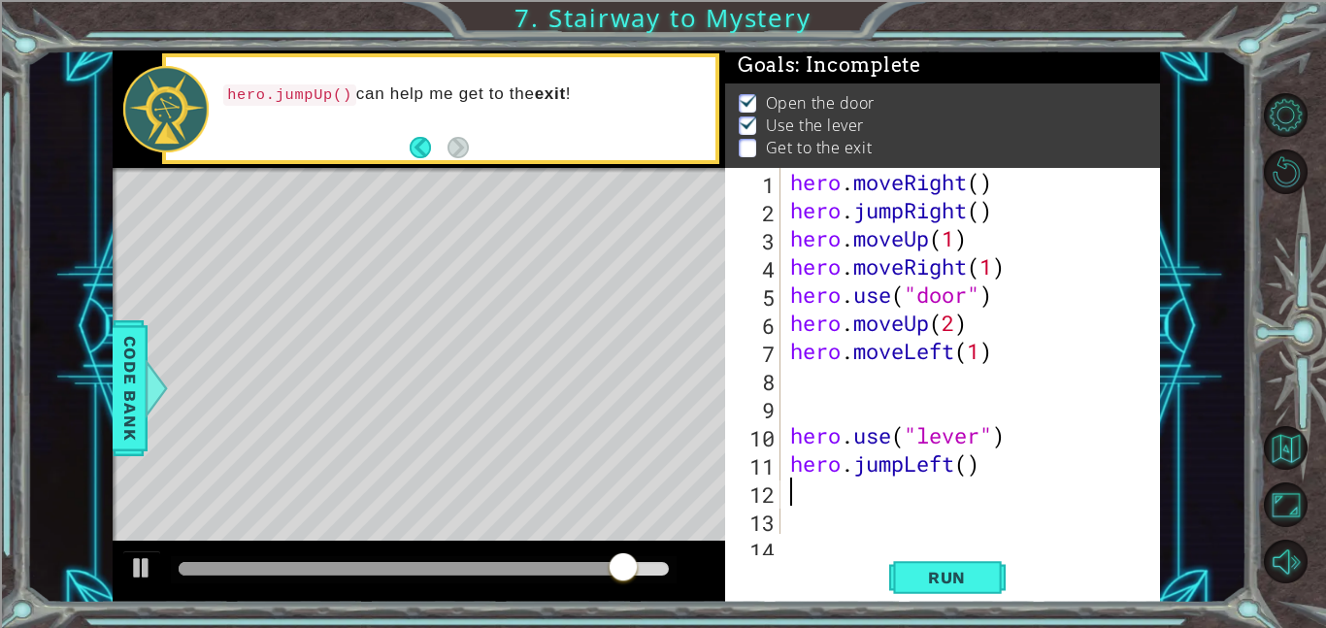
click at [860, 481] on div "hero . moveRight ( ) hero . jumpRight ( ) hero . moveUp ( 1 ) hero . moveRight …" at bounding box center [975, 379] width 379 height 422
click at [848, 461] on div "hero . moveRight ( ) hero . jumpRight ( ) hero . moveUp ( 1 ) hero . moveRight …" at bounding box center [975, 379] width 379 height 422
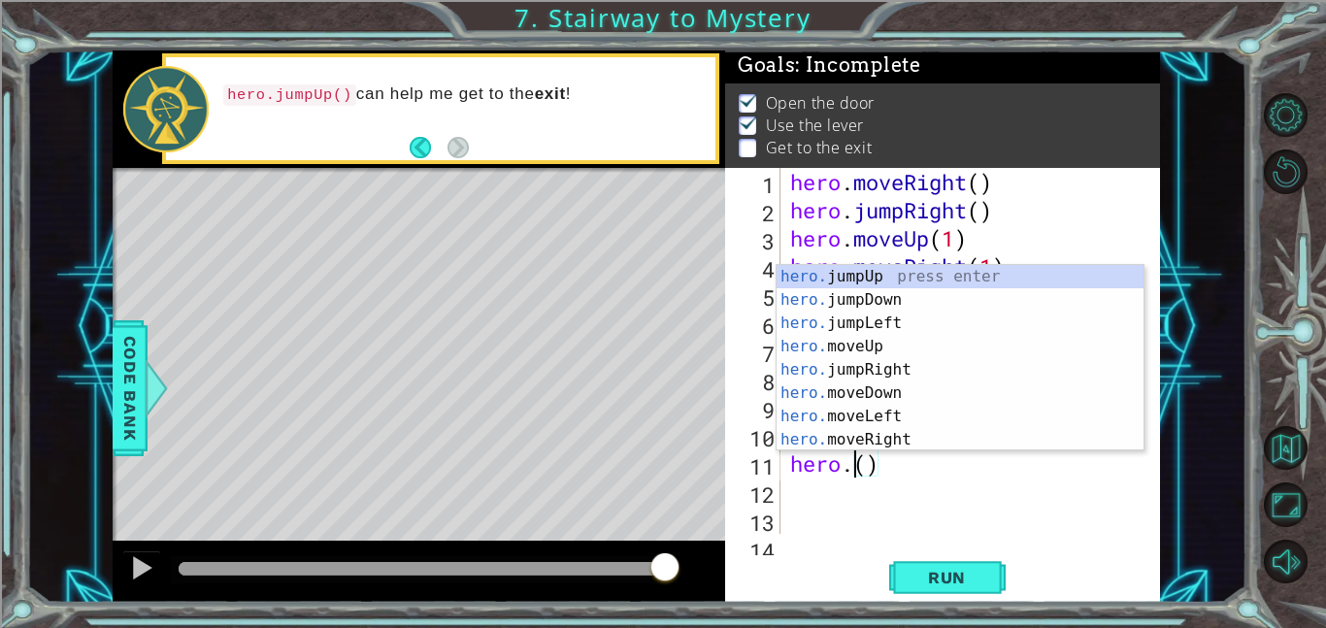
click at [848, 461] on div "hero . moveRight ( ) hero . jumpRight ( ) hero . moveUp ( 1 ) hero . moveRight …" at bounding box center [975, 379] width 379 height 422
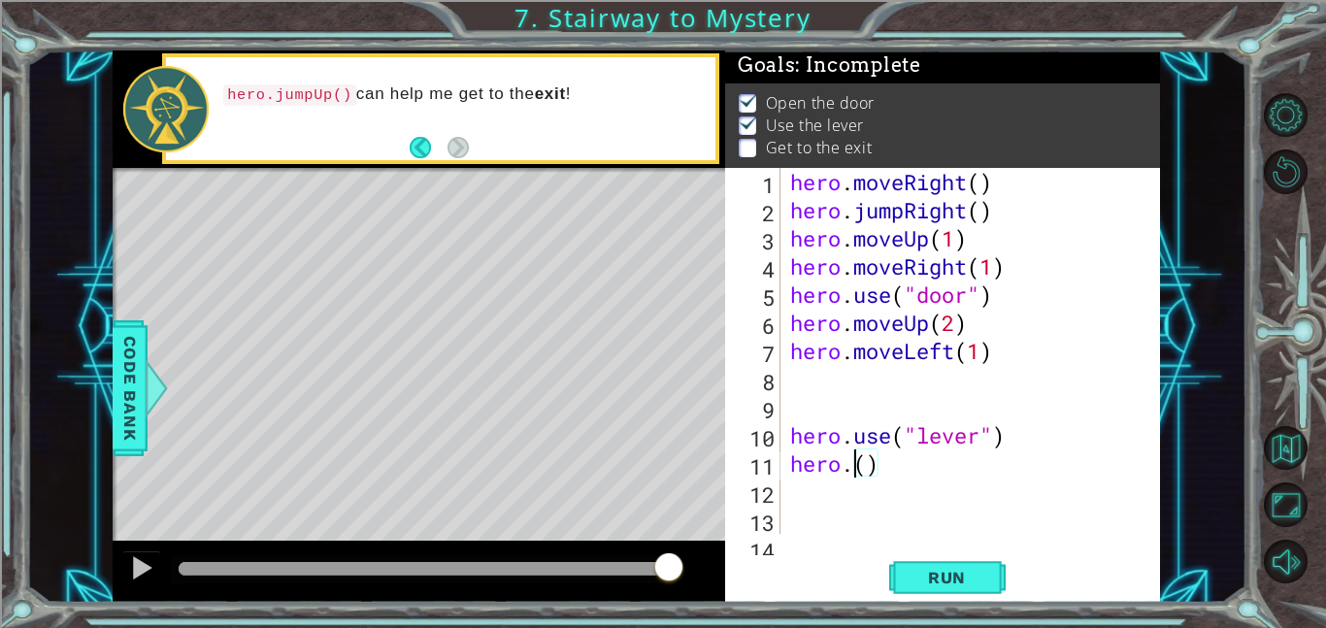
click at [848, 461] on div "hero . moveRight ( ) hero . jumpRight ( ) hero . moveUp ( 1 ) hero . moveRight …" at bounding box center [975, 379] width 379 height 422
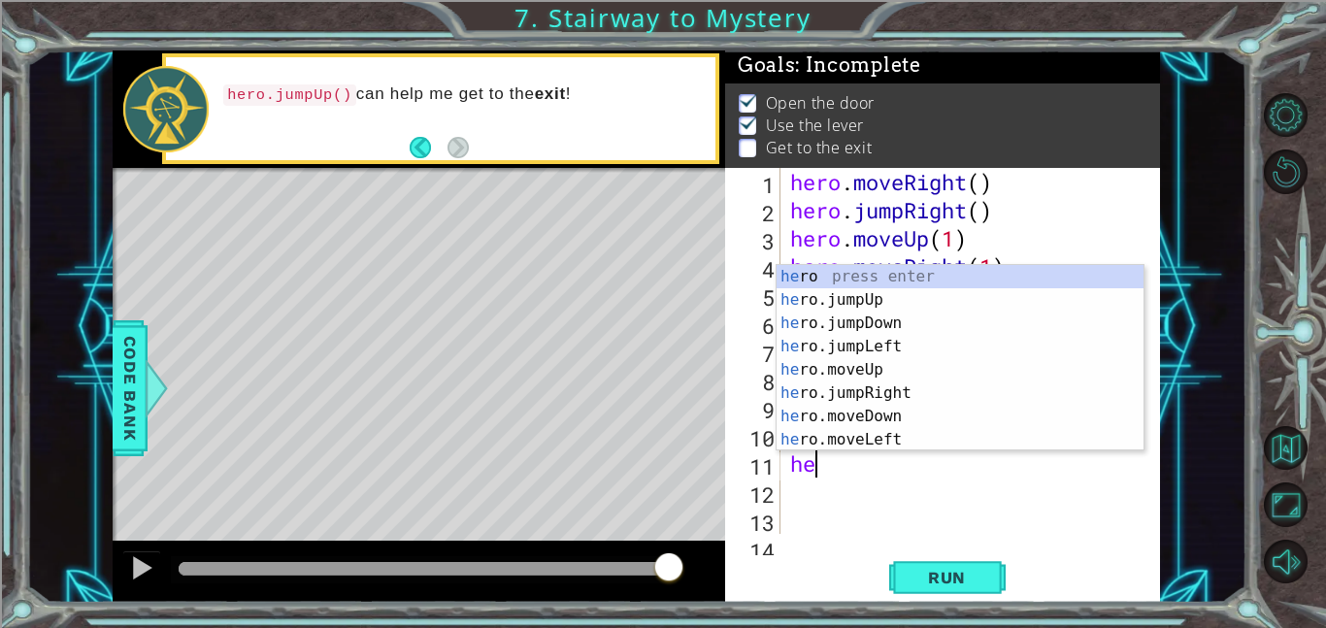
type textarea "h"
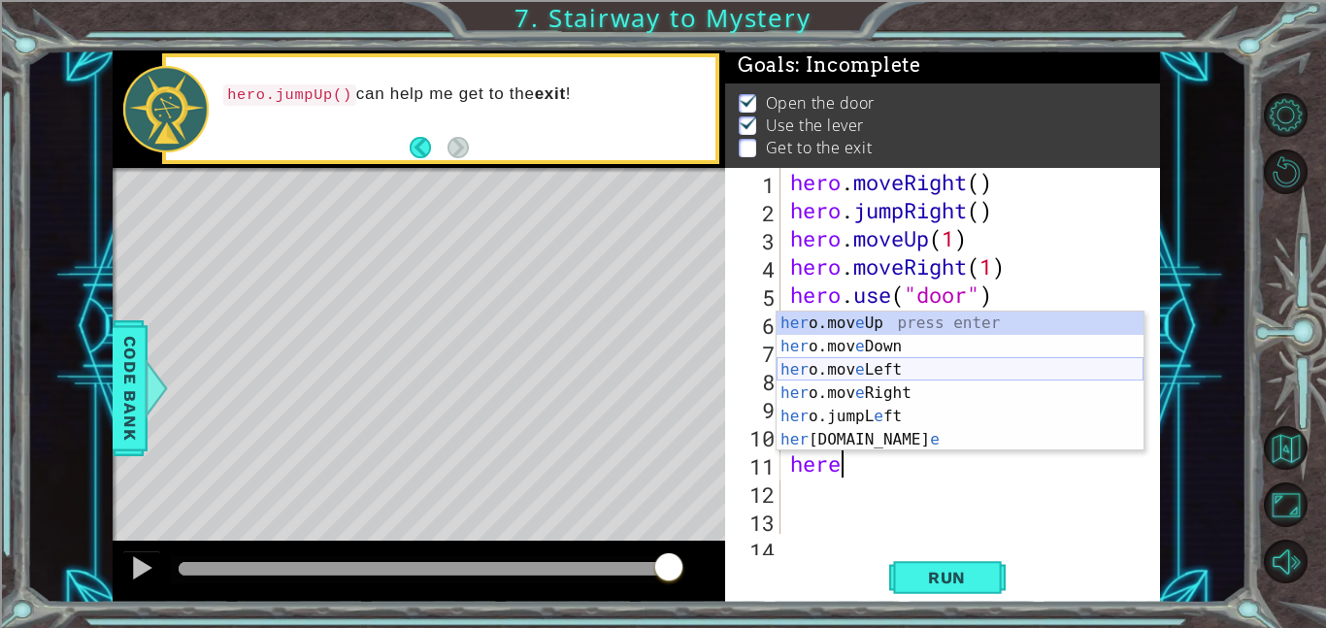
click at [915, 372] on div "her o.mov e Up press enter her o.mov e Down press enter her o.mov e Left press …" at bounding box center [959, 405] width 367 height 186
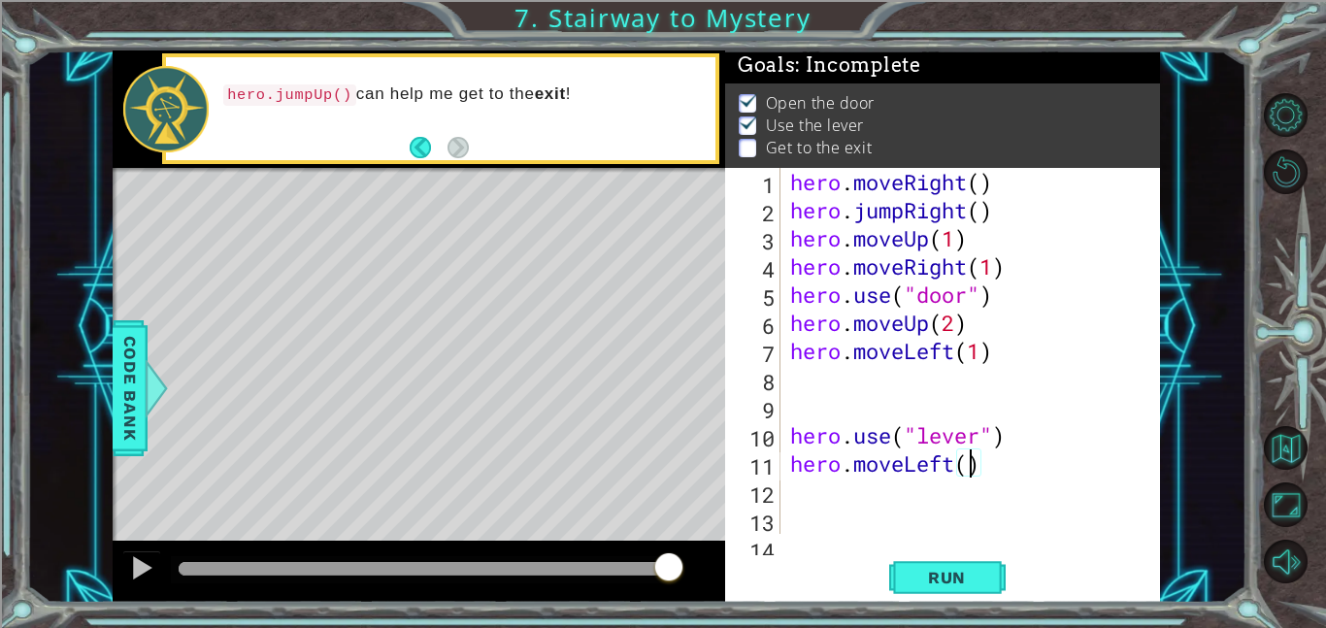
type textarea "hero.moveLeft(2)"
click at [793, 496] on div "hero . moveRight ( ) hero . jumpRight ( ) hero . moveUp ( 1 ) hero . moveRight …" at bounding box center [975, 379] width 379 height 422
type textarea "h"
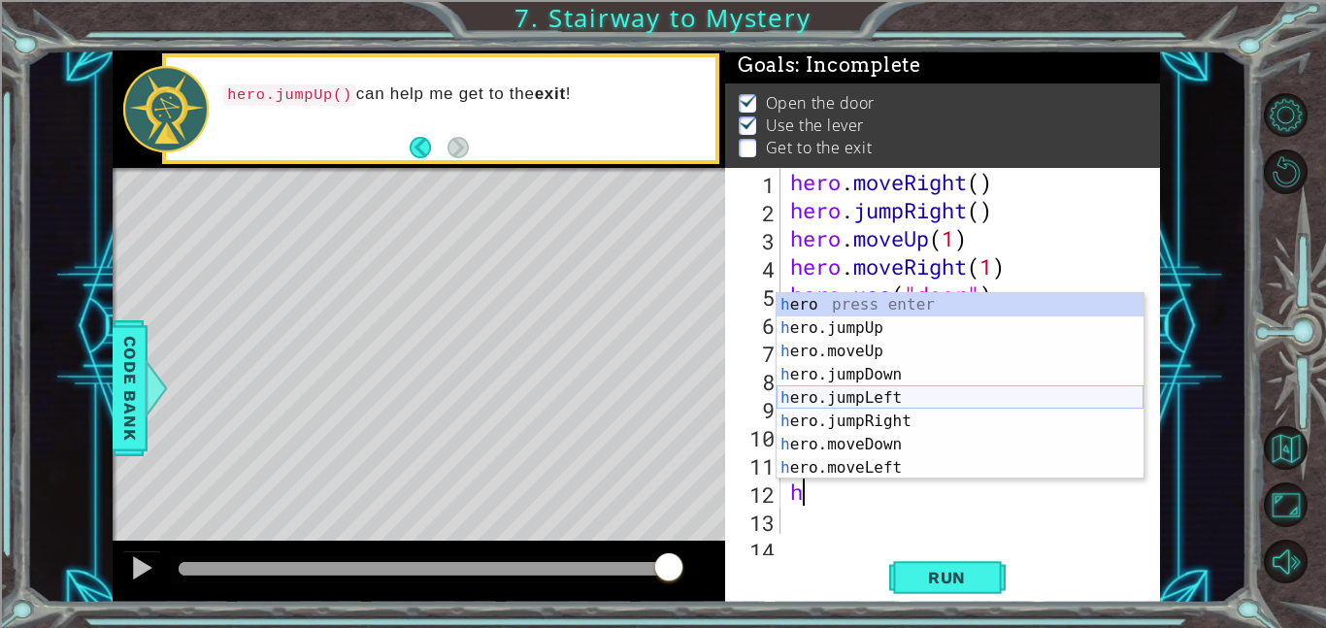
click at [900, 396] on div "h ero press enter h ero.jumpUp press enter h ero.moveUp press enter h ero.jumpD…" at bounding box center [959, 409] width 367 height 233
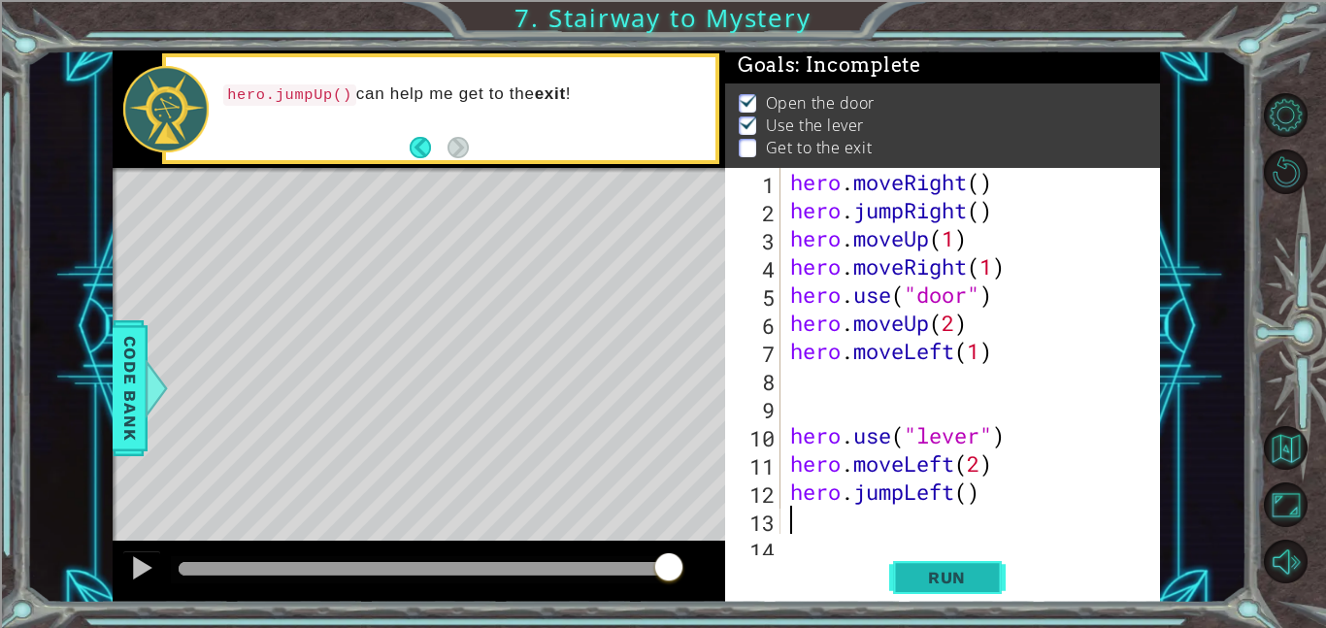
click at [969, 575] on span "Run" at bounding box center [946, 577] width 77 height 19
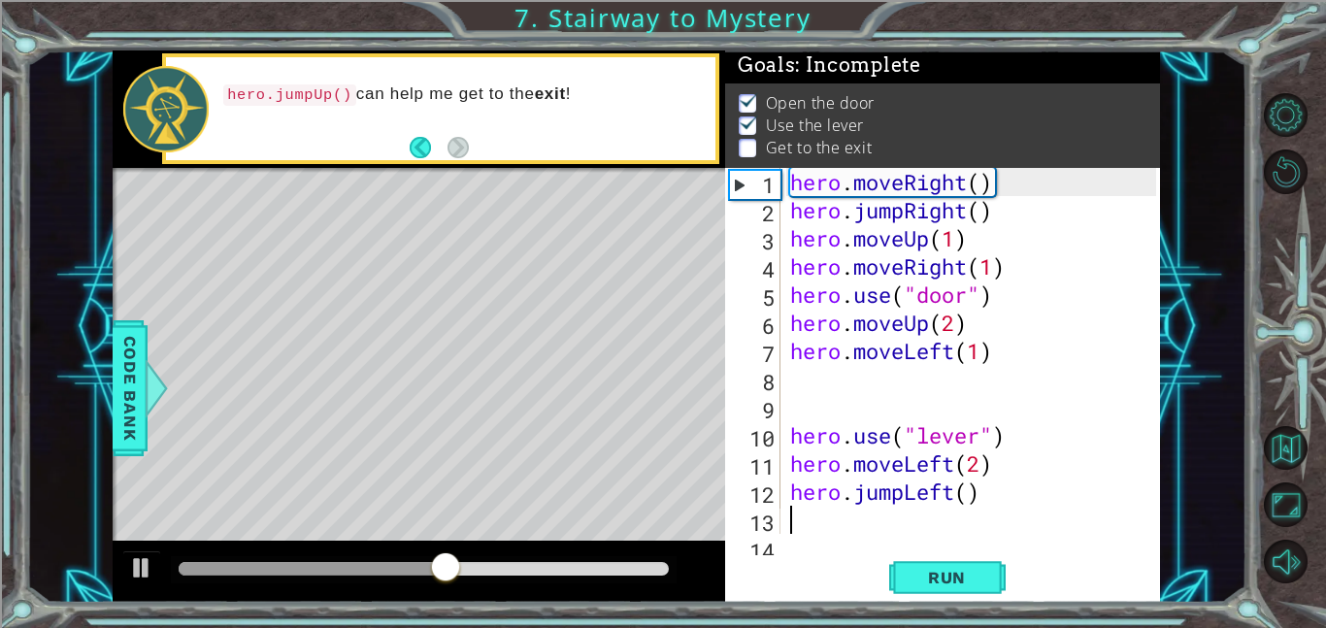
click at [978, 484] on div "hero . moveRight ( ) hero . jumpRight ( ) hero . moveUp ( 1 ) hero . moveRight …" at bounding box center [975, 379] width 379 height 422
click at [983, 466] on div "hero . moveRight ( ) hero . jumpRight ( ) hero . moveUp ( 1 ) hero . moveRight …" at bounding box center [975, 379] width 379 height 422
click at [934, 461] on div "hero . moveRight ( ) hero . jumpRight ( ) hero . moveUp ( 1 ) hero . moveRight …" at bounding box center [975, 379] width 379 height 422
click at [939, 460] on div "hero . moveRight ( ) hero . jumpRight ( ) hero . moveUp ( 1 ) hero . moveRight …" at bounding box center [975, 379] width 379 height 422
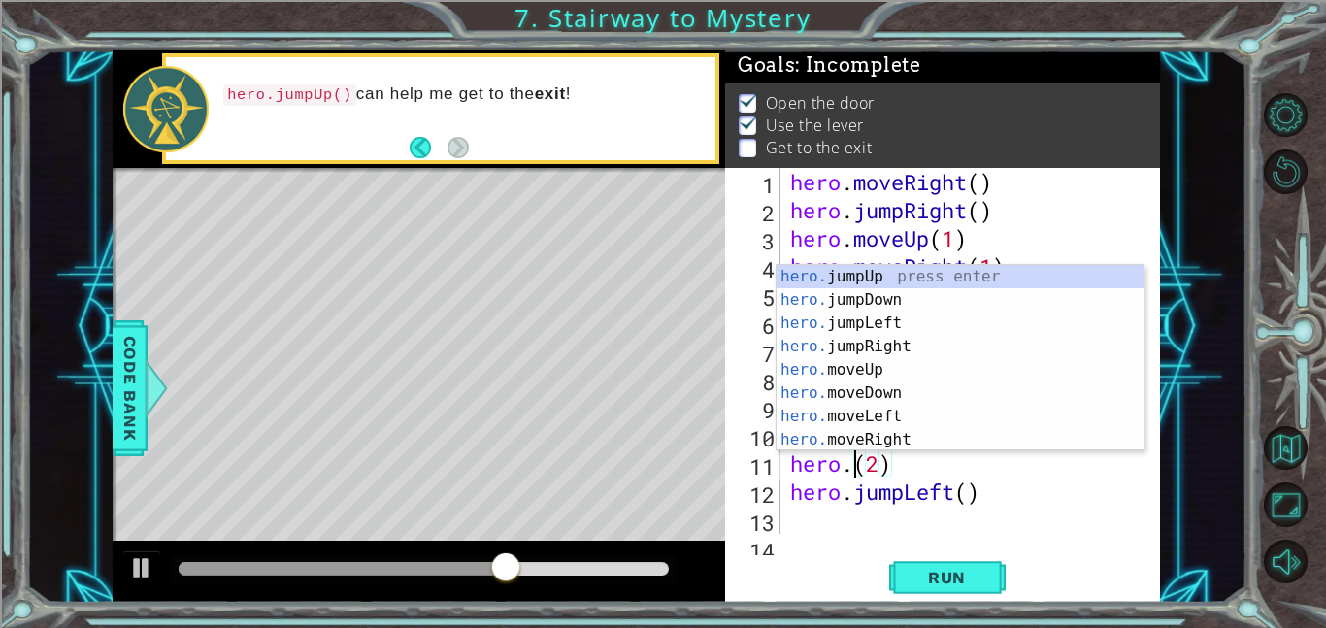
scroll to position [0, 3]
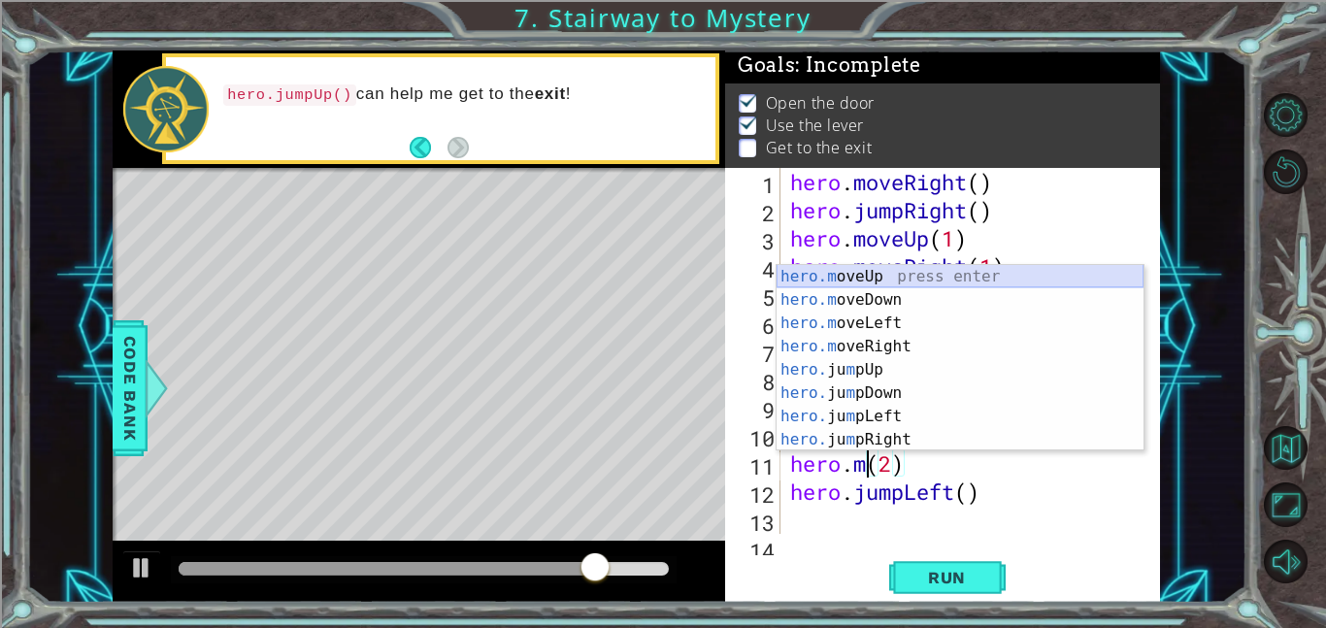
click at [886, 272] on div "hero.m oveUp press enter hero.m oveDown press enter hero.m oveLeft press enter …" at bounding box center [959, 381] width 367 height 233
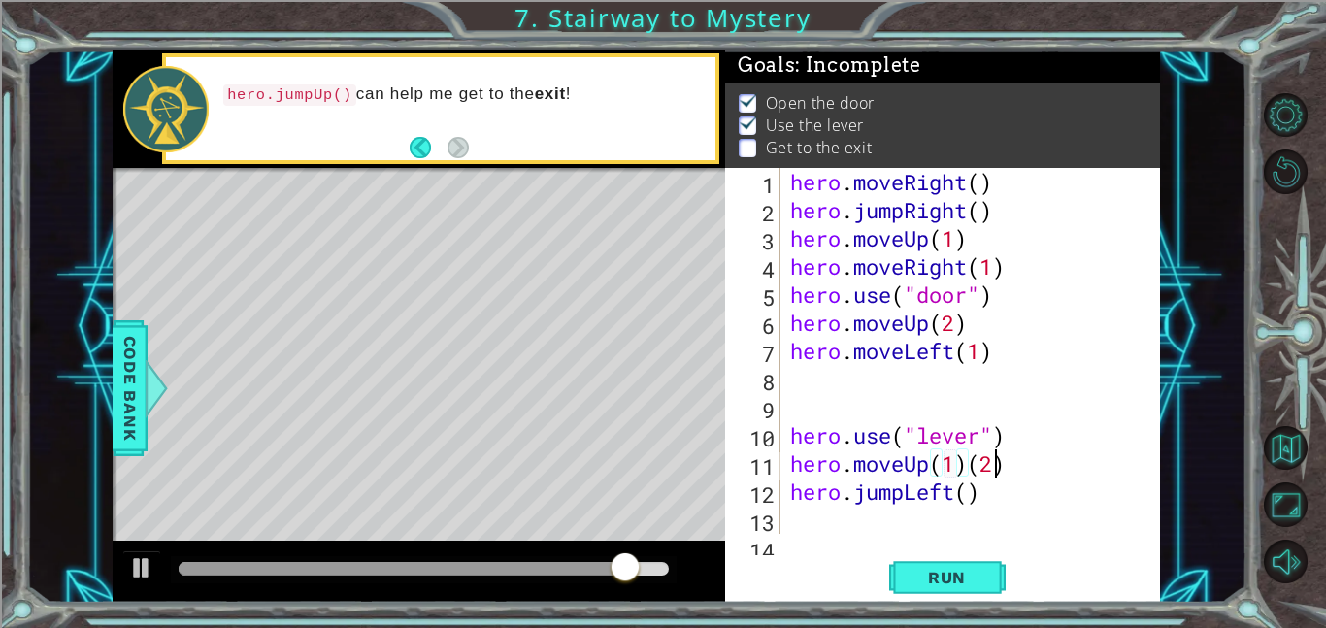
click at [996, 472] on div "hero . moveRight ( ) hero . jumpRight ( ) hero . moveUp ( 1 ) hero . moveRight …" at bounding box center [975, 379] width 379 height 422
type textarea "hero.moveUp(1)"
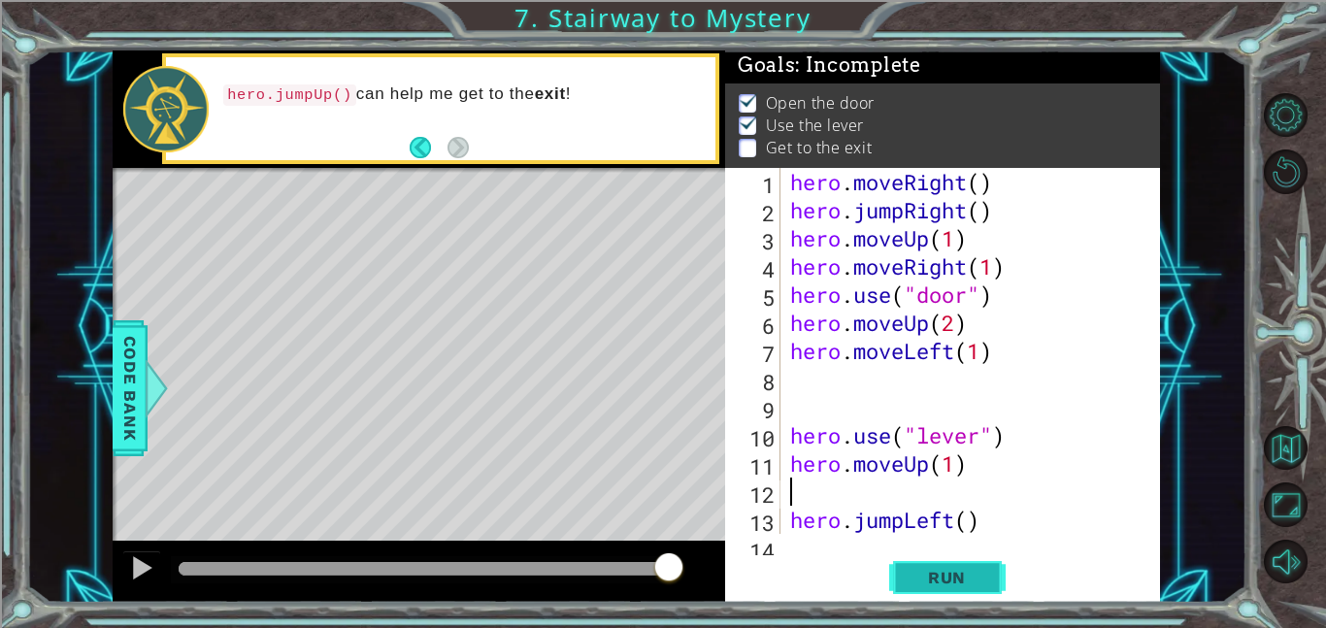
click at [961, 560] on button "Run" at bounding box center [947, 577] width 116 height 44
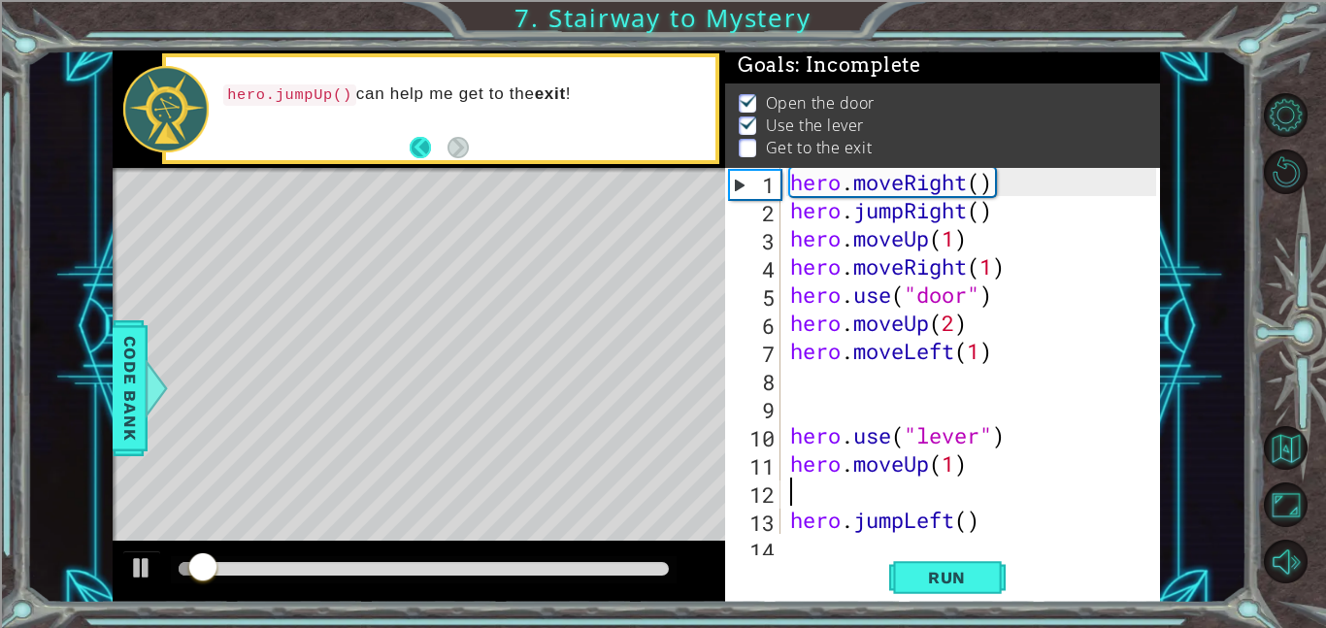
click at [421, 150] on button "Back" at bounding box center [429, 147] width 38 height 21
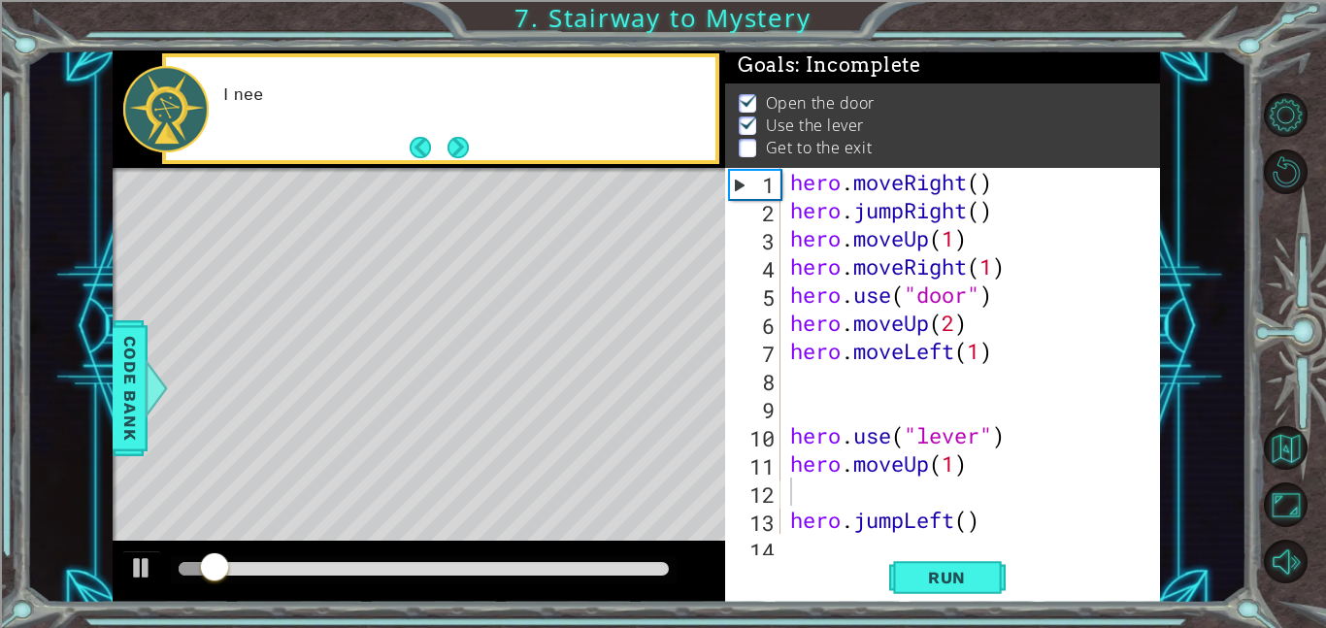
click at [421, 150] on button "Back" at bounding box center [429, 147] width 38 height 21
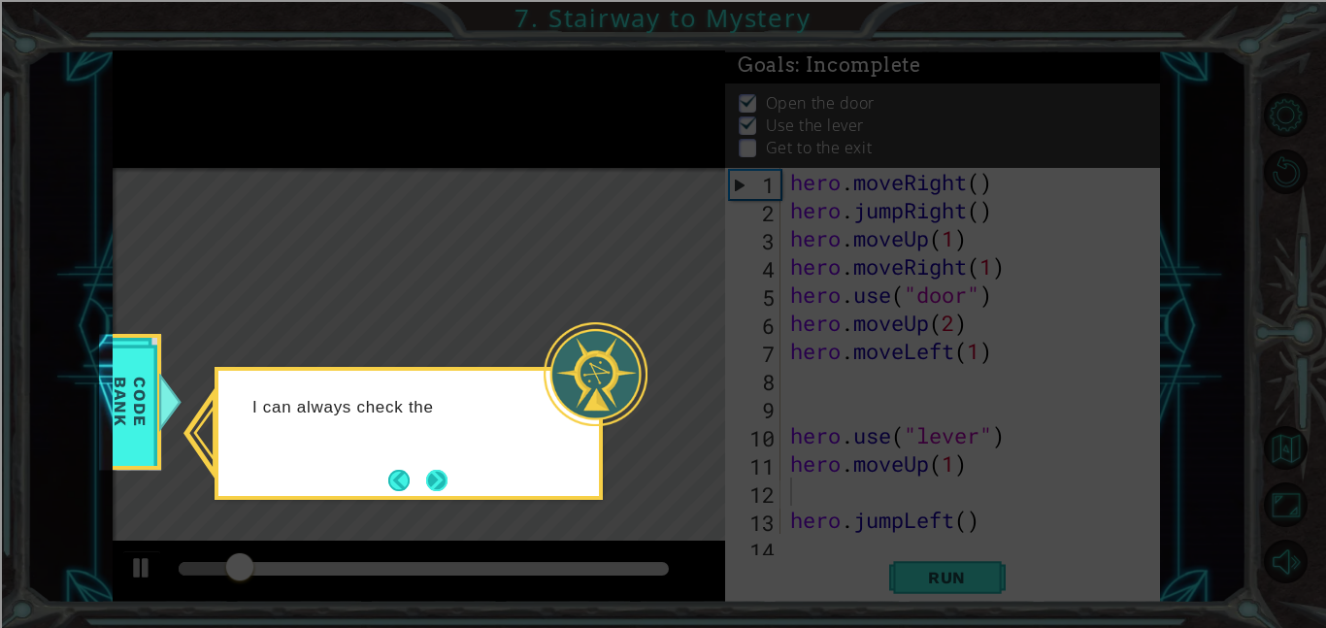
click at [431, 476] on button "Next" at bounding box center [436, 480] width 21 height 21
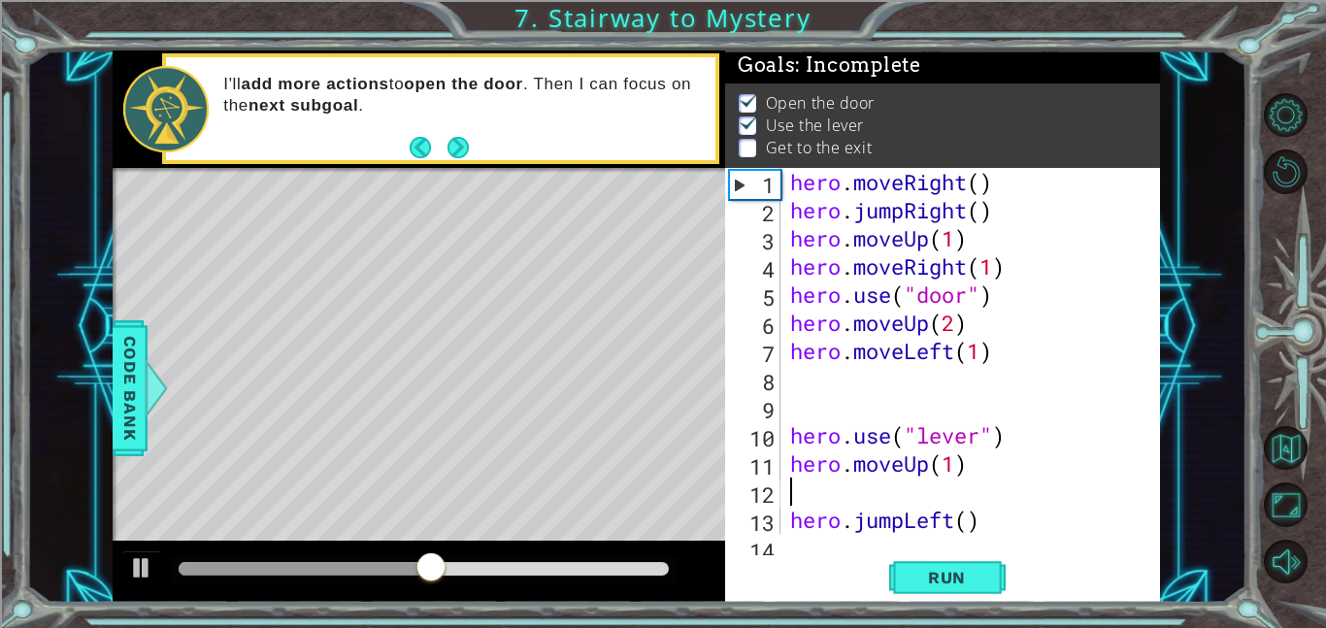
click at [950, 464] on div "hero . moveRight ( ) hero . jumpRight ( ) hero . moveUp ( 1 ) hero . moveRight …" at bounding box center [975, 379] width 379 height 422
click at [931, 463] on div "hero . moveRight ( ) hero . jumpRight ( ) hero . moveUp ( 1 ) hero . moveRight …" at bounding box center [975, 379] width 379 height 422
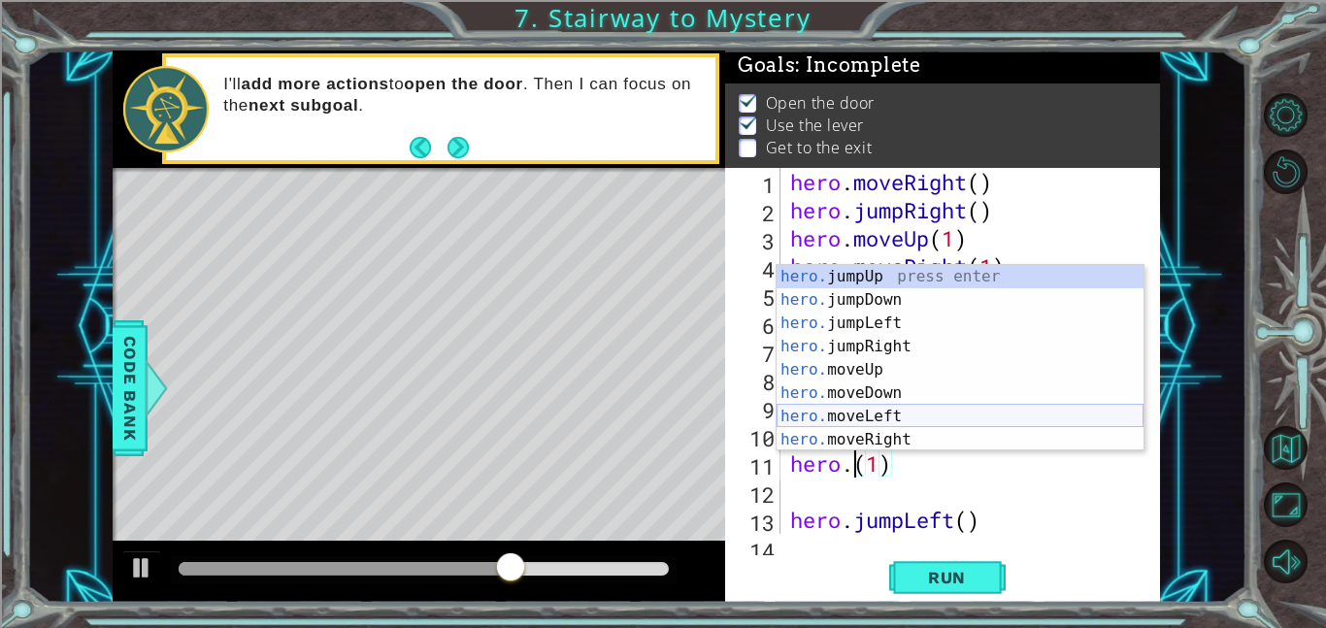
click at [924, 412] on div "hero. jumpUp press enter hero. jumpDown press enter hero. jumpLeft press enter …" at bounding box center [959, 381] width 367 height 233
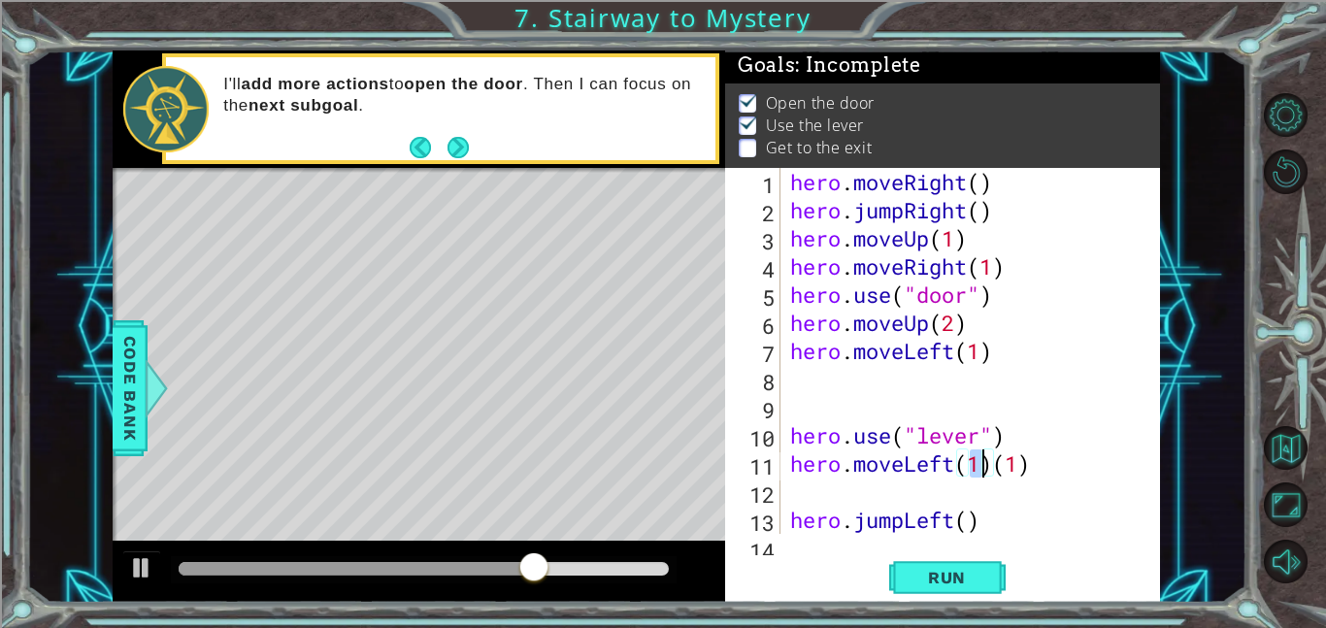
click at [1021, 475] on div "hero . moveRight ( ) hero . jumpRight ( ) hero . moveUp ( 1 ) hero . moveRight …" at bounding box center [975, 379] width 379 height 422
click at [1042, 470] on div "hero . moveRight ( ) hero . jumpRight ( ) hero . moveUp ( 1 ) hero . moveRight …" at bounding box center [975, 379] width 379 height 422
type textarea "hero.moveLeft(10"
type textarea "hero.moveLeft(1)"
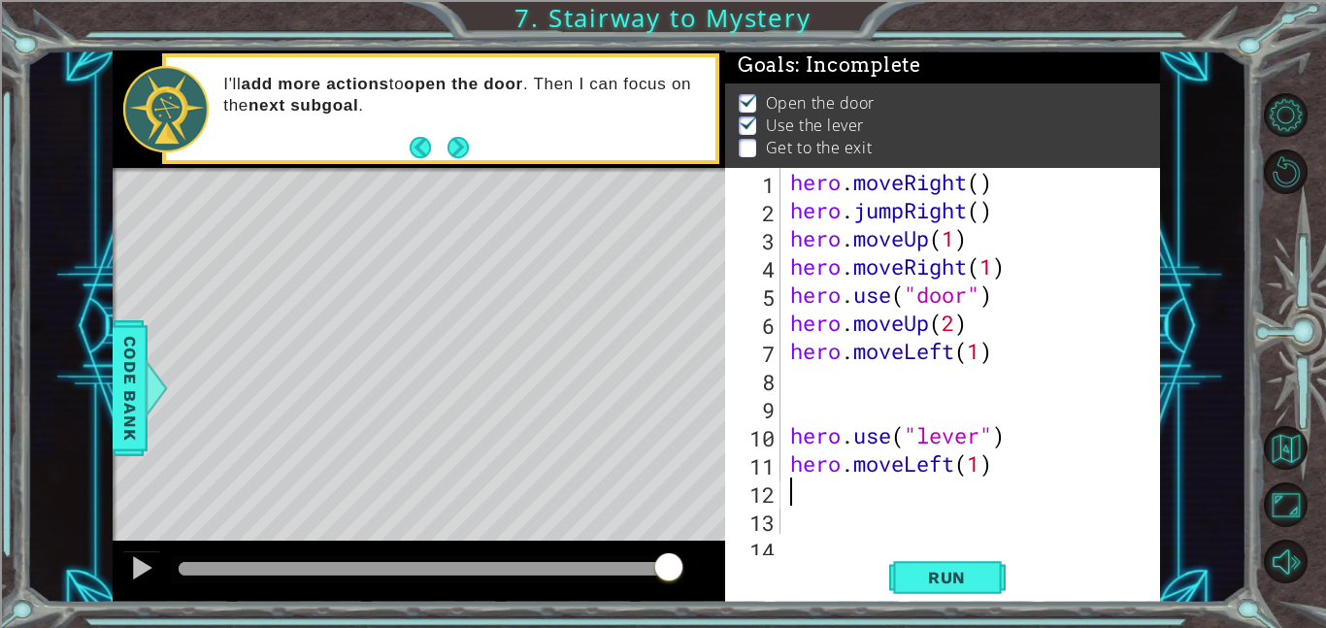
type textarea "h"
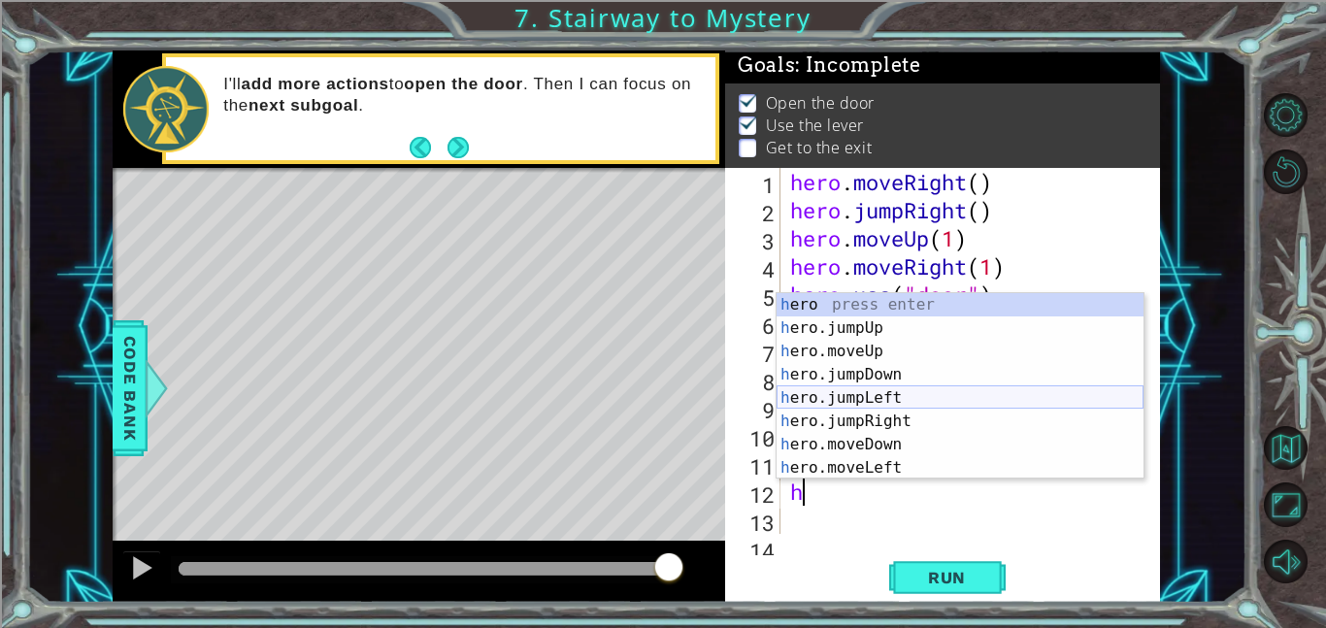
click at [924, 399] on div "h ero press enter h ero.jumpUp press enter h ero.moveUp press enter h ero.jumpD…" at bounding box center [959, 409] width 367 height 233
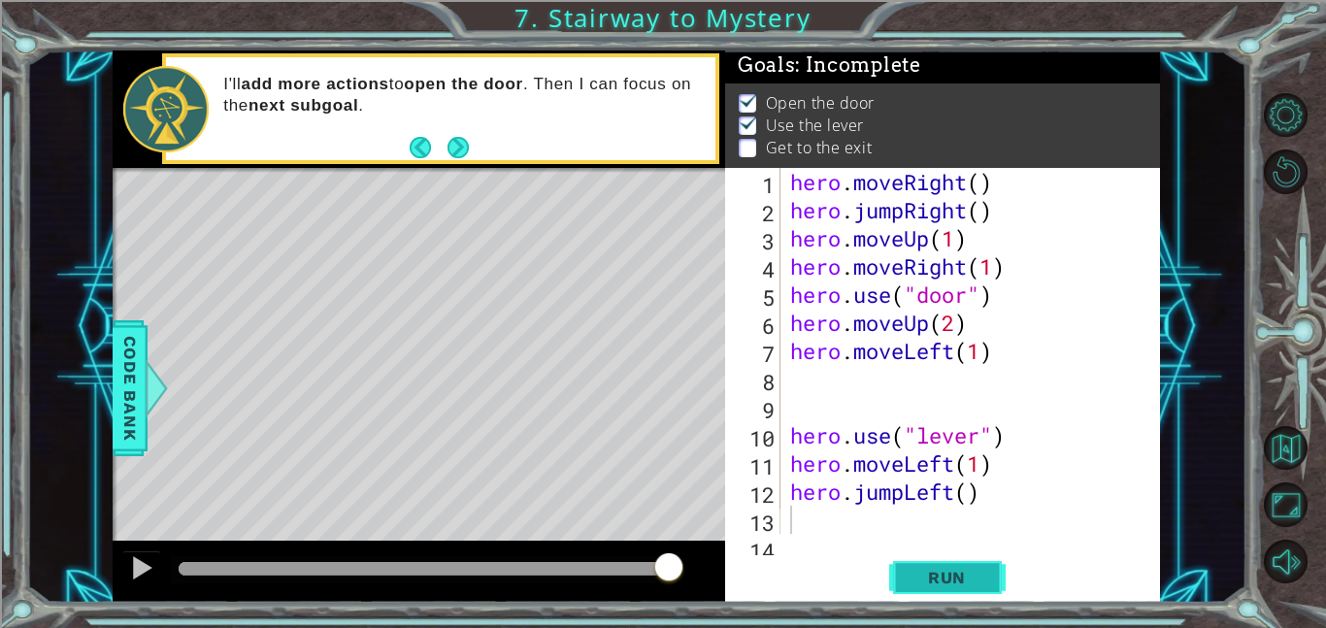
click at [960, 585] on span "Run" at bounding box center [946, 577] width 77 height 19
